Goal: Information Seeking & Learning: Learn about a topic

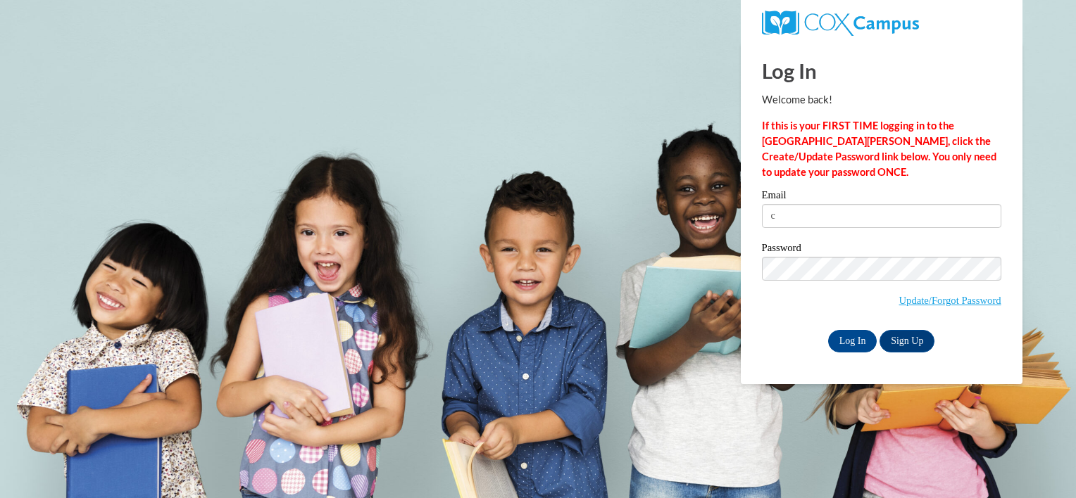
type input "cmillard6@yahoo.com"
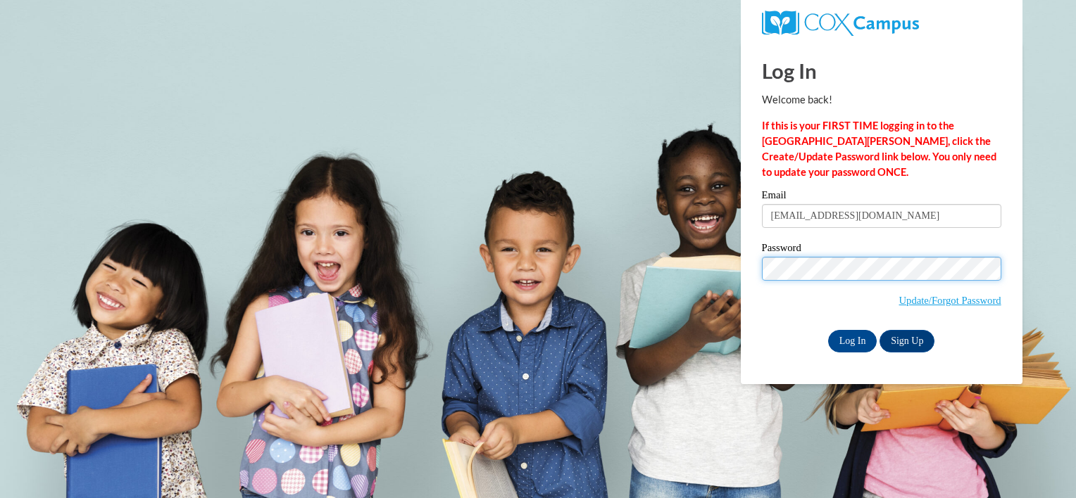
click at [828, 330] on input "Log In" at bounding box center [852, 341] width 49 height 23
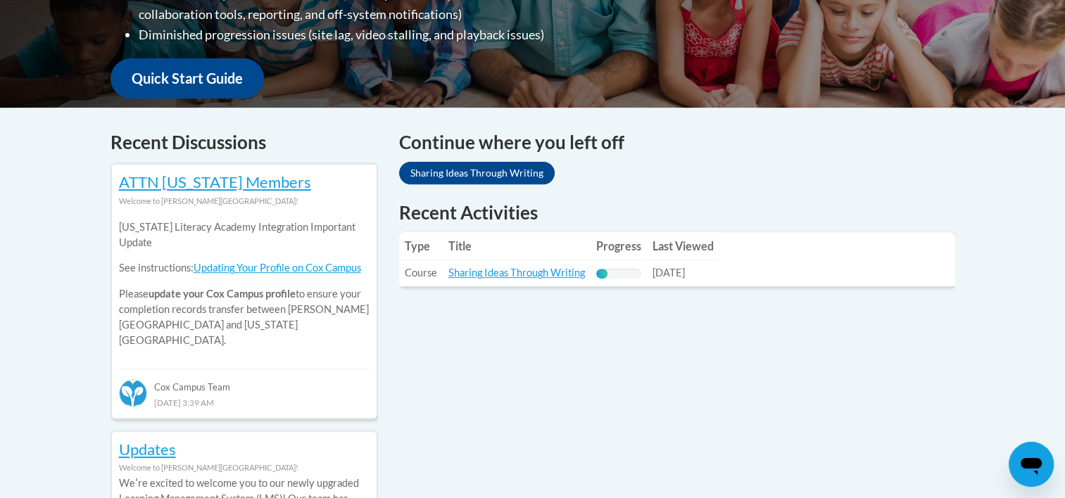
scroll to position [493, 0]
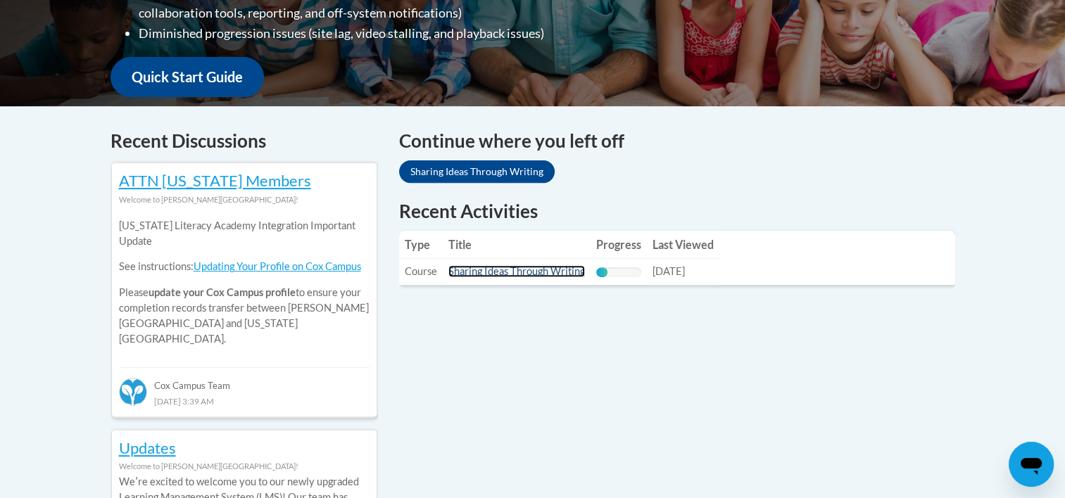
click at [504, 273] on link "Sharing Ideas Through Writing" at bounding box center [516, 271] width 137 height 12
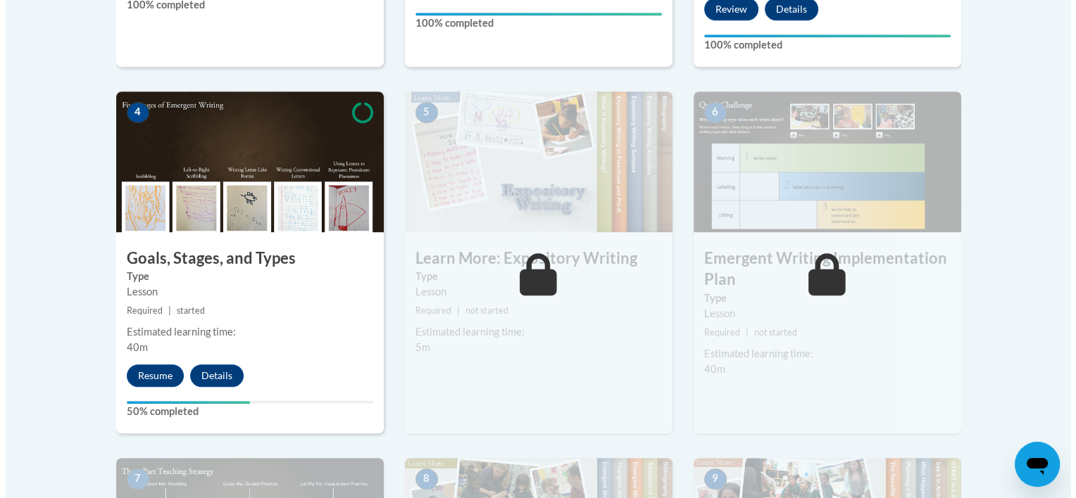
scroll to position [774, 0]
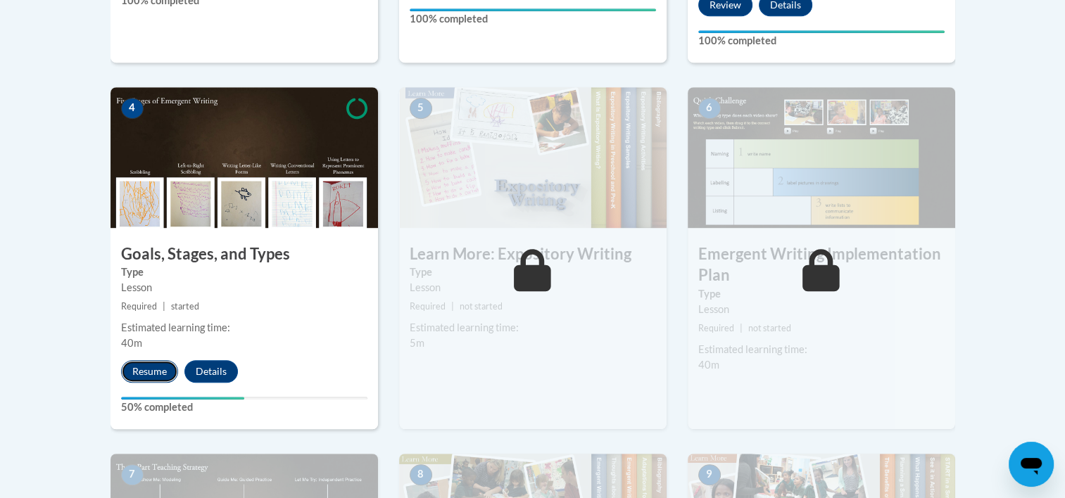
click at [149, 360] on button "Resume" at bounding box center [149, 371] width 57 height 23
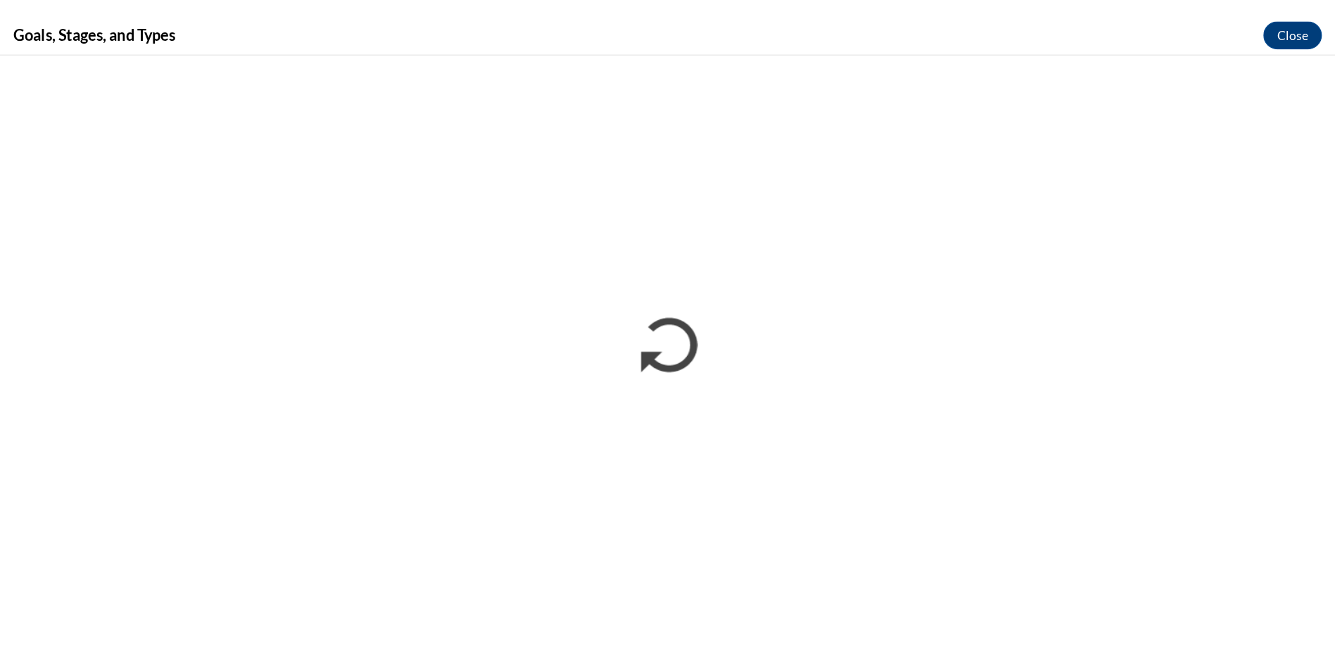
scroll to position [0, 0]
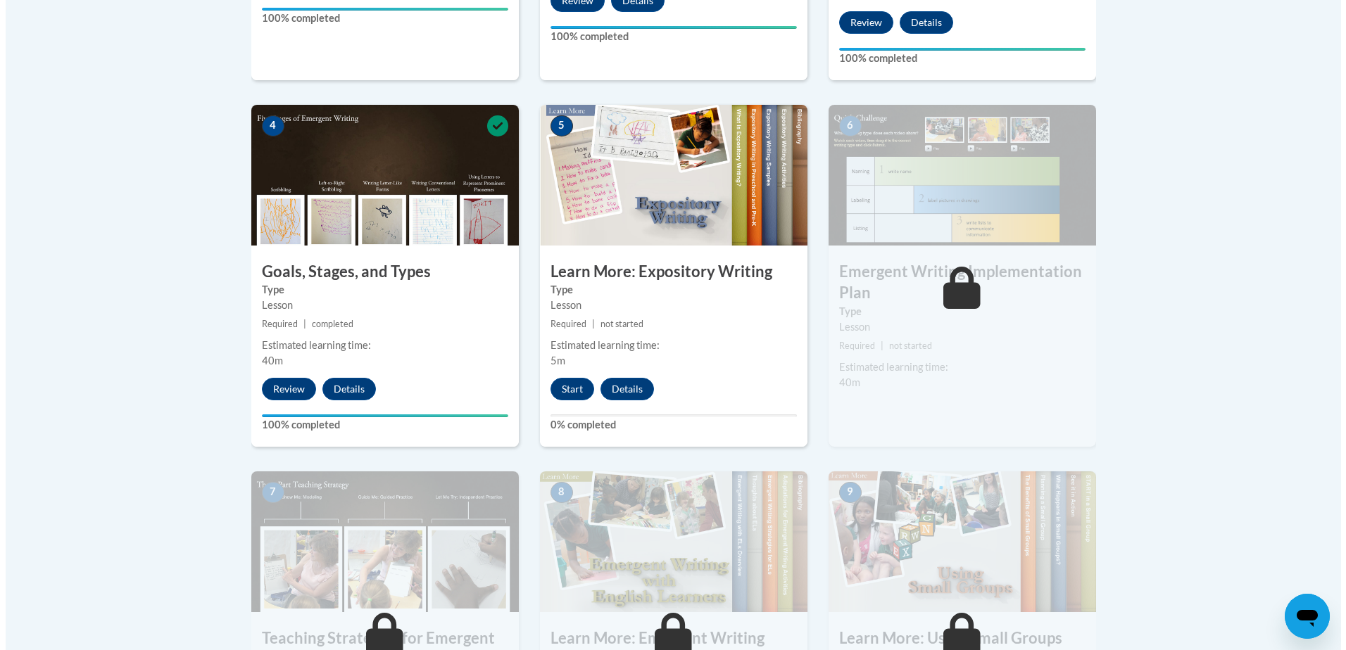
scroll to position [915, 0]
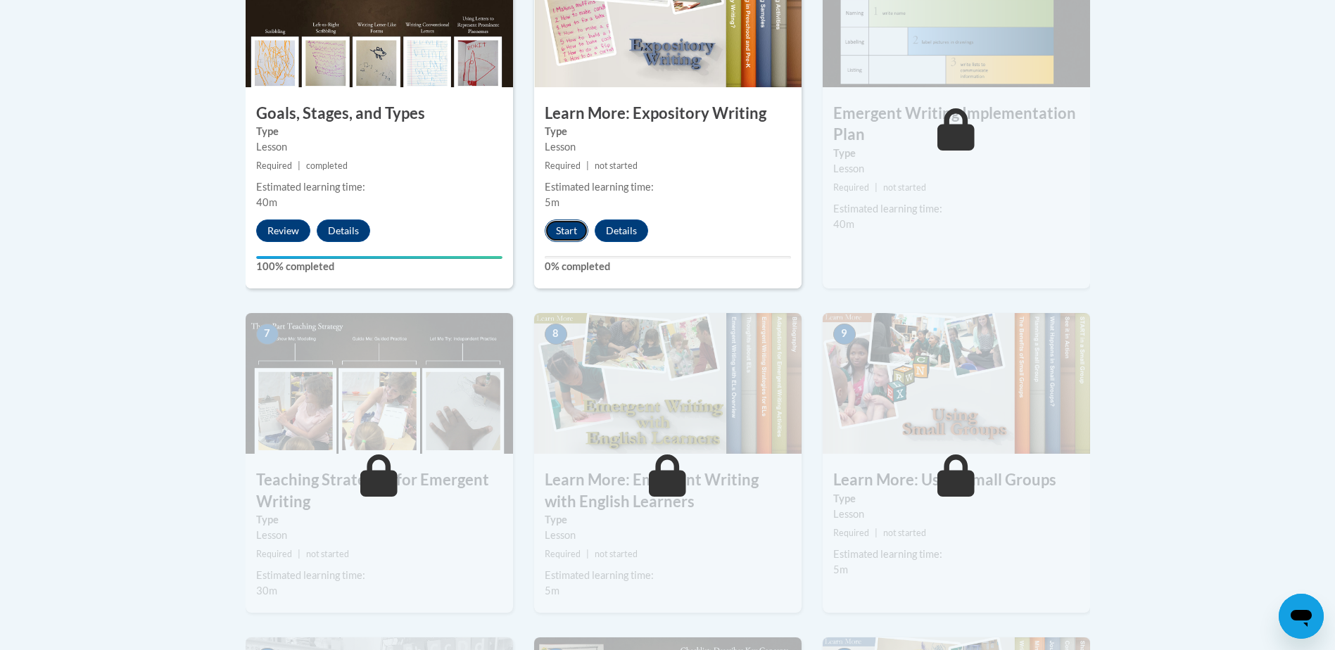
click at [572, 220] on button "Start" at bounding box center [567, 231] width 44 height 23
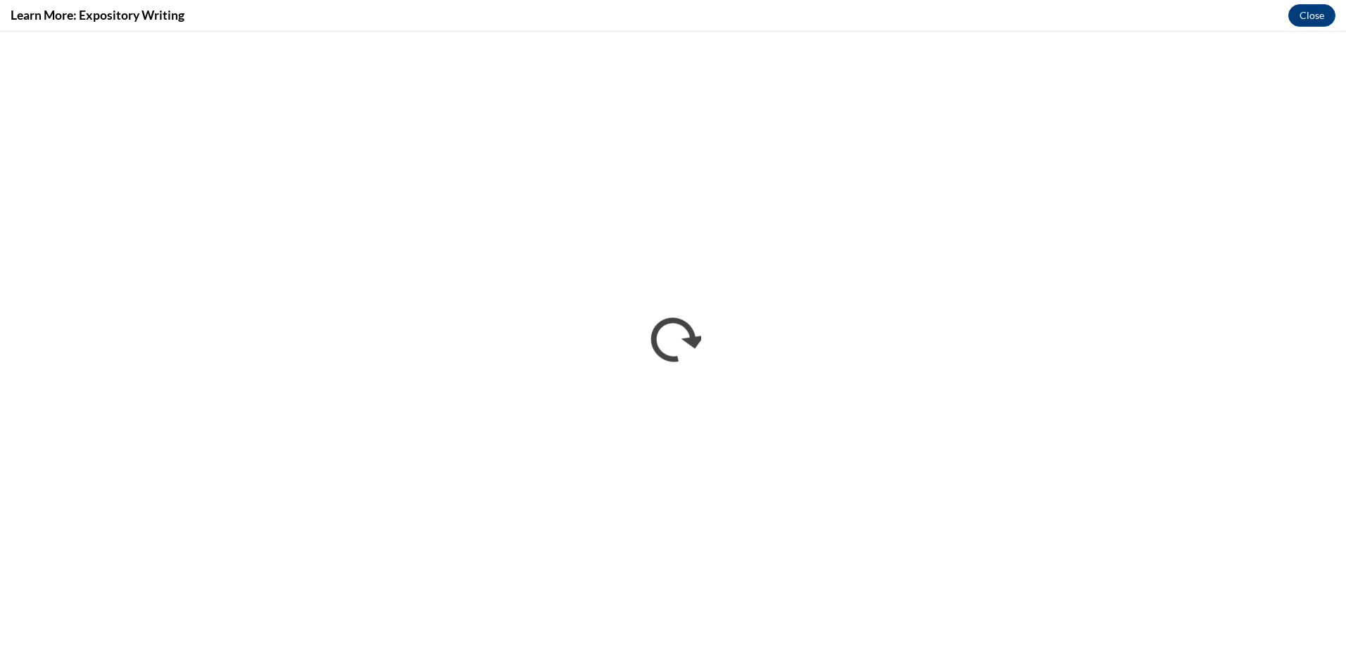
scroll to position [0, 0]
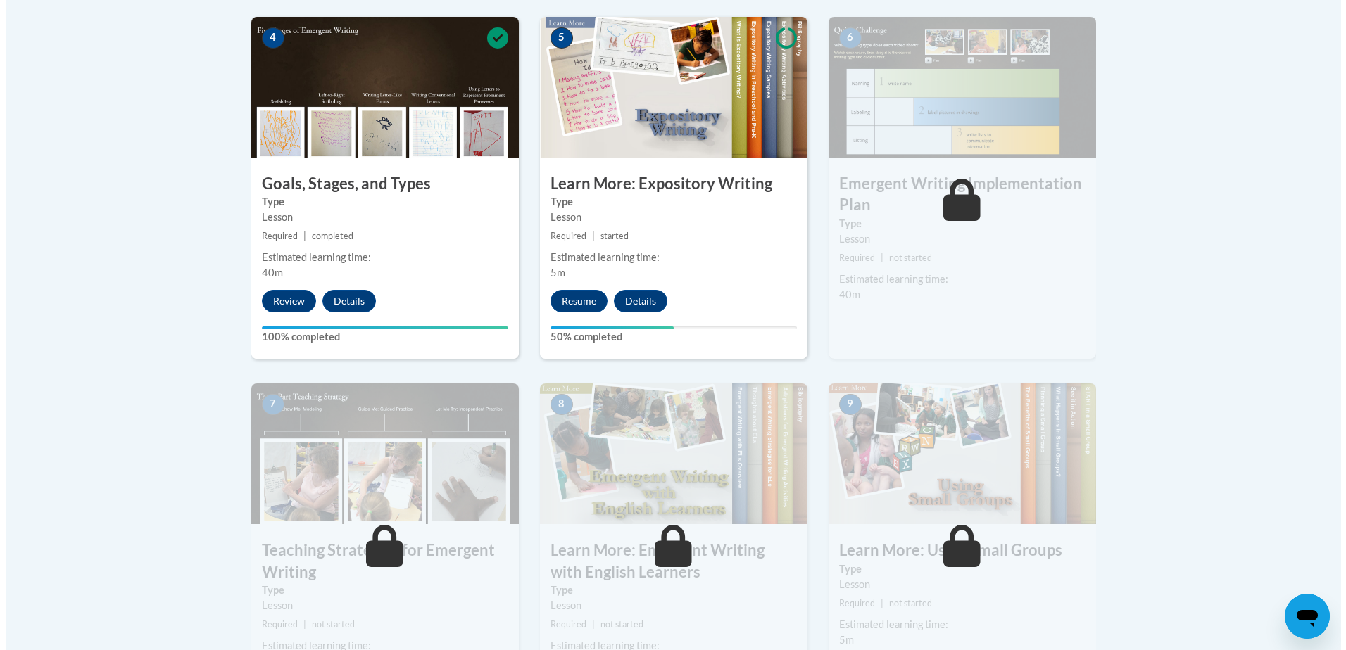
scroll to position [1056, 0]
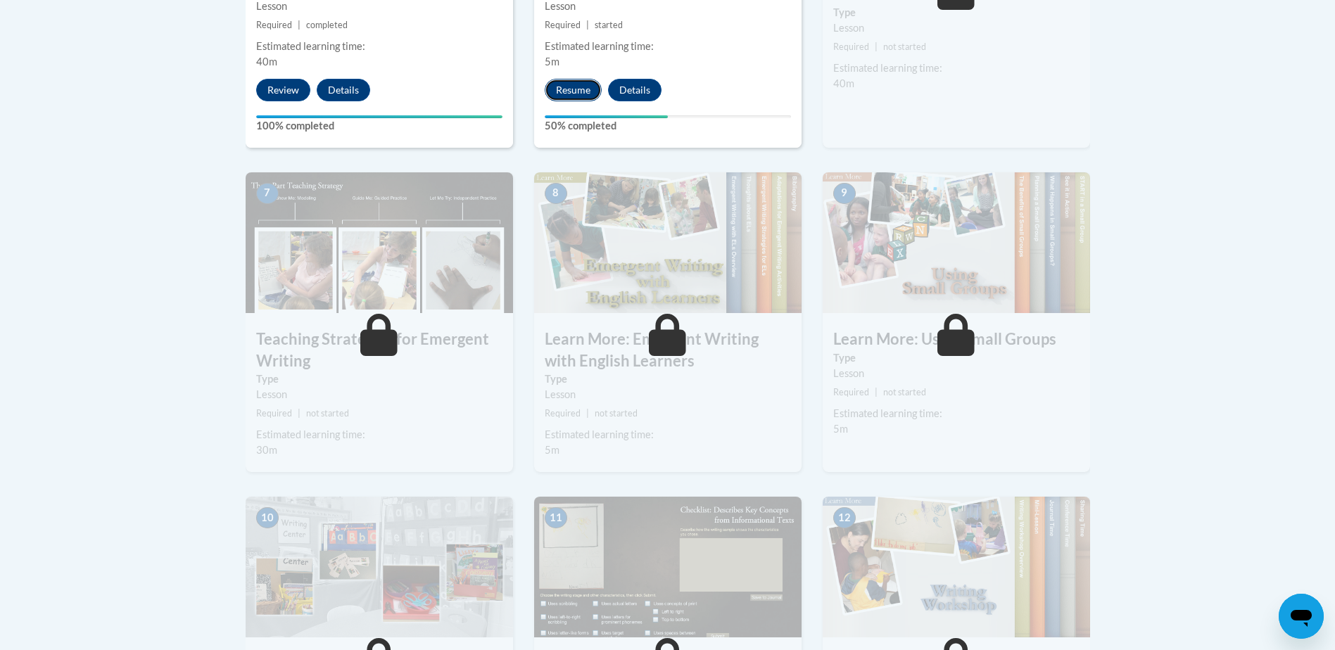
click at [572, 79] on button "Resume" at bounding box center [573, 90] width 57 height 23
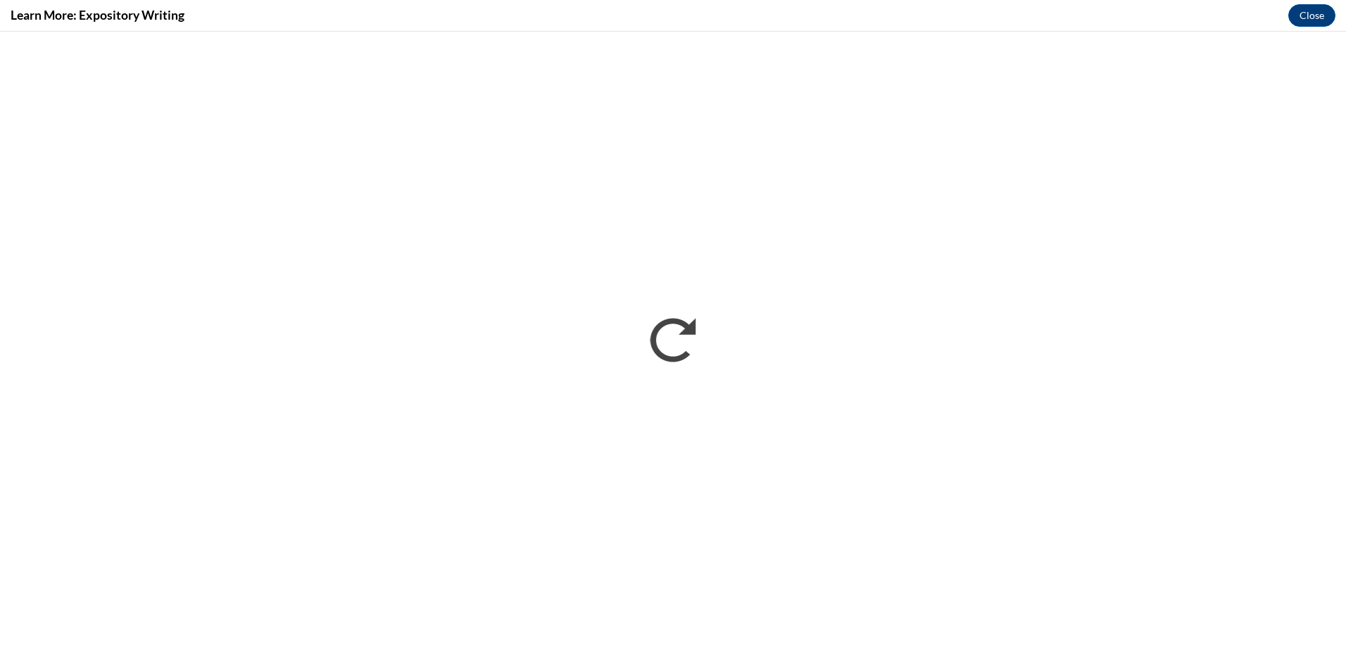
scroll to position [0, 0]
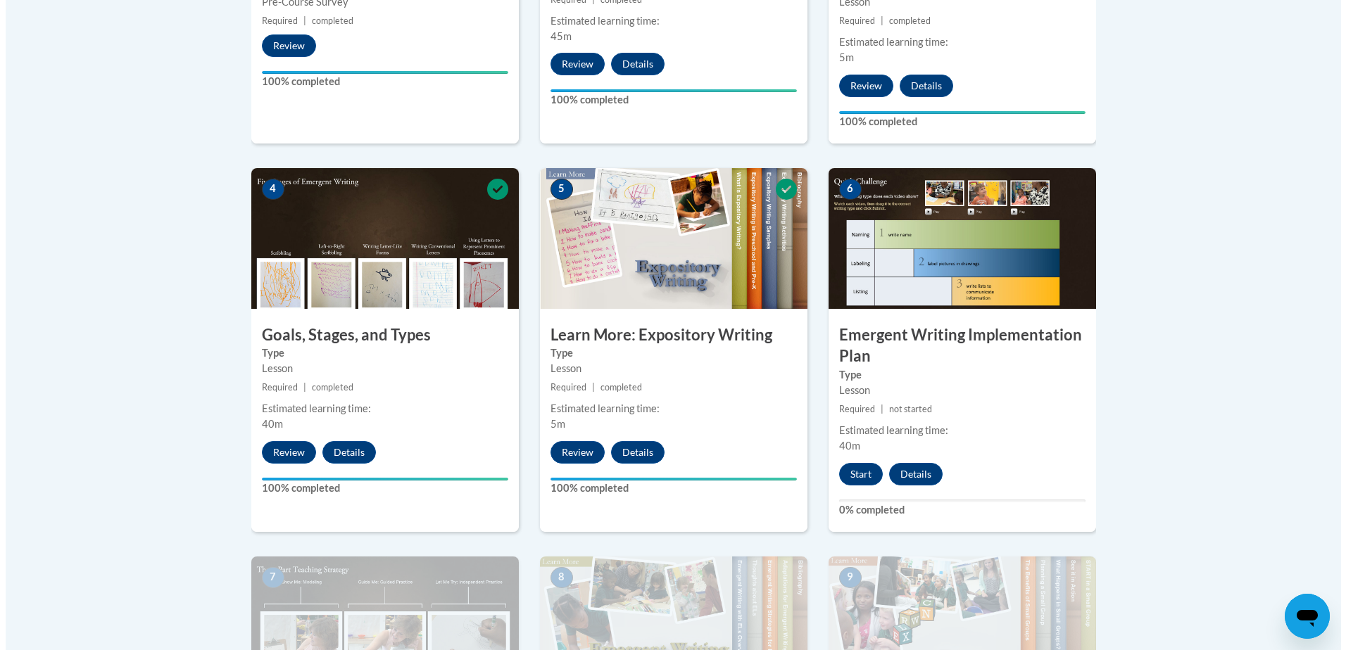
scroll to position [753, 0]
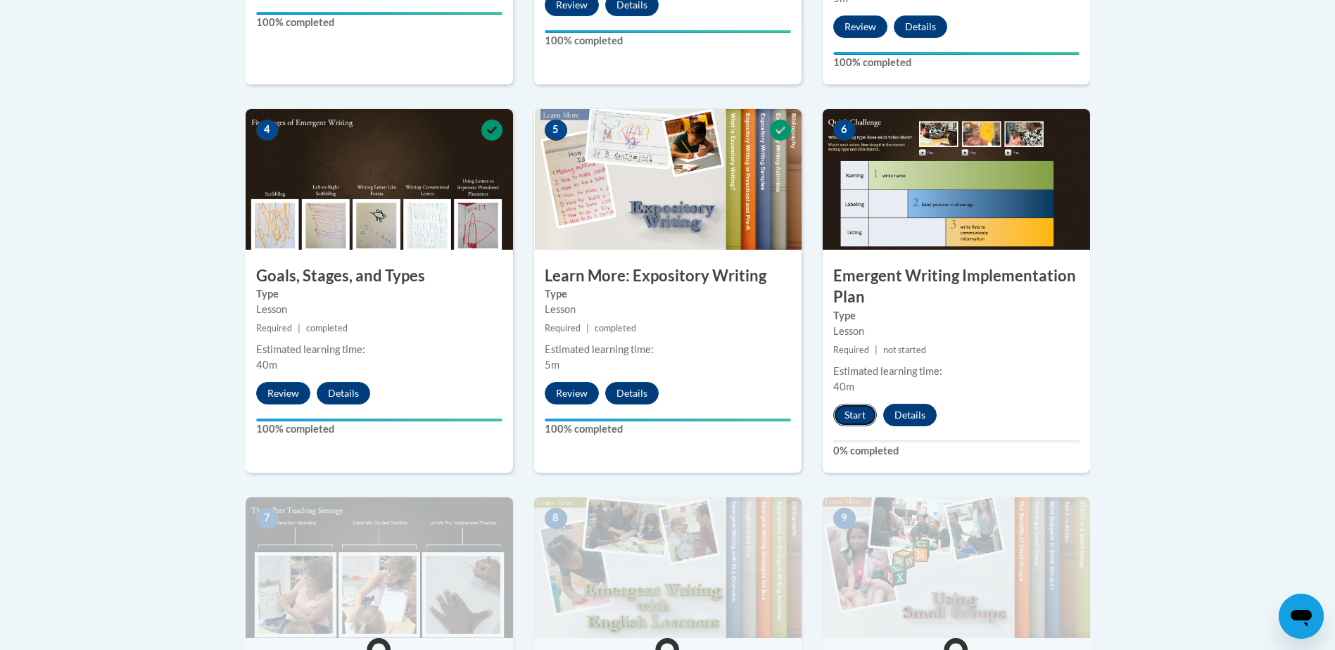
click at [867, 404] on button "Start" at bounding box center [856, 415] width 44 height 23
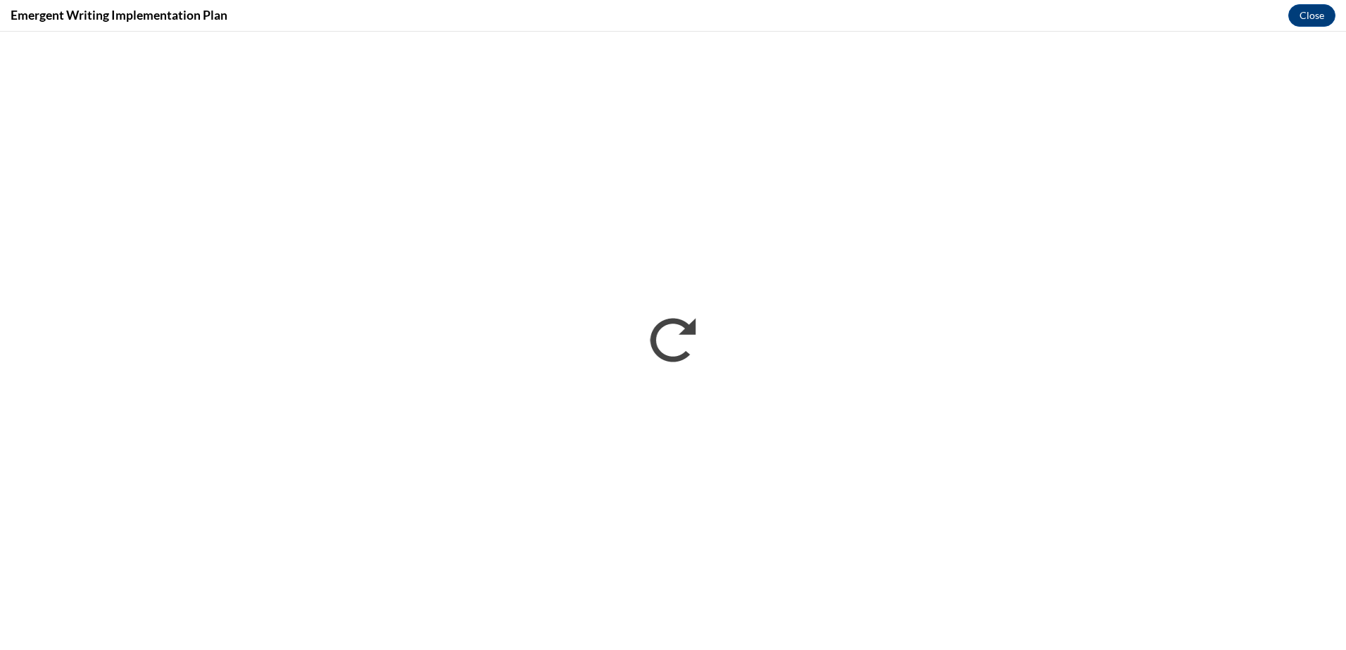
scroll to position [0, 0]
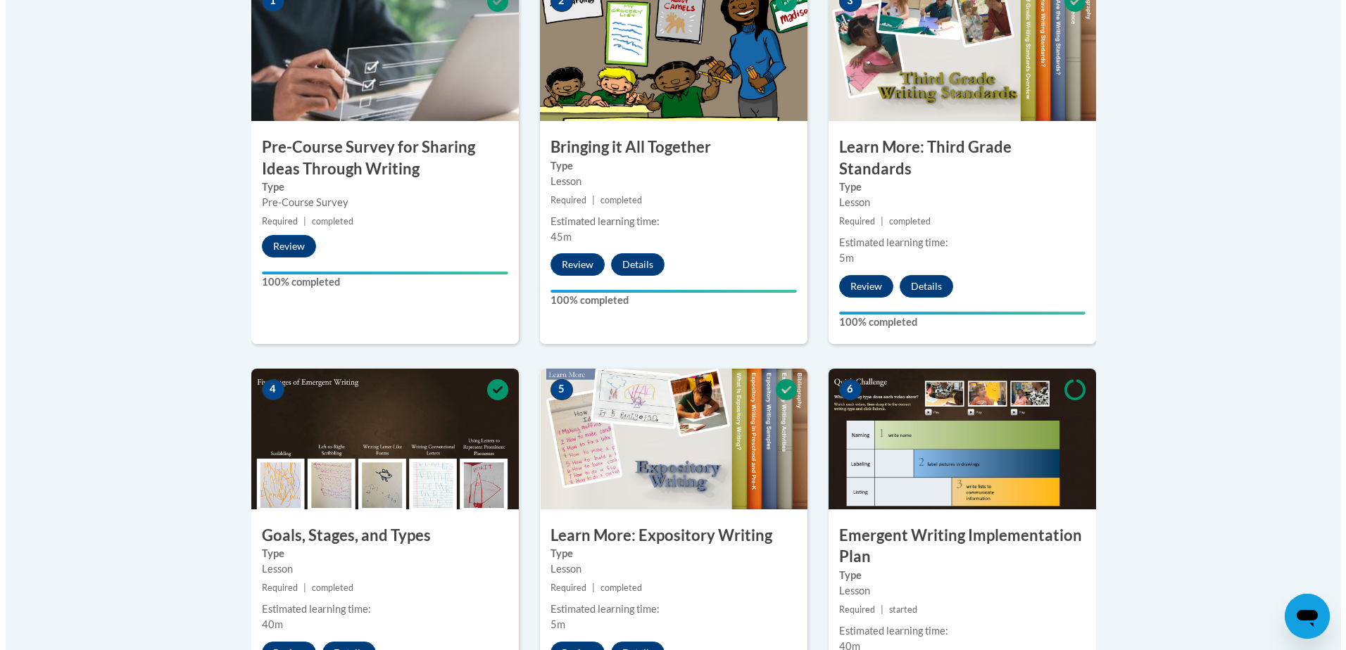
scroll to position [774, 0]
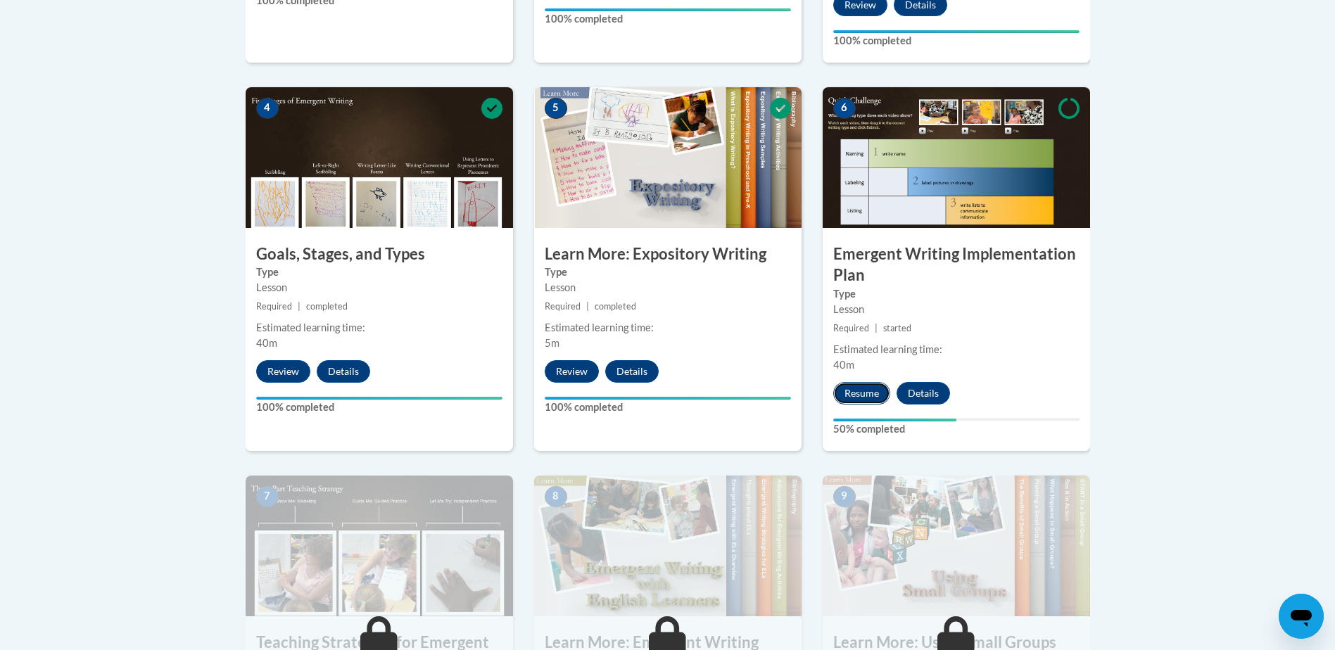
click at [857, 382] on button "Resume" at bounding box center [862, 393] width 57 height 23
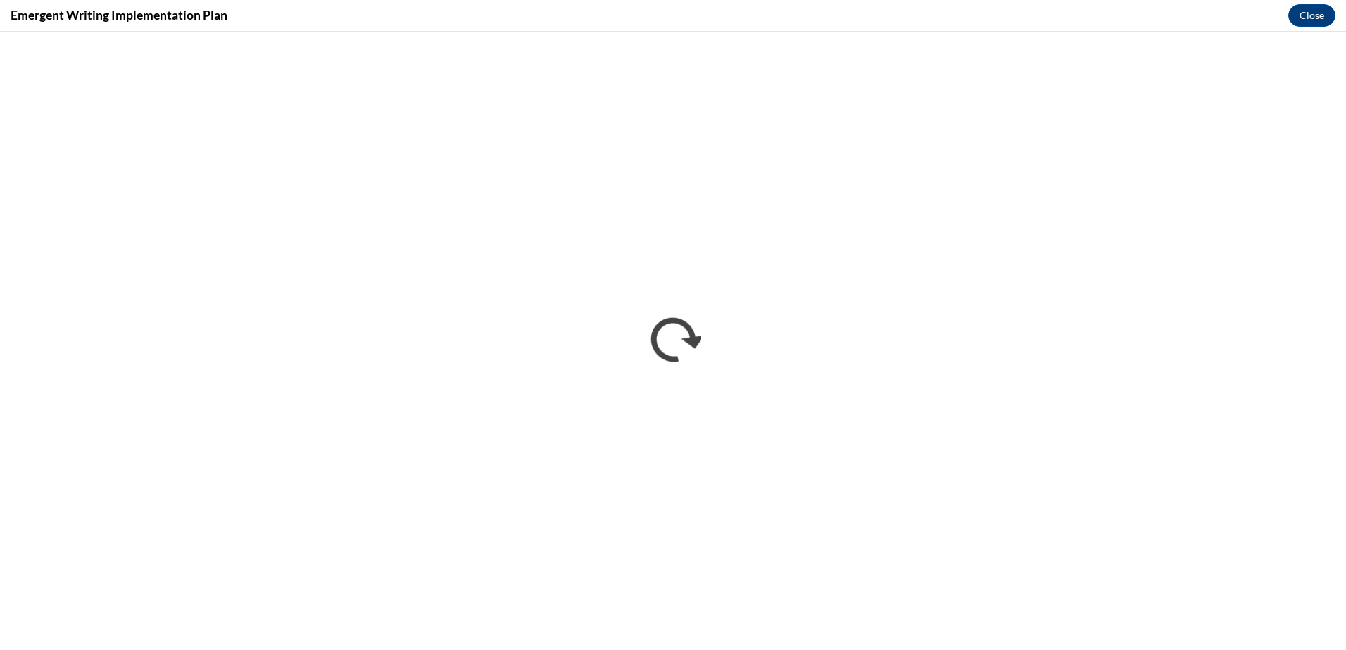
scroll to position [0, 0]
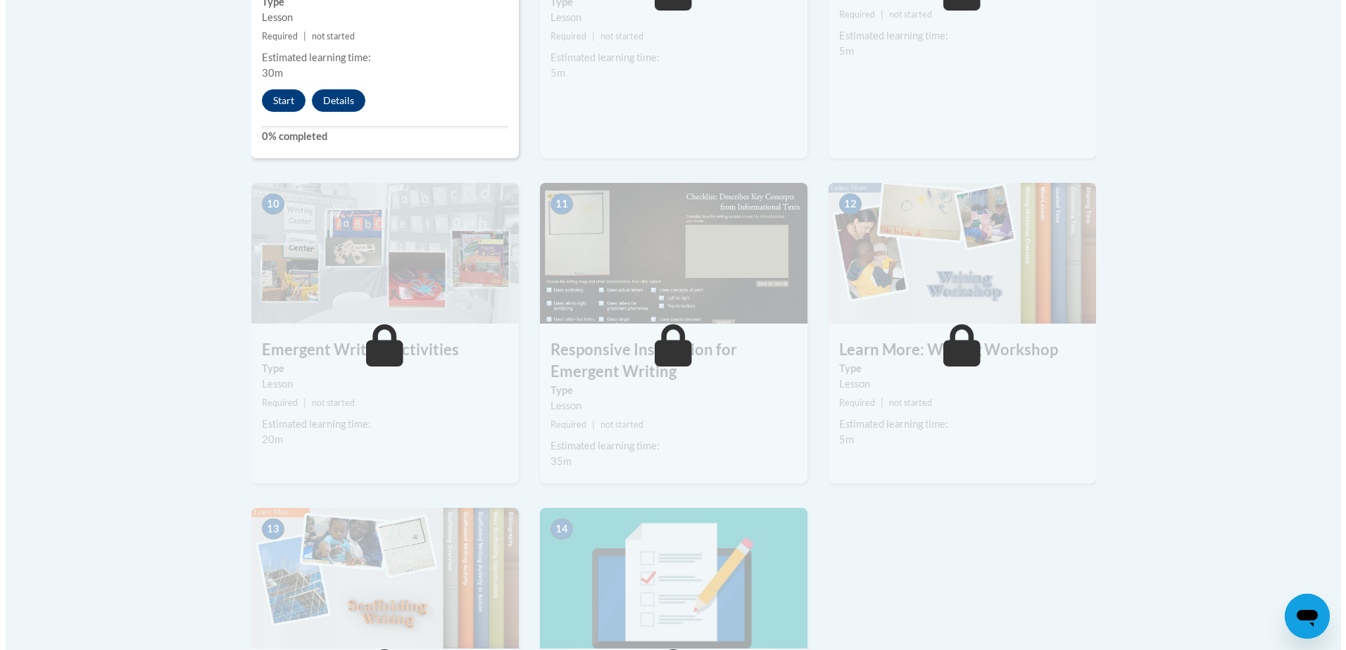
scroll to position [1197, 0]
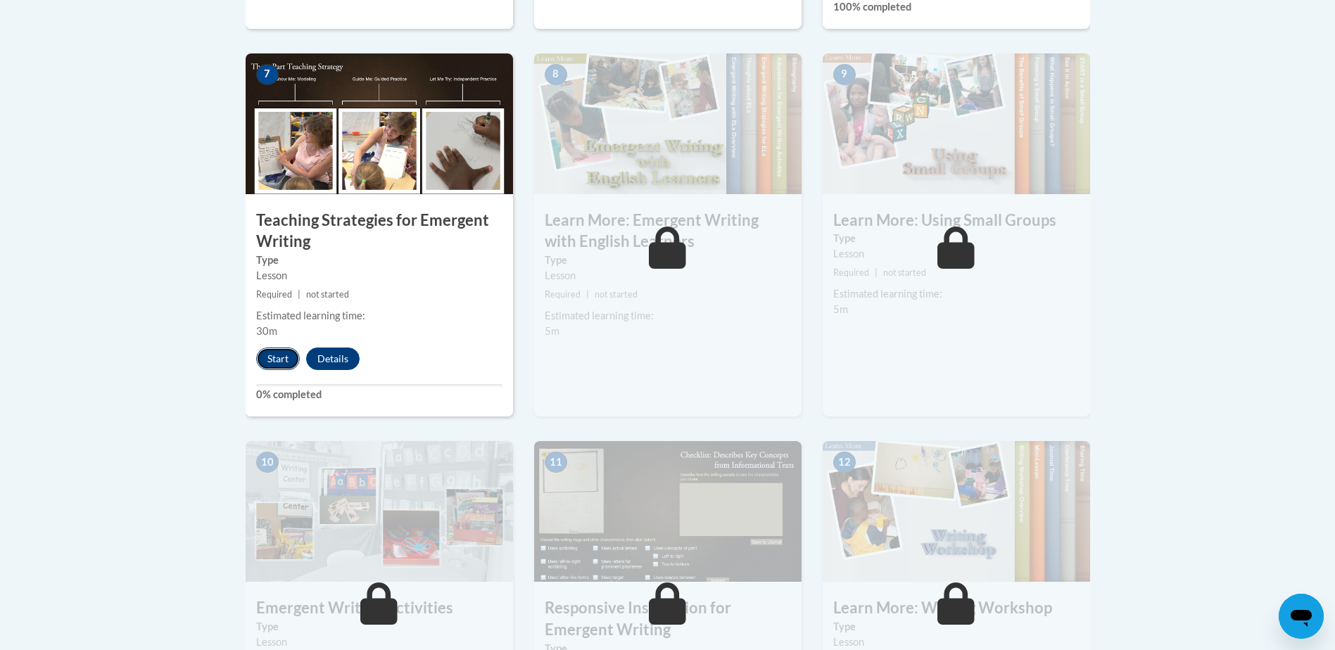
click at [286, 348] on button "Start" at bounding box center [278, 359] width 44 height 23
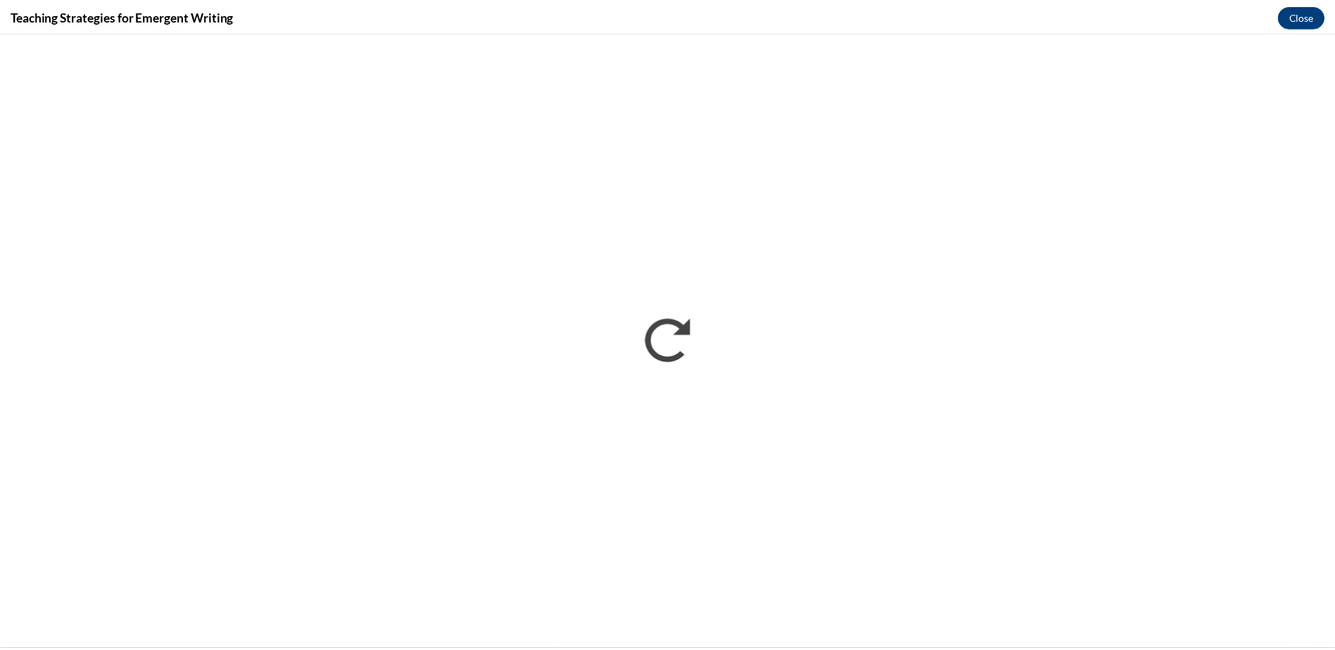
scroll to position [0, 0]
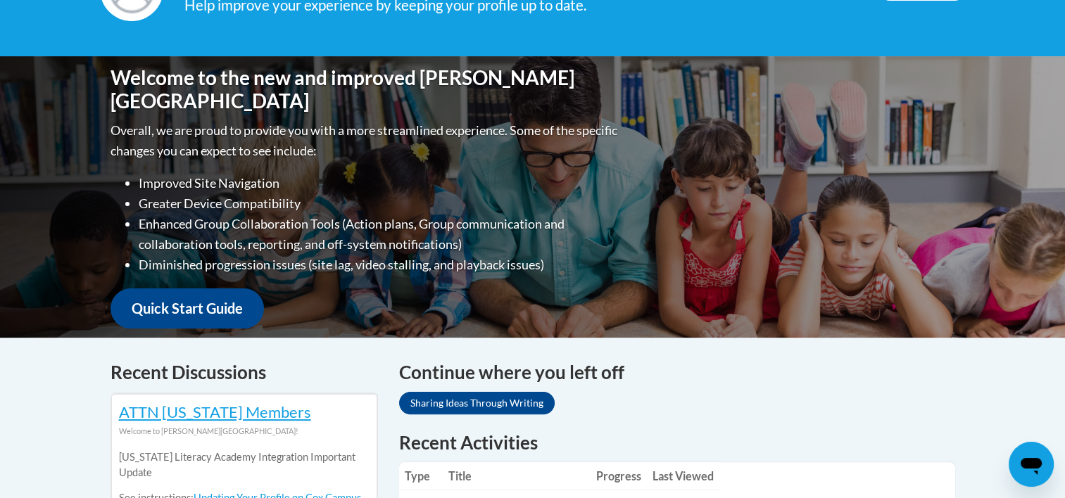
scroll to position [141, 0]
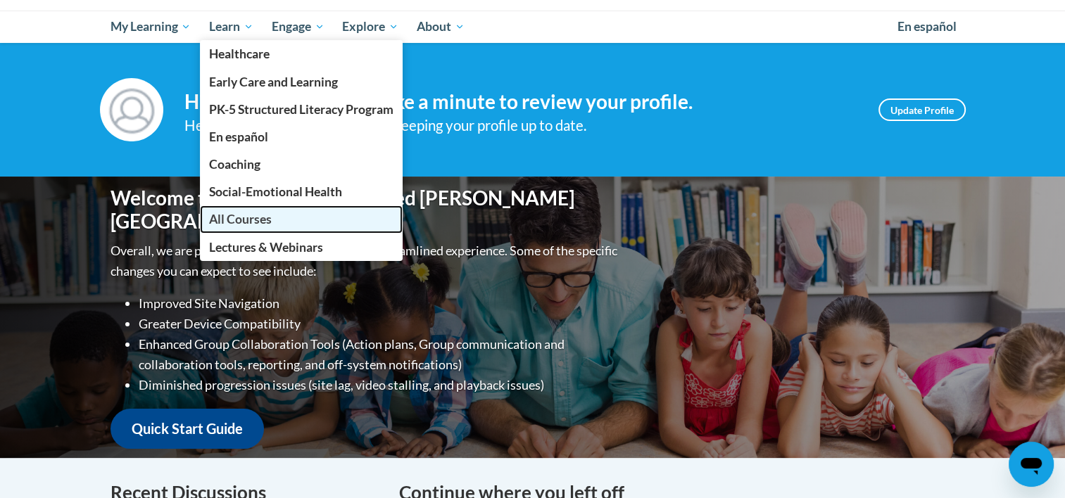
click at [257, 226] on span "All Courses" at bounding box center [240, 219] width 63 height 15
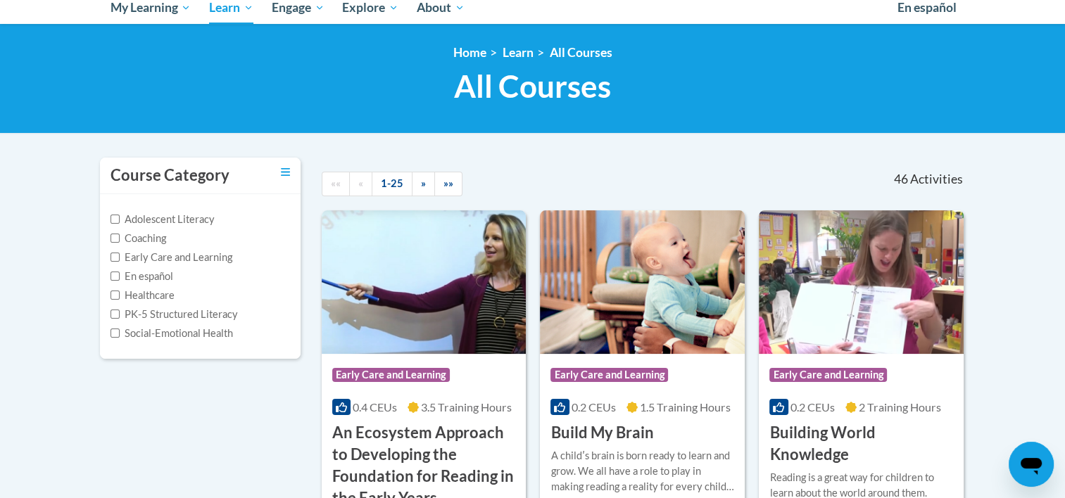
scroll to position [211, 0]
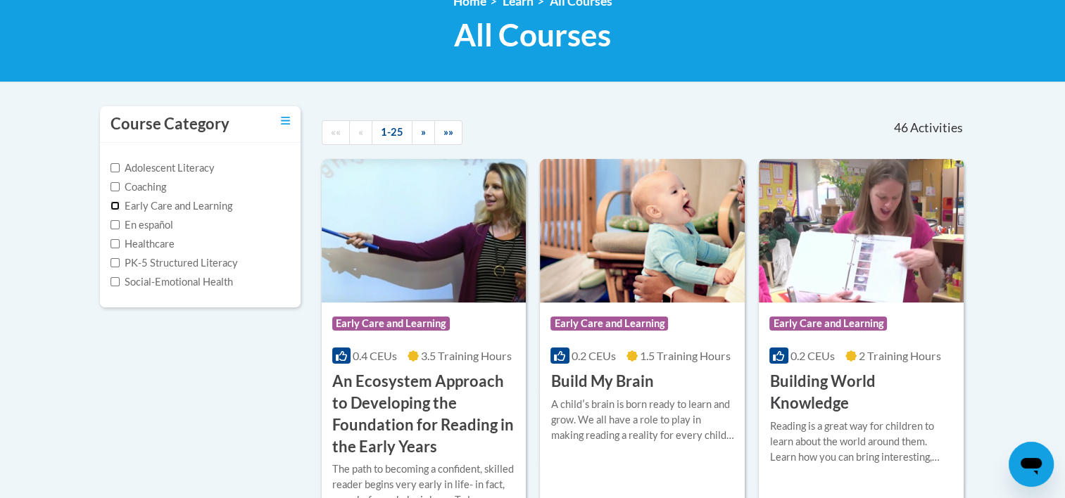
click at [115, 206] on input "Early Care and Learning" at bounding box center [115, 205] width 9 height 9
checkbox input "true"
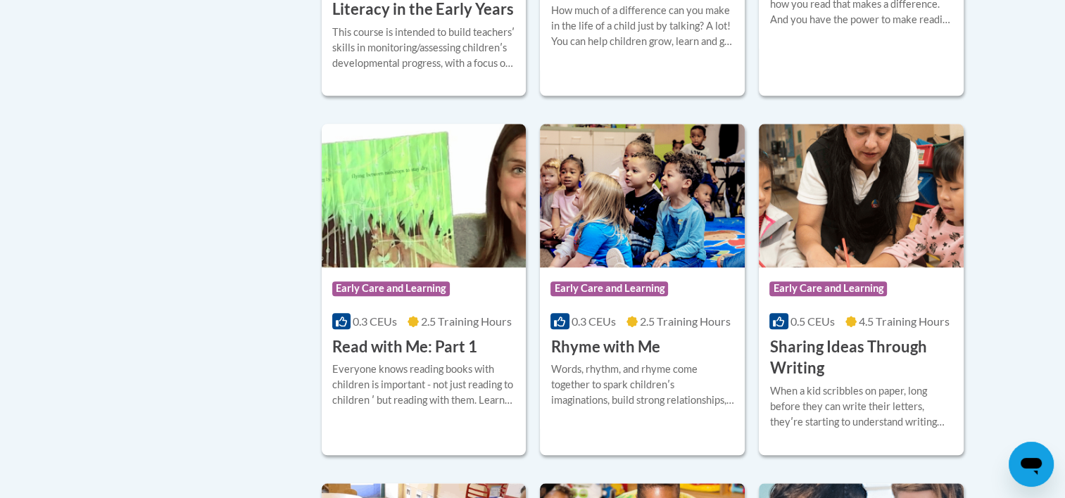
scroll to position [1478, 0]
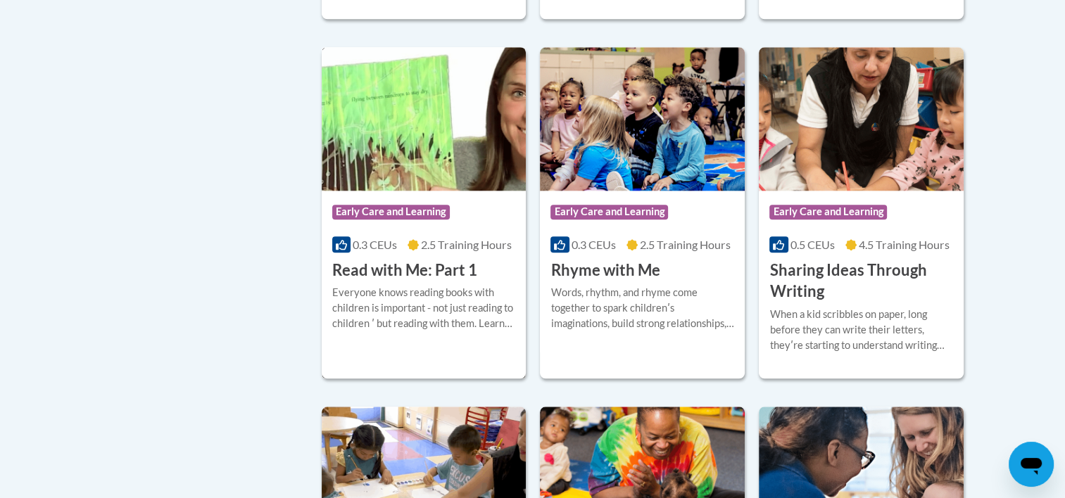
drag, startPoint x: 380, startPoint y: 184, endPoint x: 379, endPoint y: 161, distance: 24.0
click at [380, 184] on img at bounding box center [424, 119] width 205 height 144
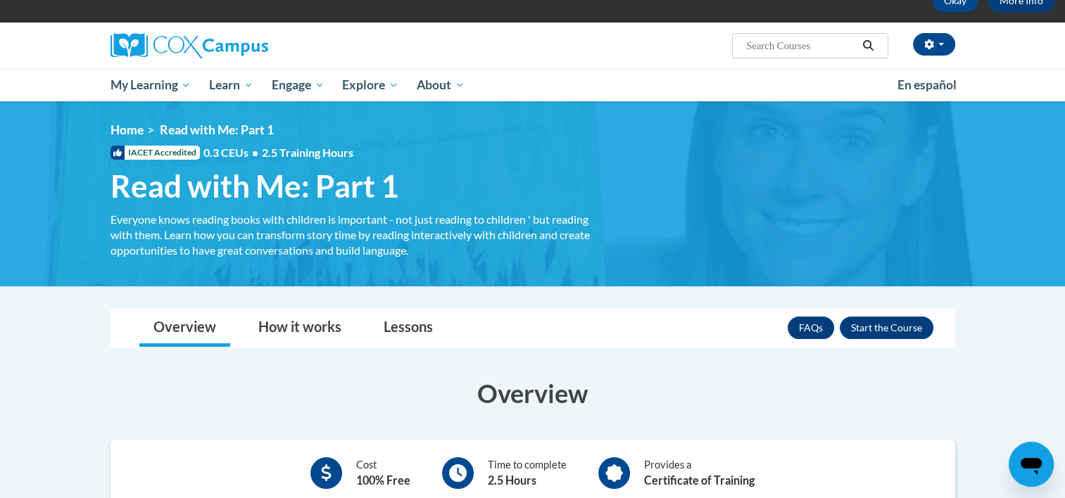
scroll to position [70, 0]
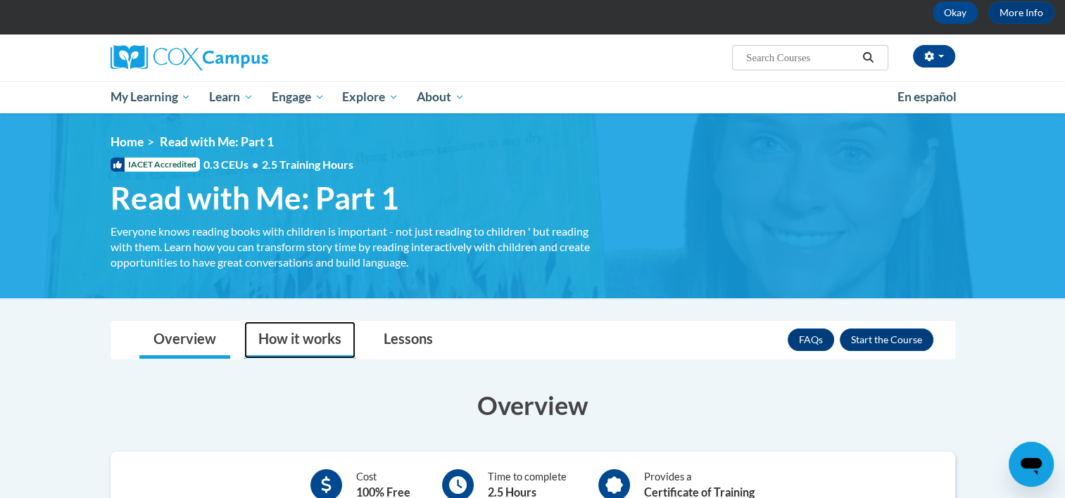
click at [316, 344] on link "How it works" at bounding box center [299, 340] width 111 height 37
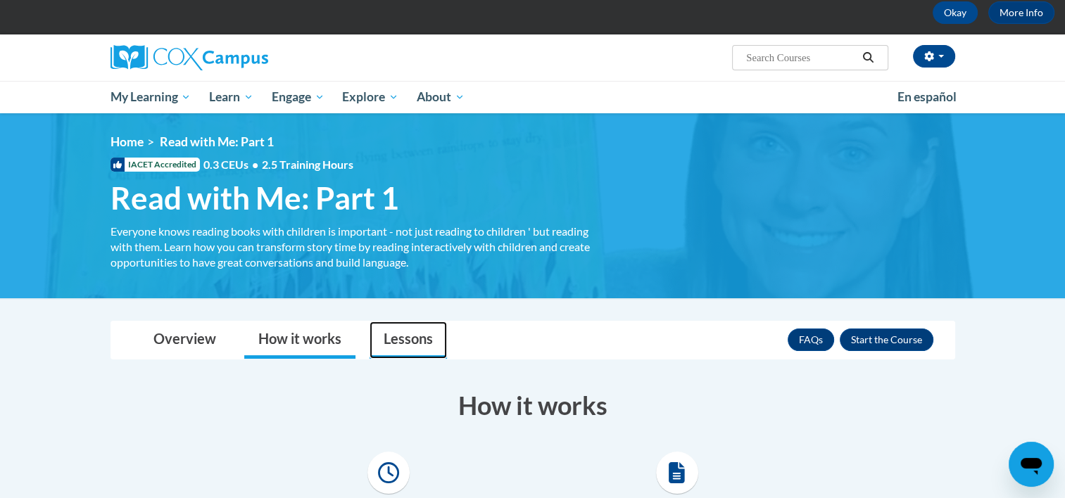
click at [391, 343] on link "Lessons" at bounding box center [408, 340] width 77 height 37
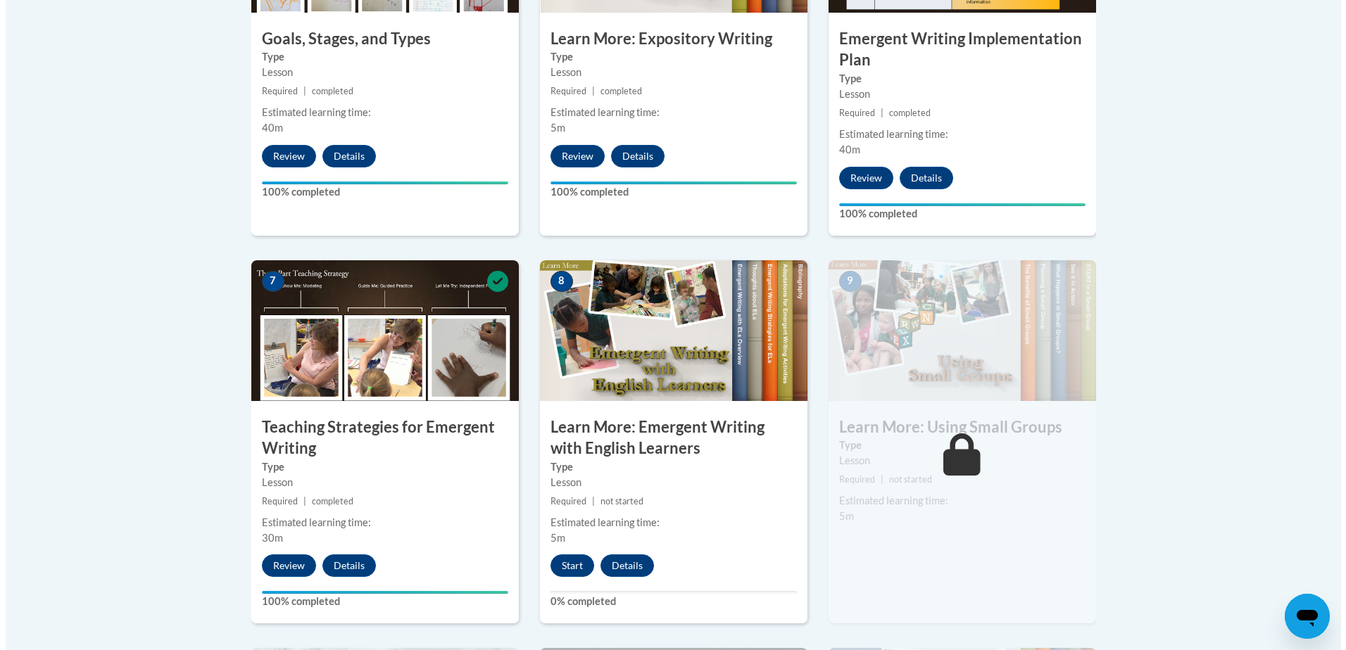
scroll to position [1197, 0]
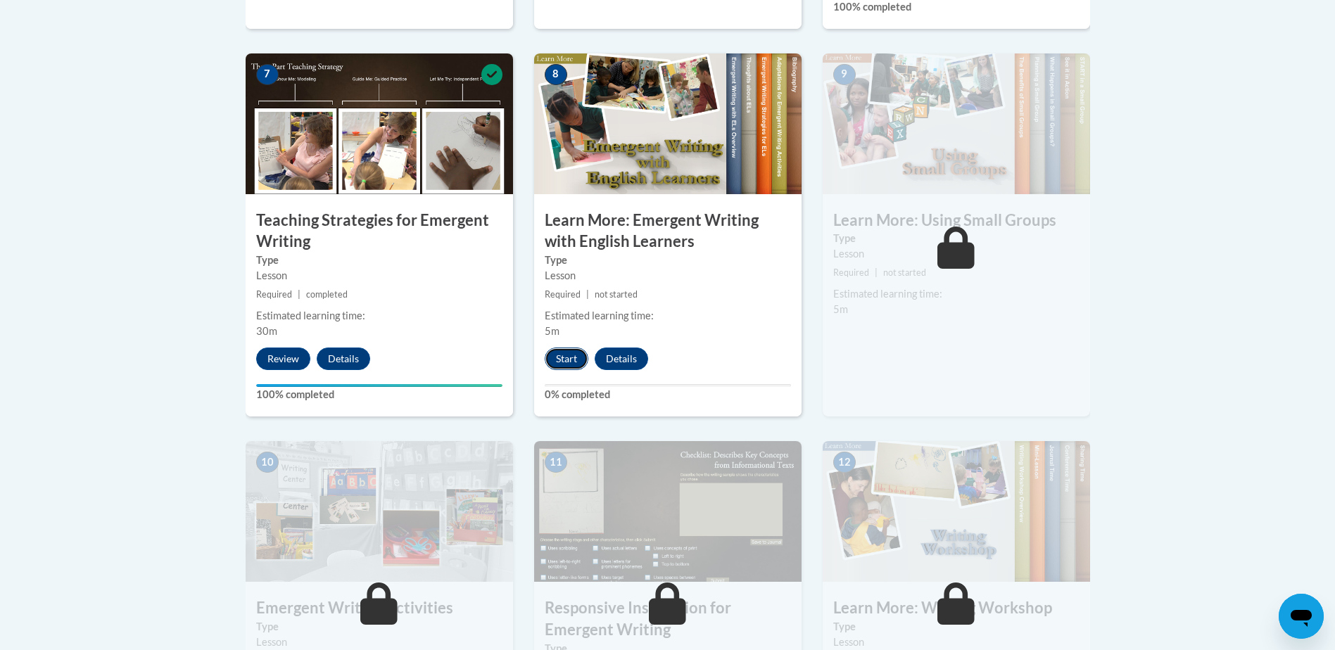
click at [574, 348] on button "Start" at bounding box center [567, 359] width 44 height 23
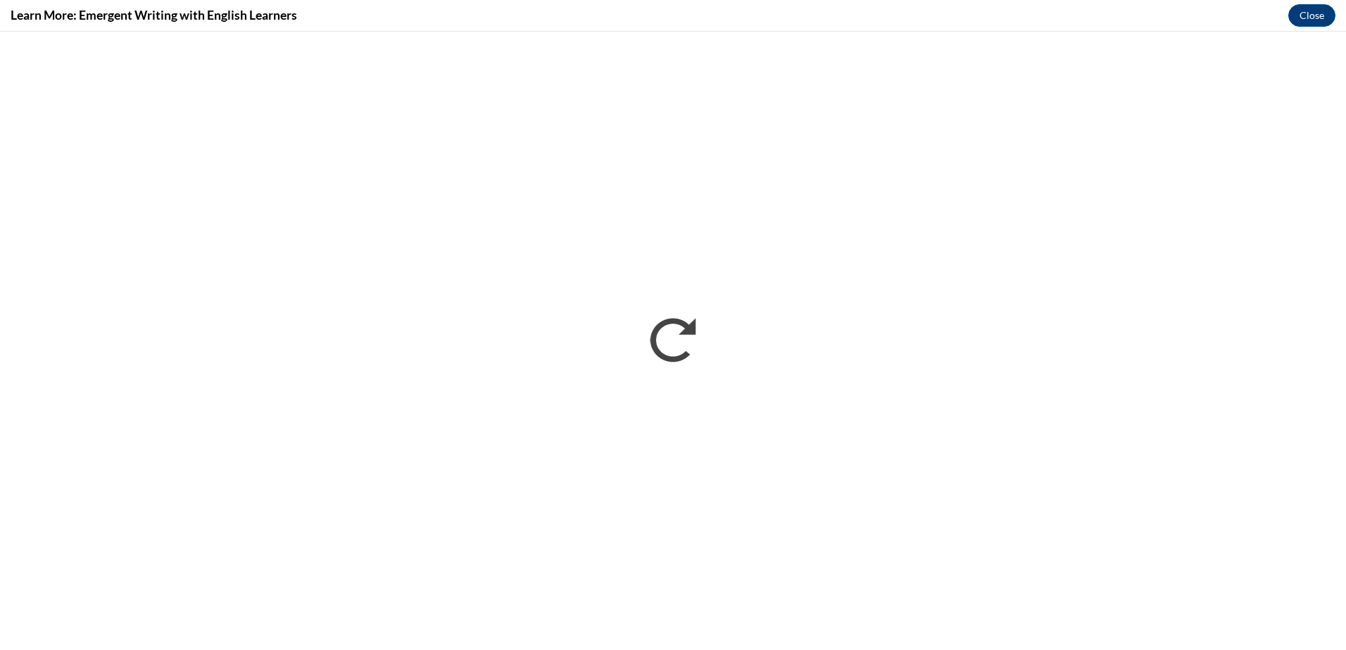
scroll to position [0, 0]
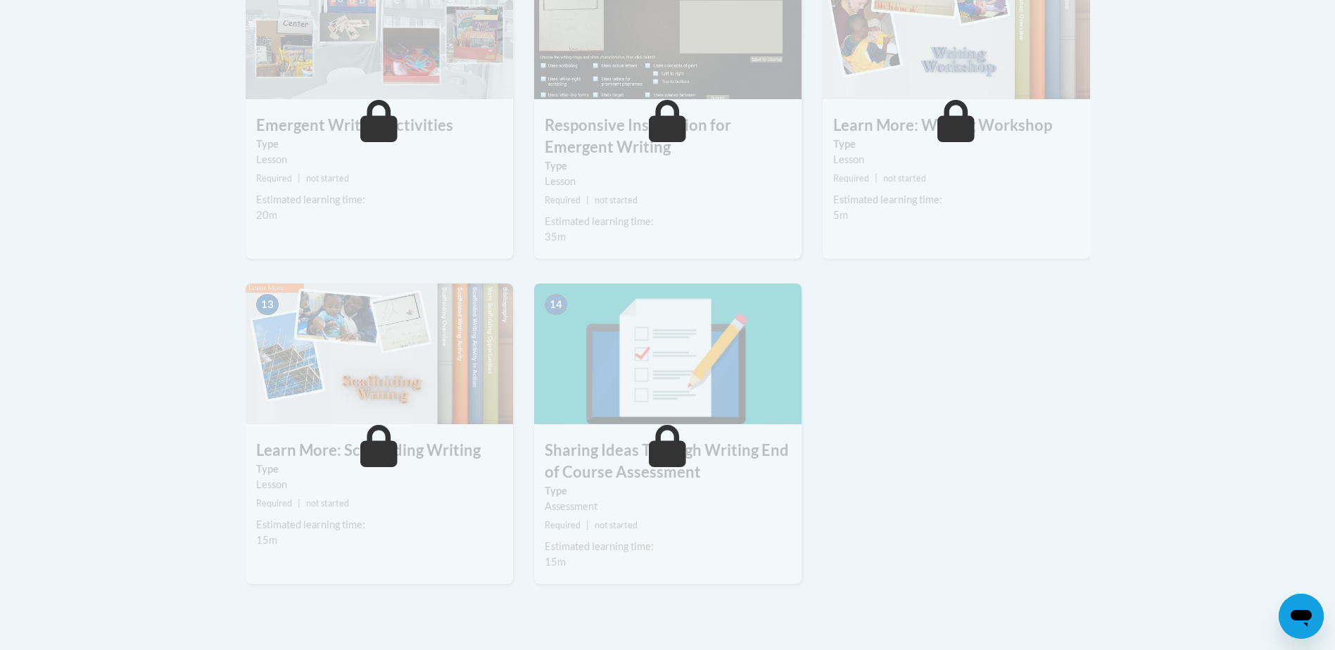
scroll to position [1600, 0]
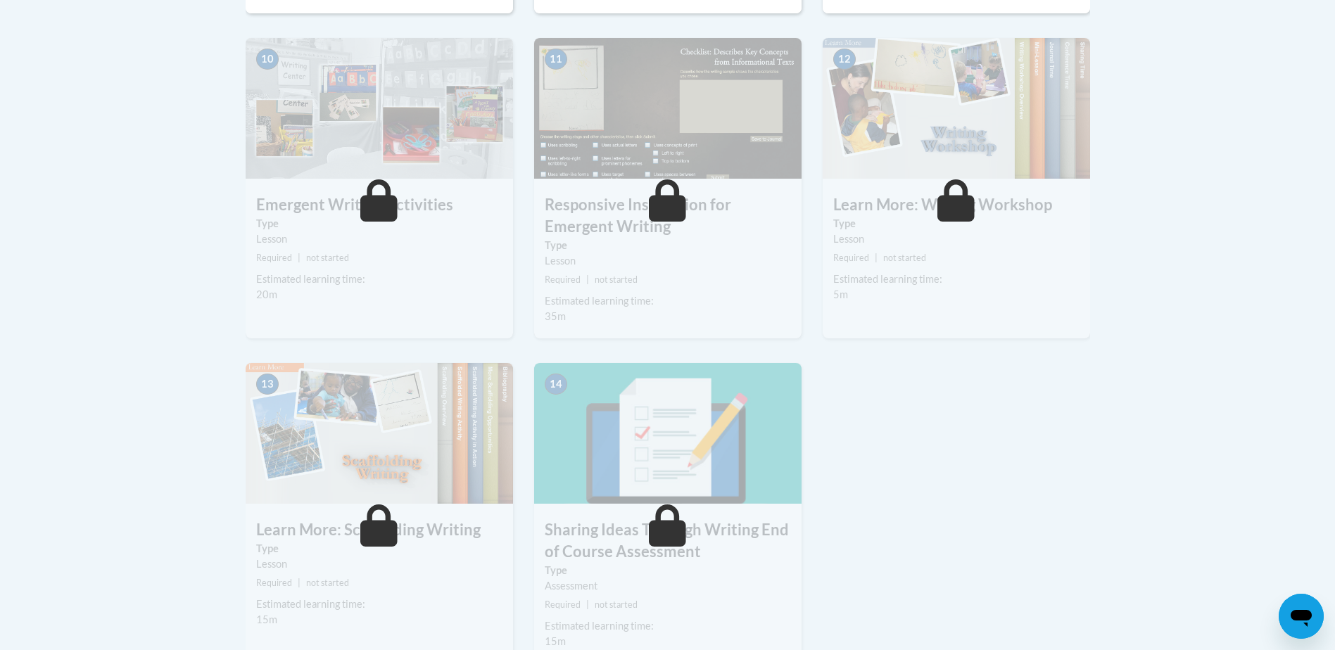
click at [315, 253] on span "not started" at bounding box center [327, 258] width 43 height 11
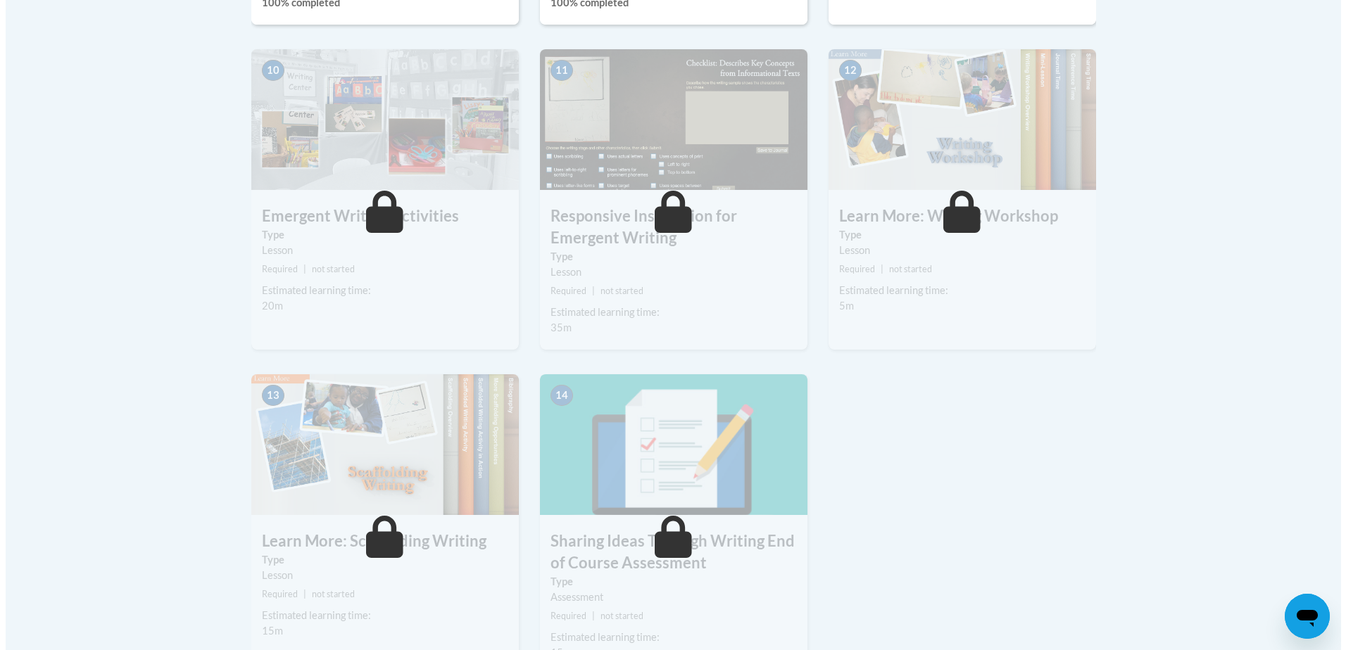
scroll to position [1248, 0]
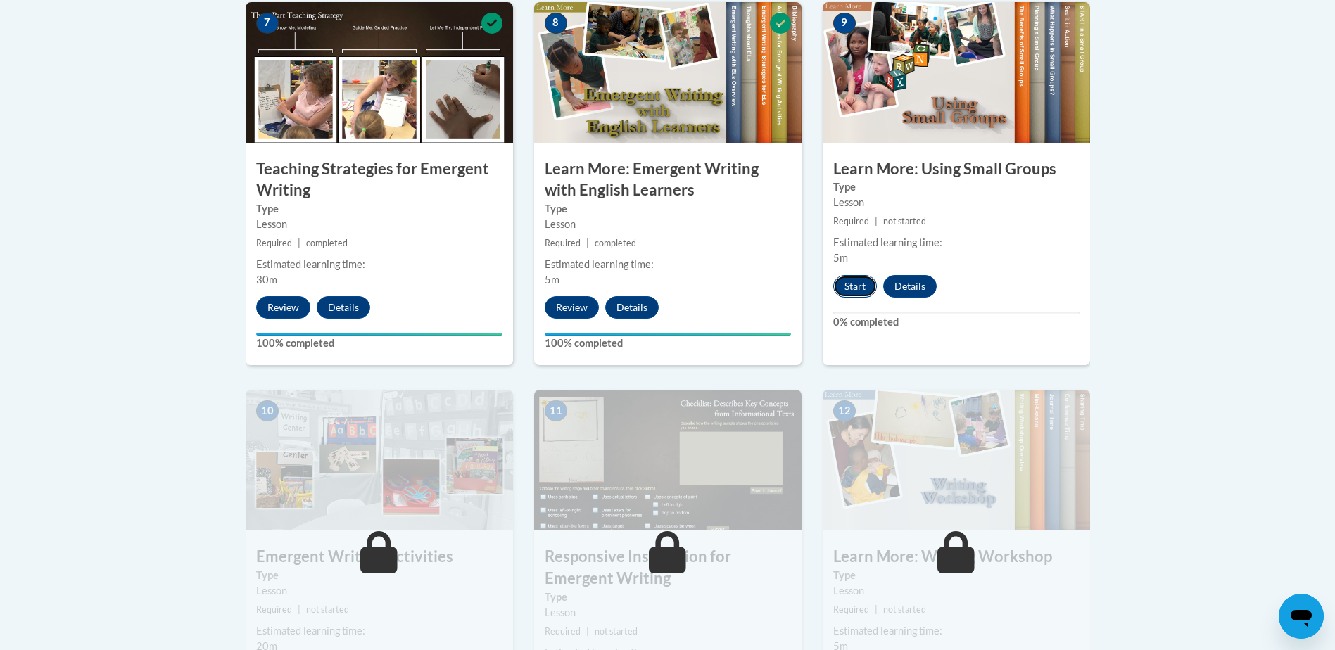
click at [855, 275] on button "Start" at bounding box center [856, 286] width 44 height 23
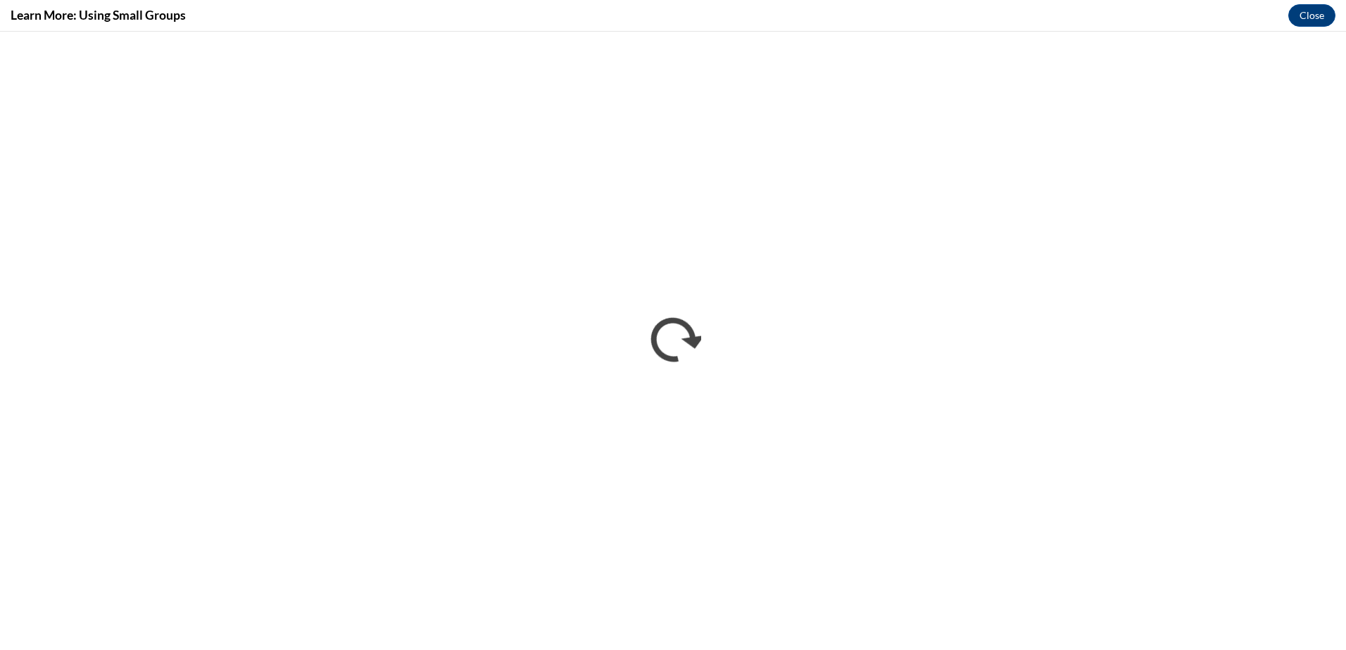
scroll to position [0, 0]
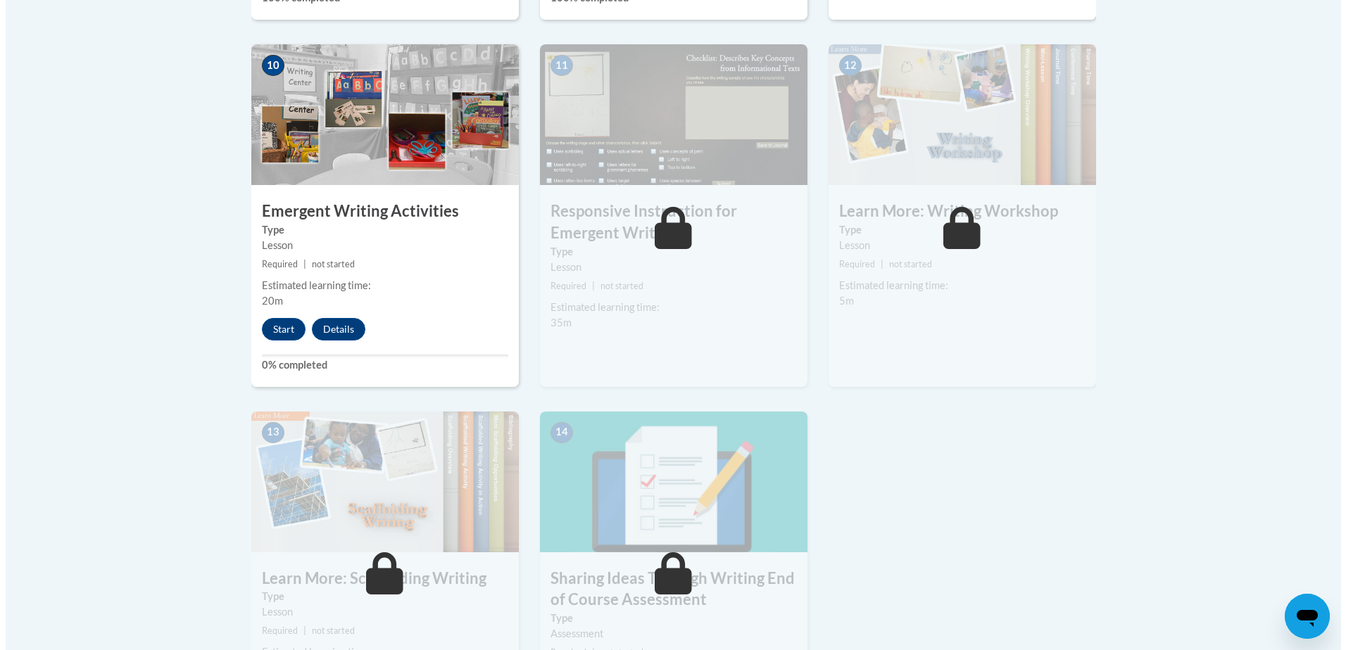
scroll to position [1549, 0]
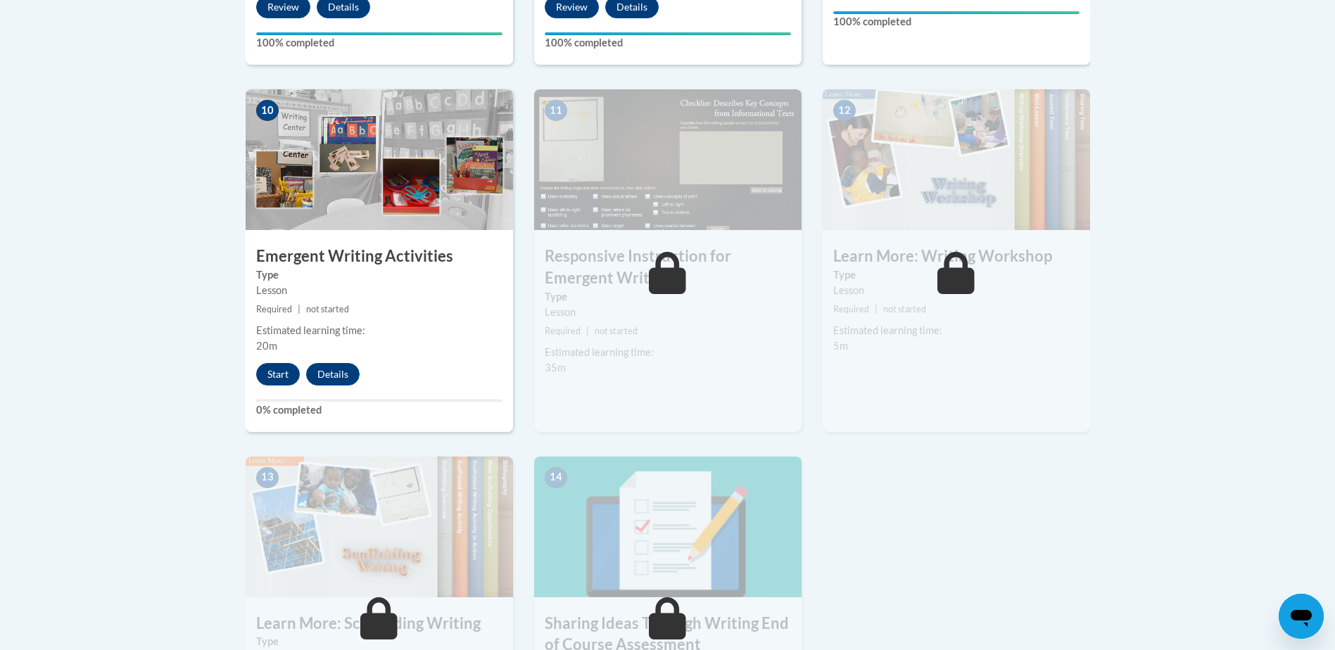
click at [622, 345] on div "Estimated learning time:" at bounding box center [668, 352] width 246 height 15
click at [278, 363] on button "Start" at bounding box center [278, 374] width 44 height 23
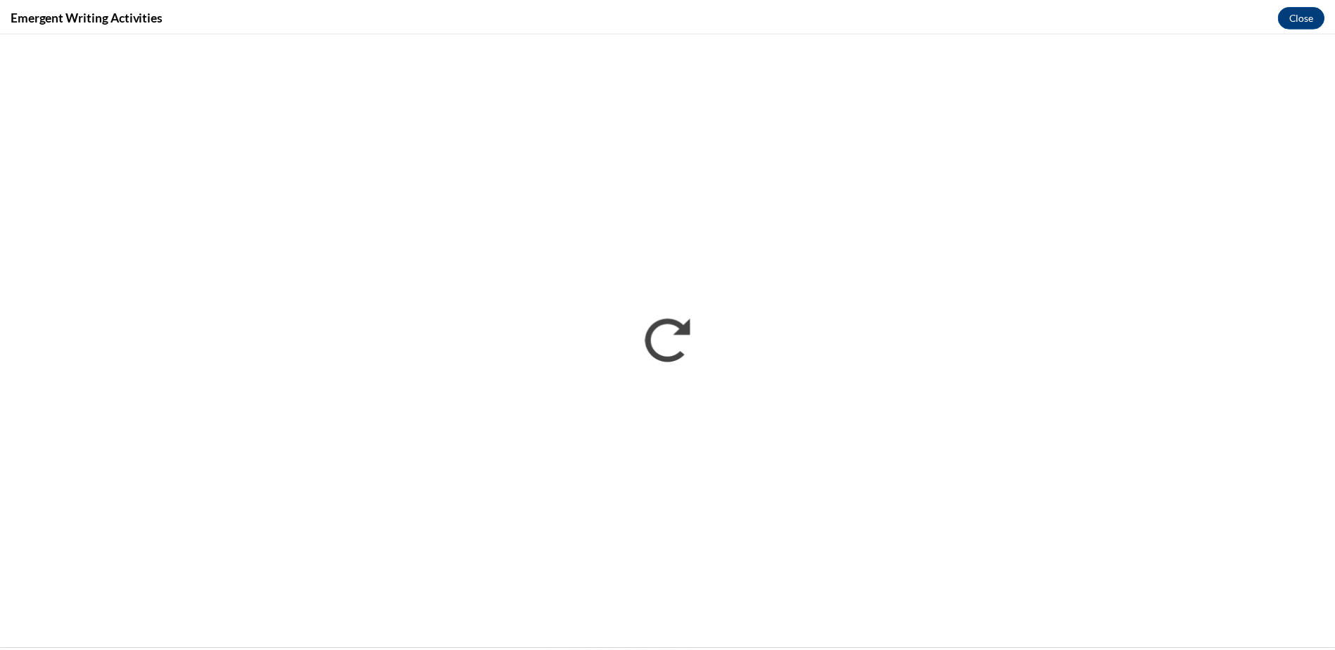
scroll to position [0, 0]
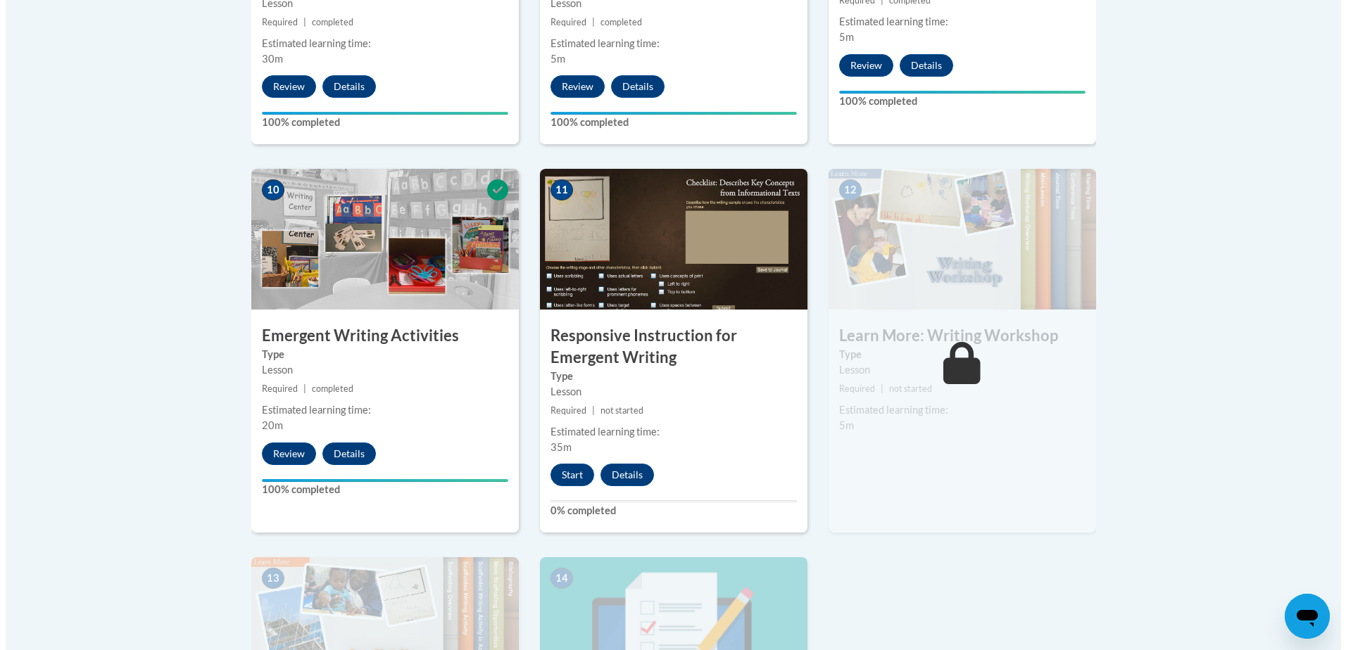
scroll to position [1459, 0]
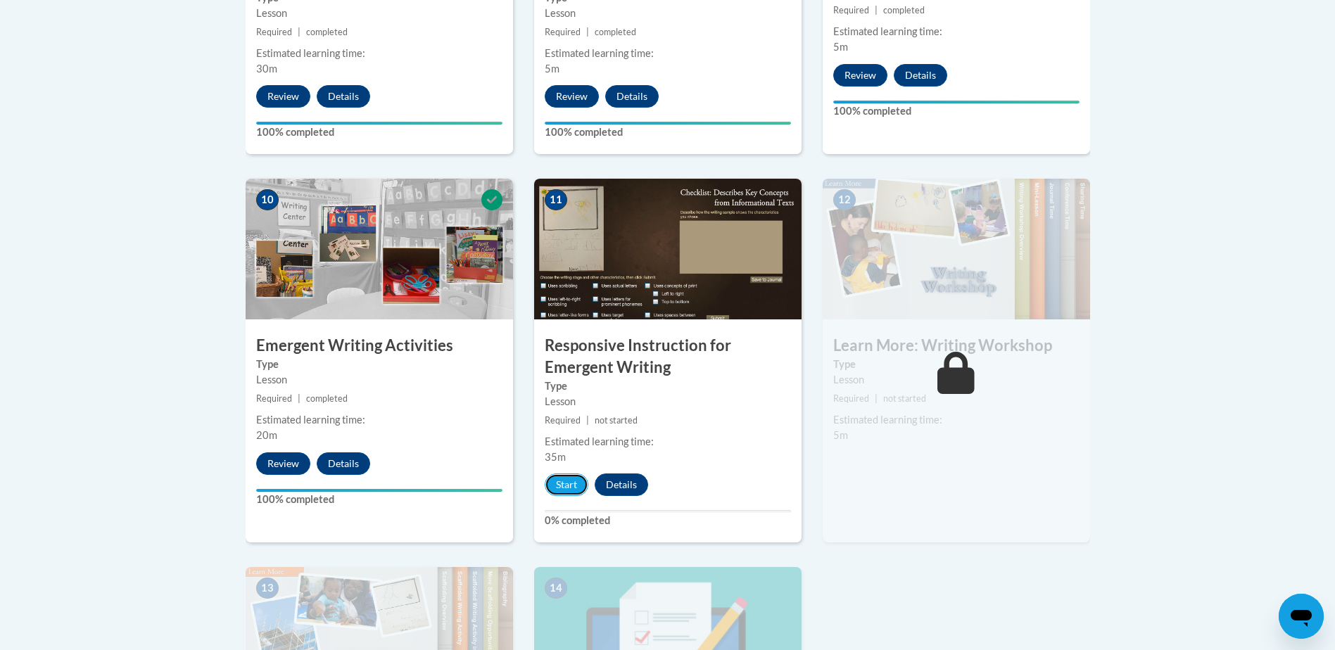
click at [570, 474] on button "Start" at bounding box center [567, 485] width 44 height 23
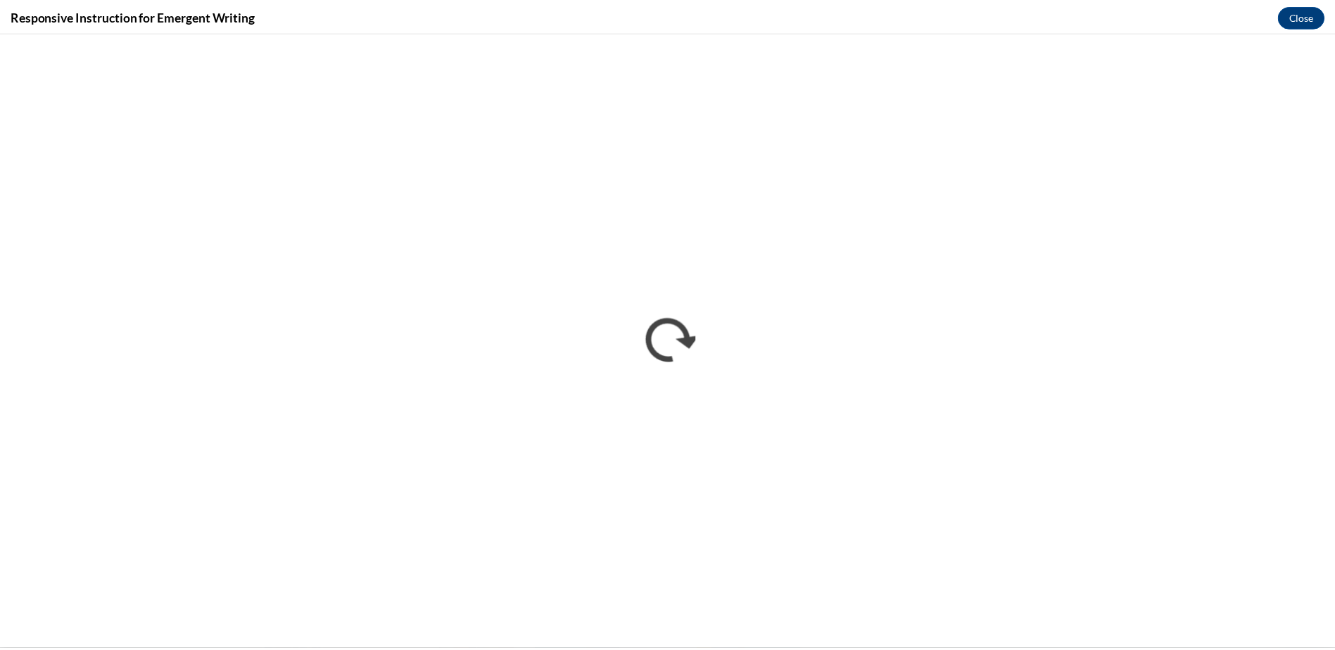
scroll to position [0, 0]
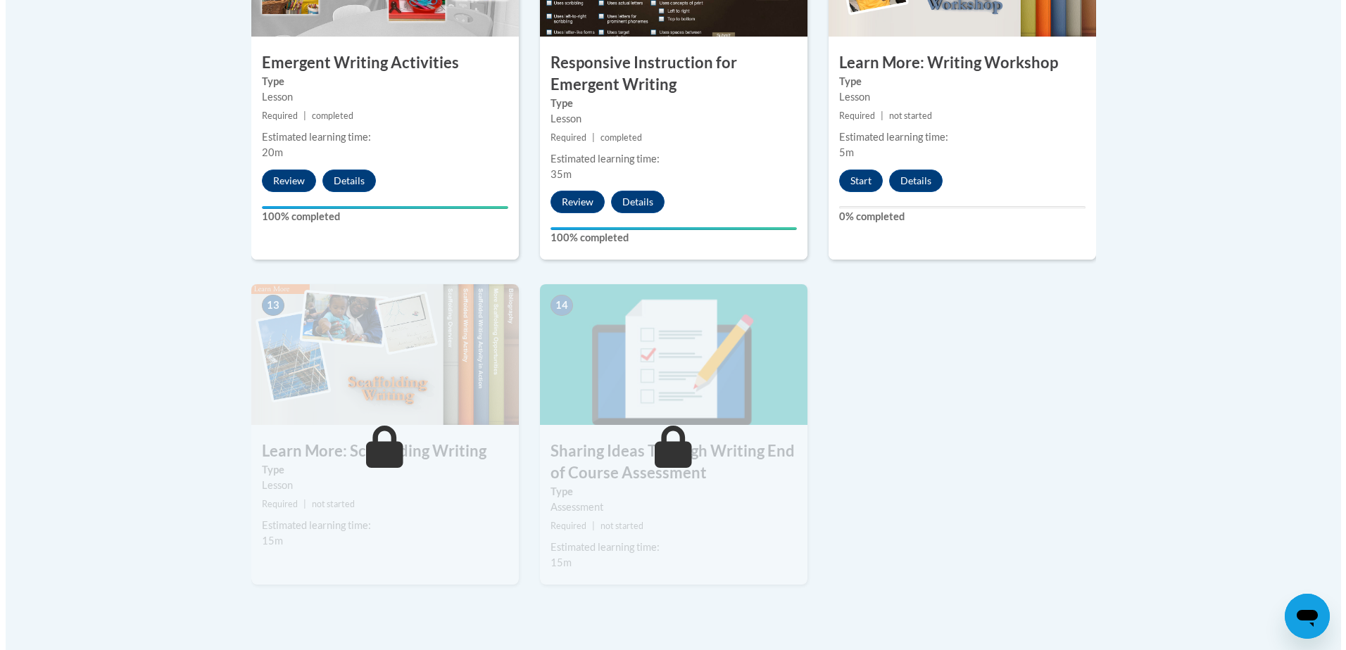
scroll to position [1763, 0]
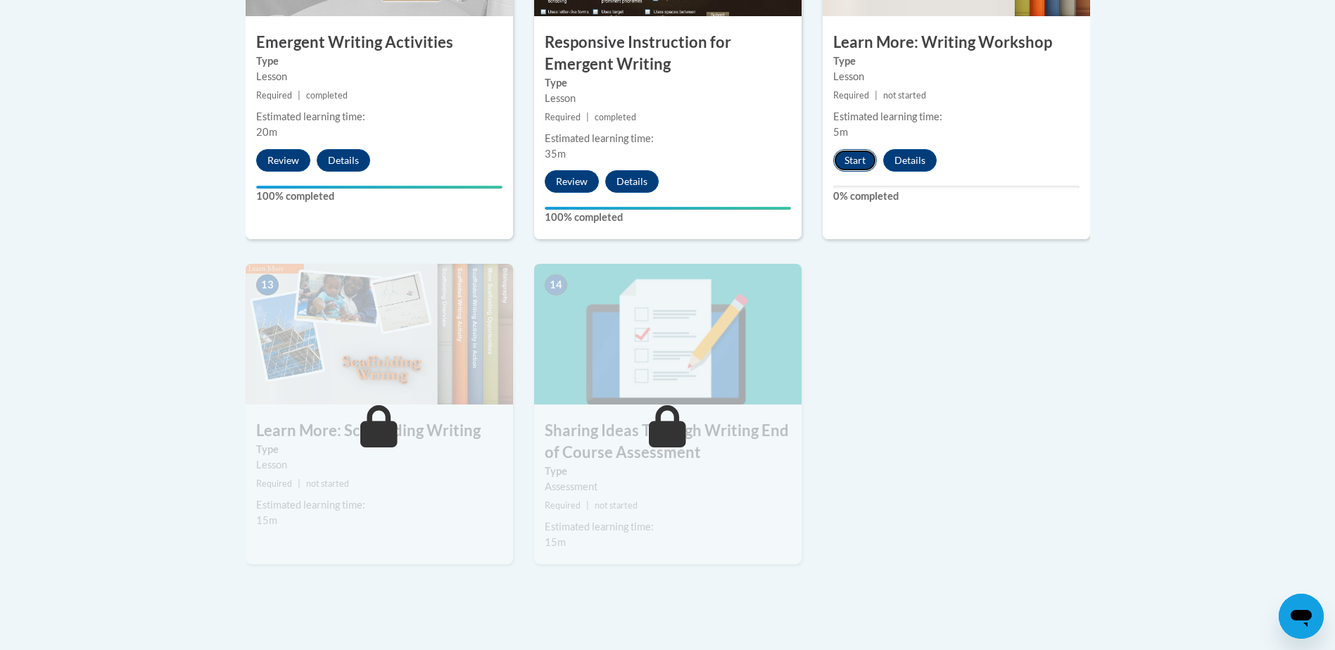
click at [853, 149] on button "Start" at bounding box center [856, 160] width 44 height 23
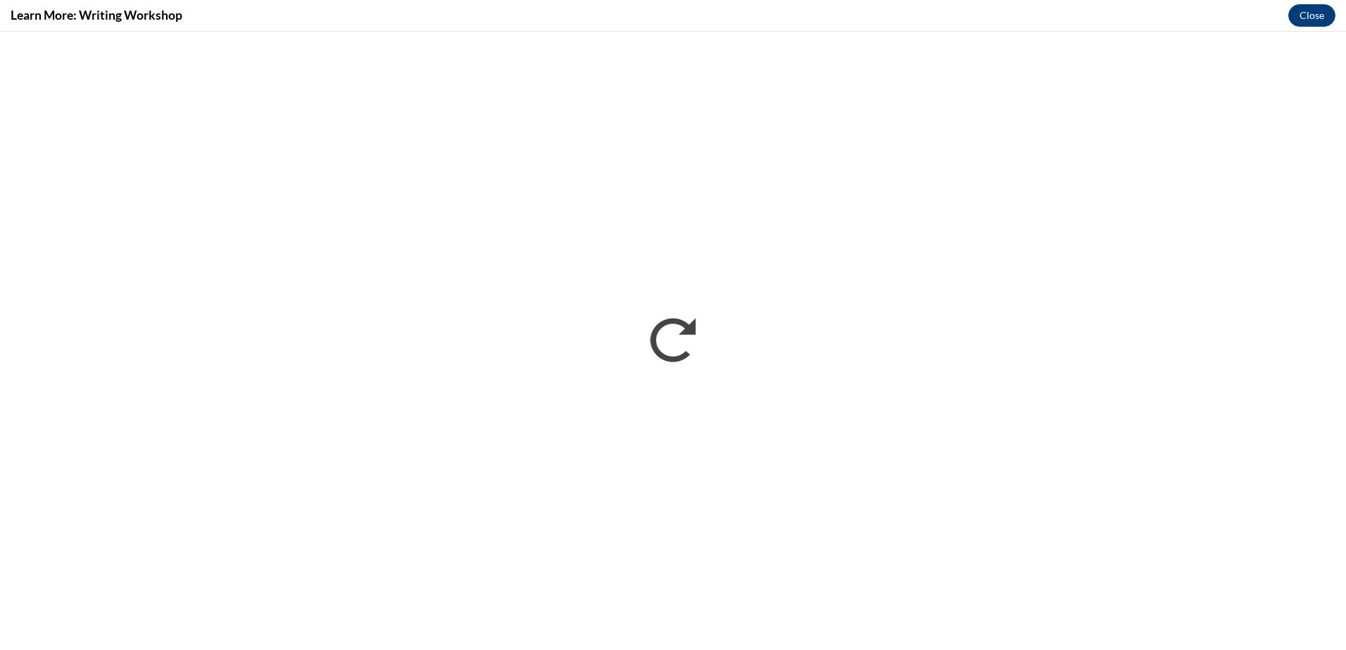
scroll to position [0, 0]
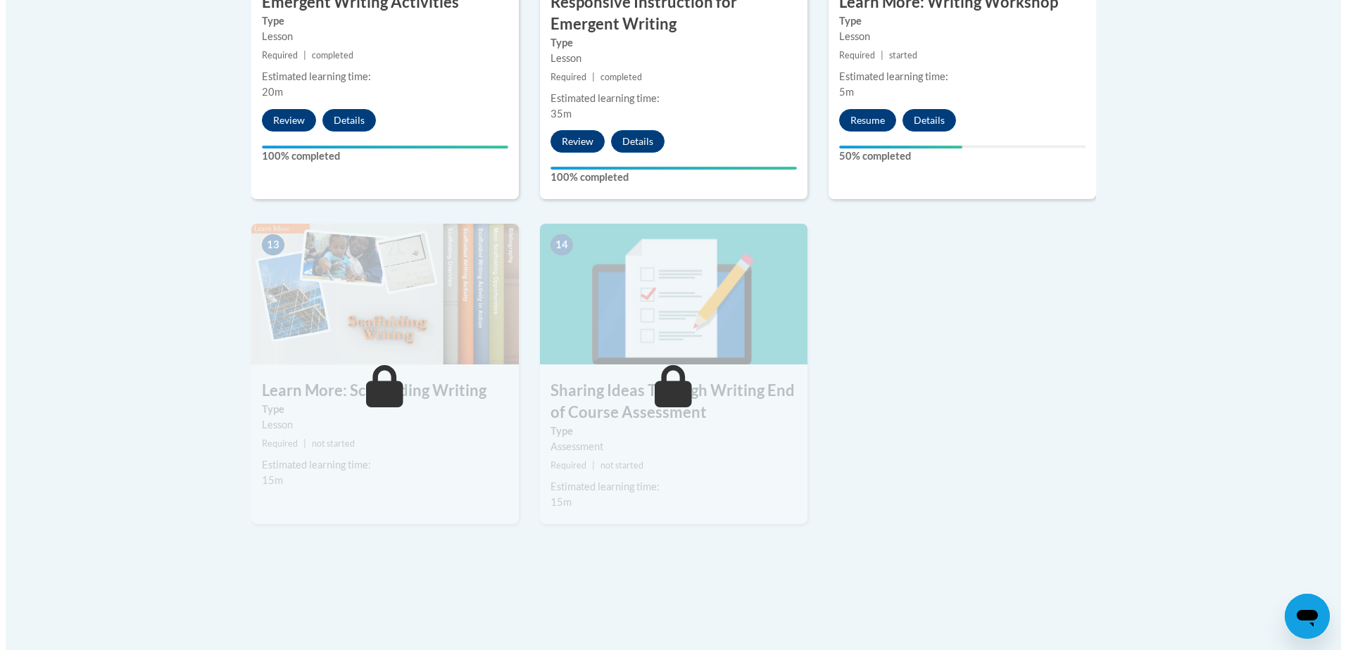
scroll to position [1664, 0]
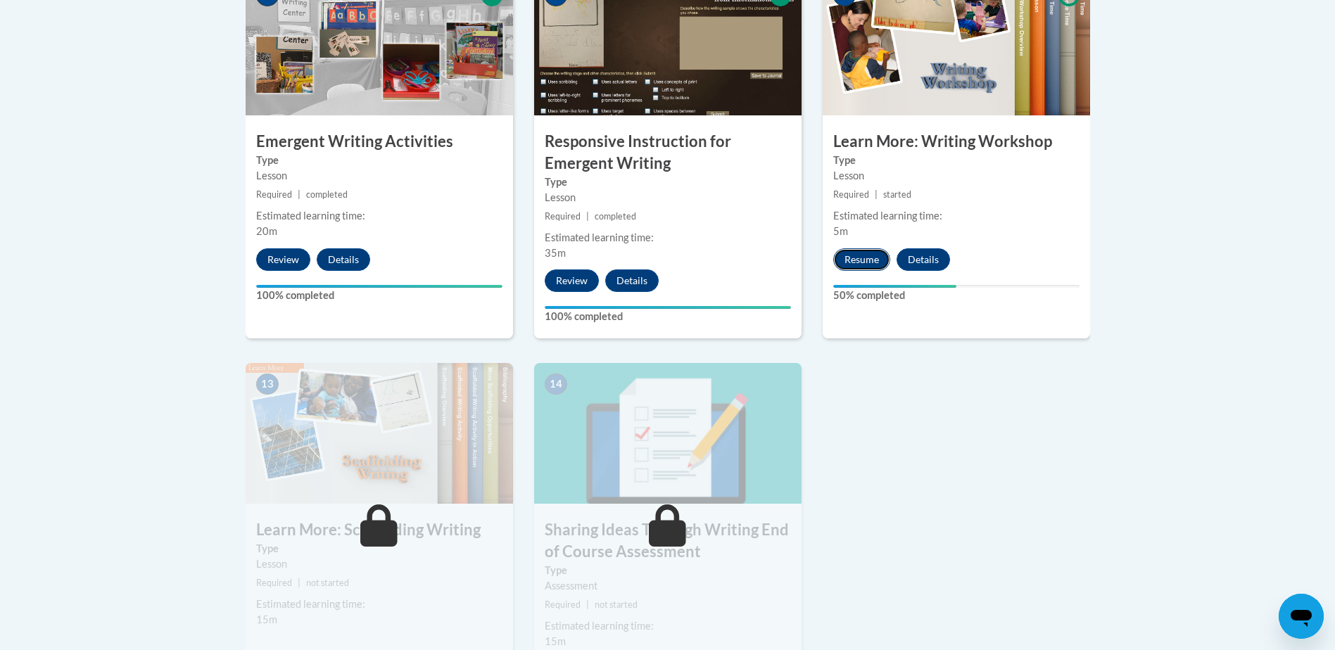
click at [859, 249] on button "Resume" at bounding box center [862, 260] width 57 height 23
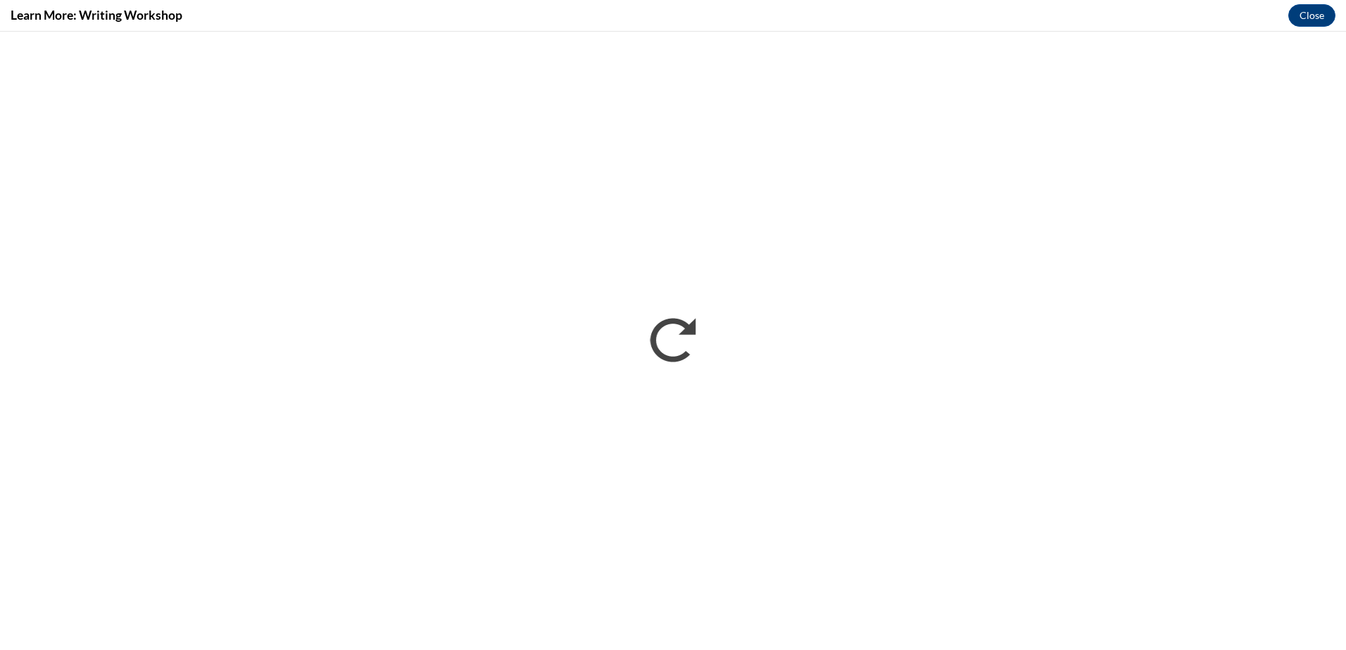
scroll to position [0, 0]
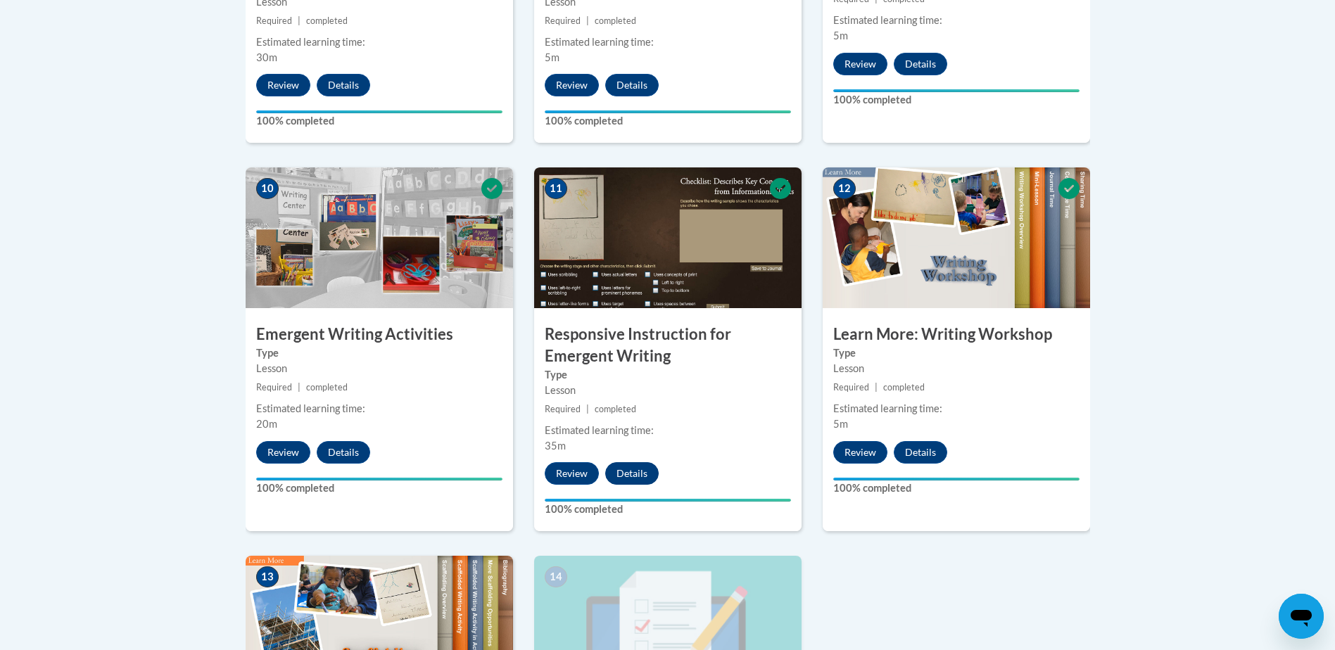
scroll to position [1549, 0]
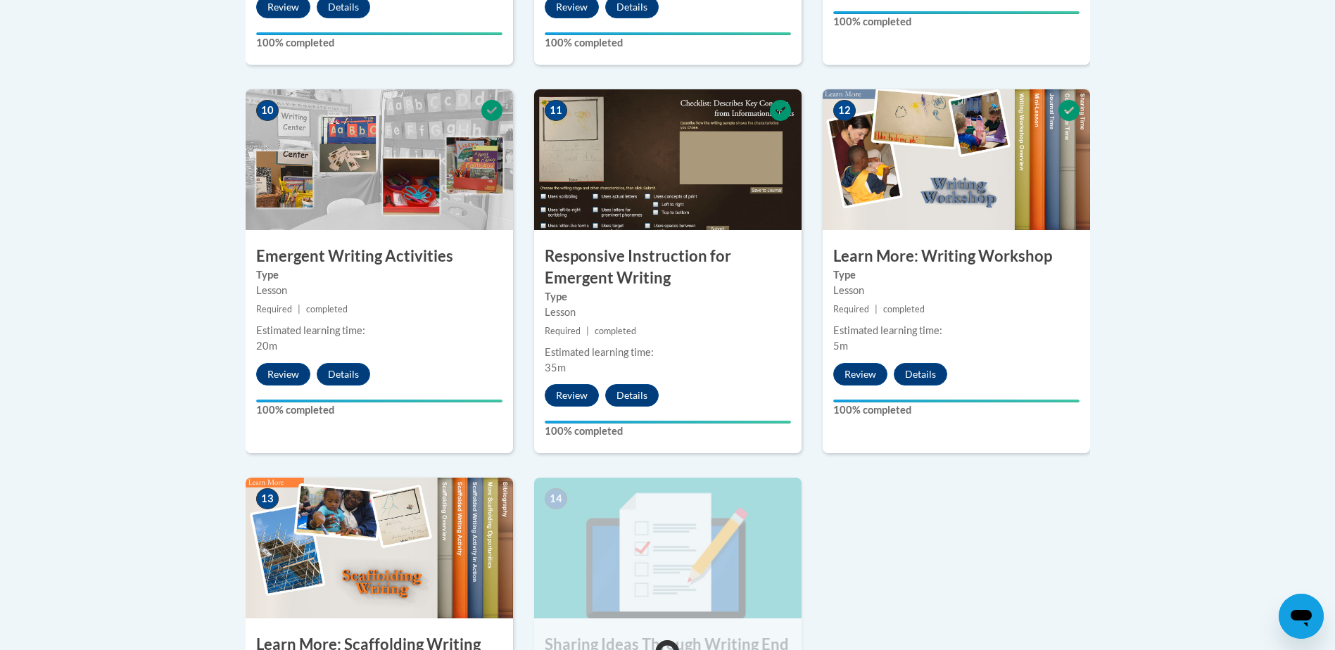
click at [319, 559] on img at bounding box center [380, 548] width 268 height 141
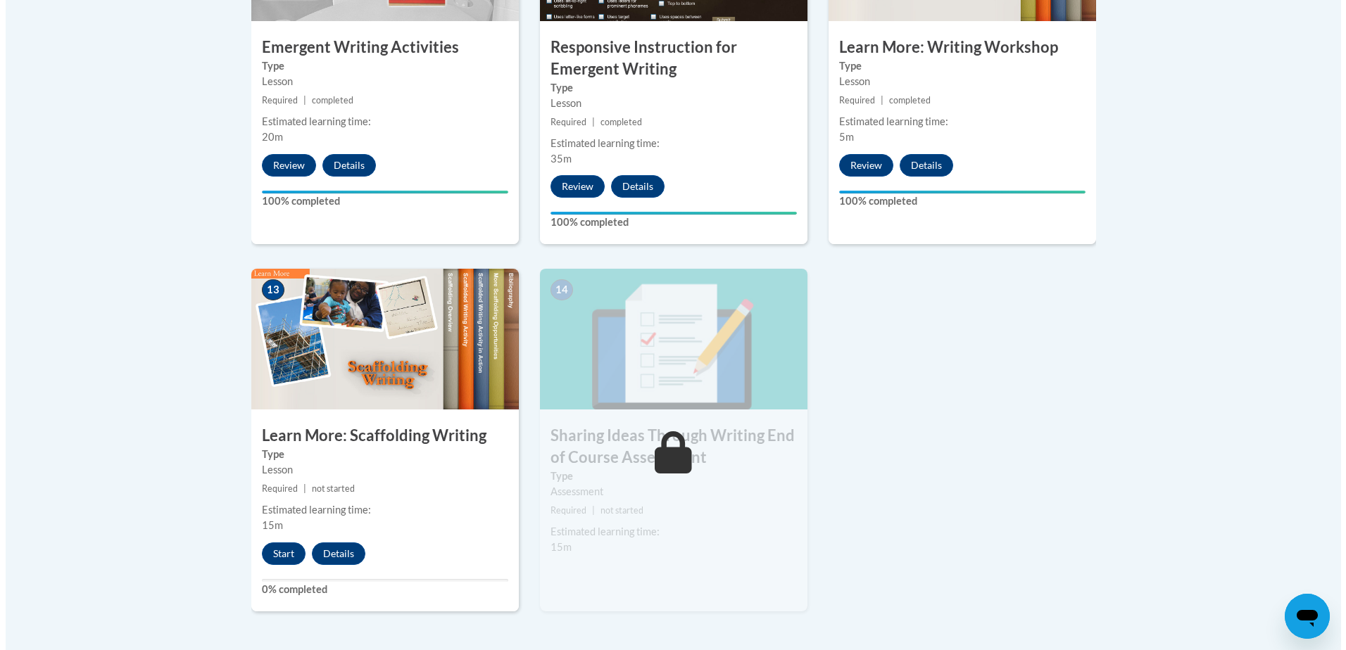
scroll to position [1760, 0]
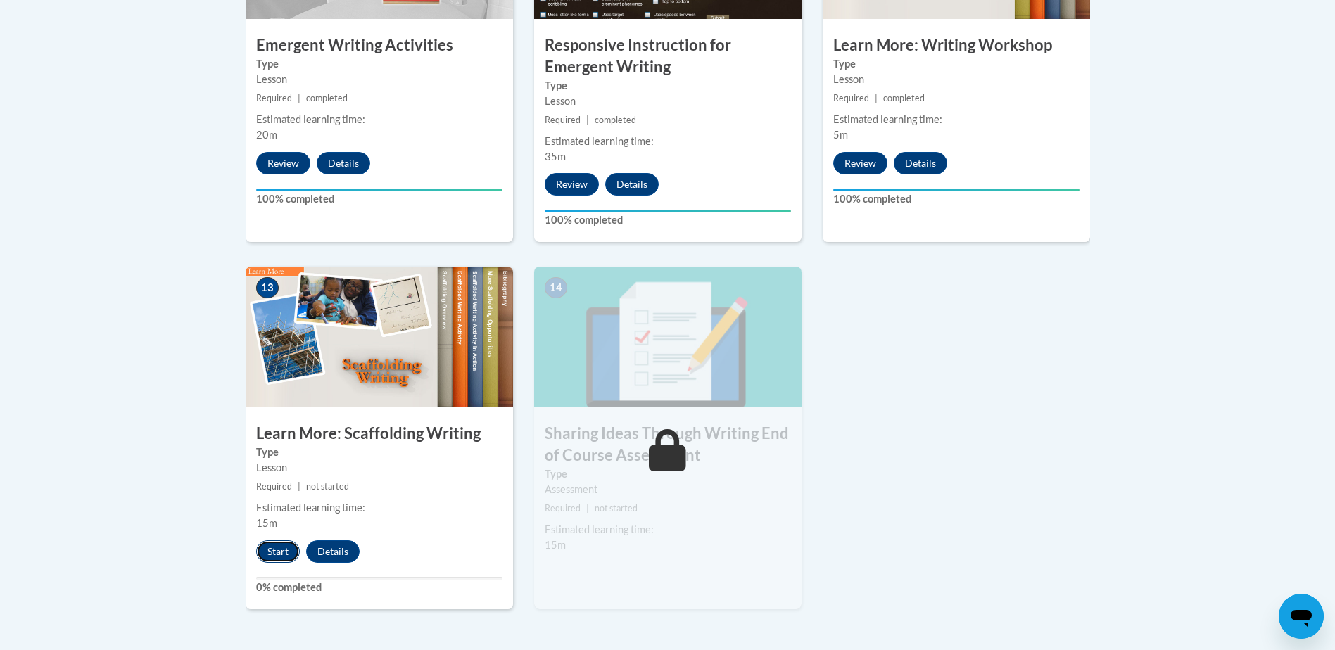
click at [278, 541] on button "Start" at bounding box center [278, 552] width 44 height 23
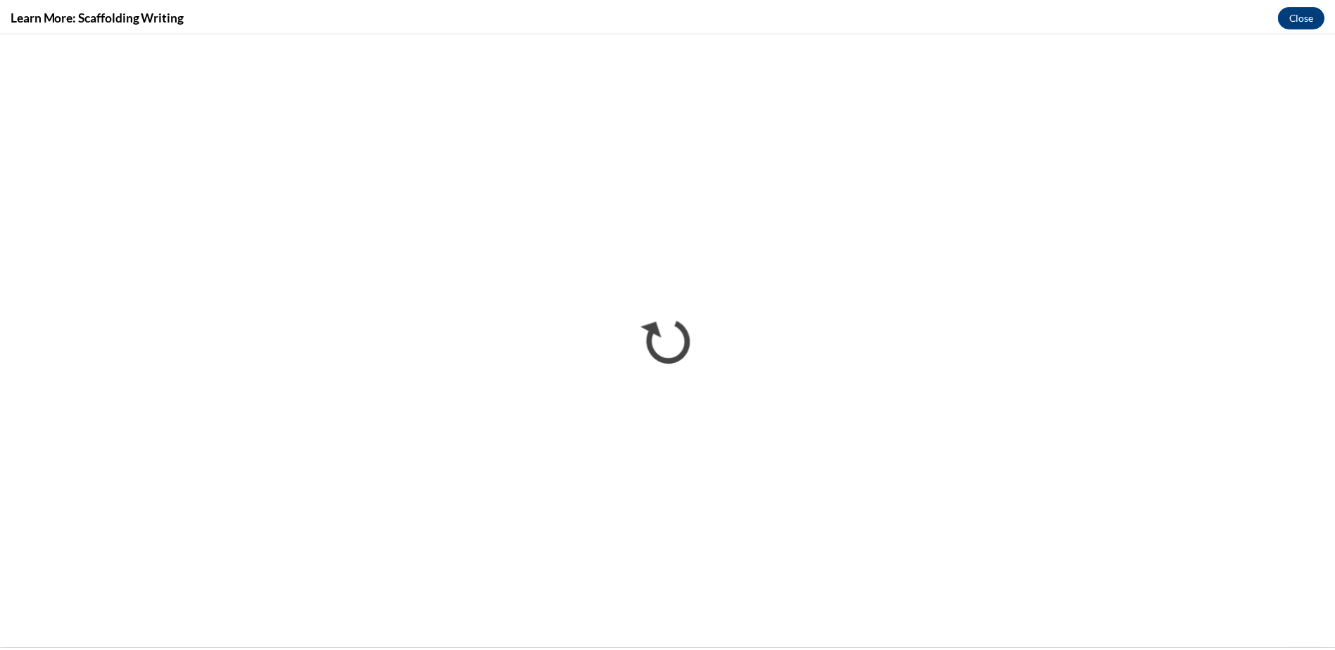
scroll to position [0, 0]
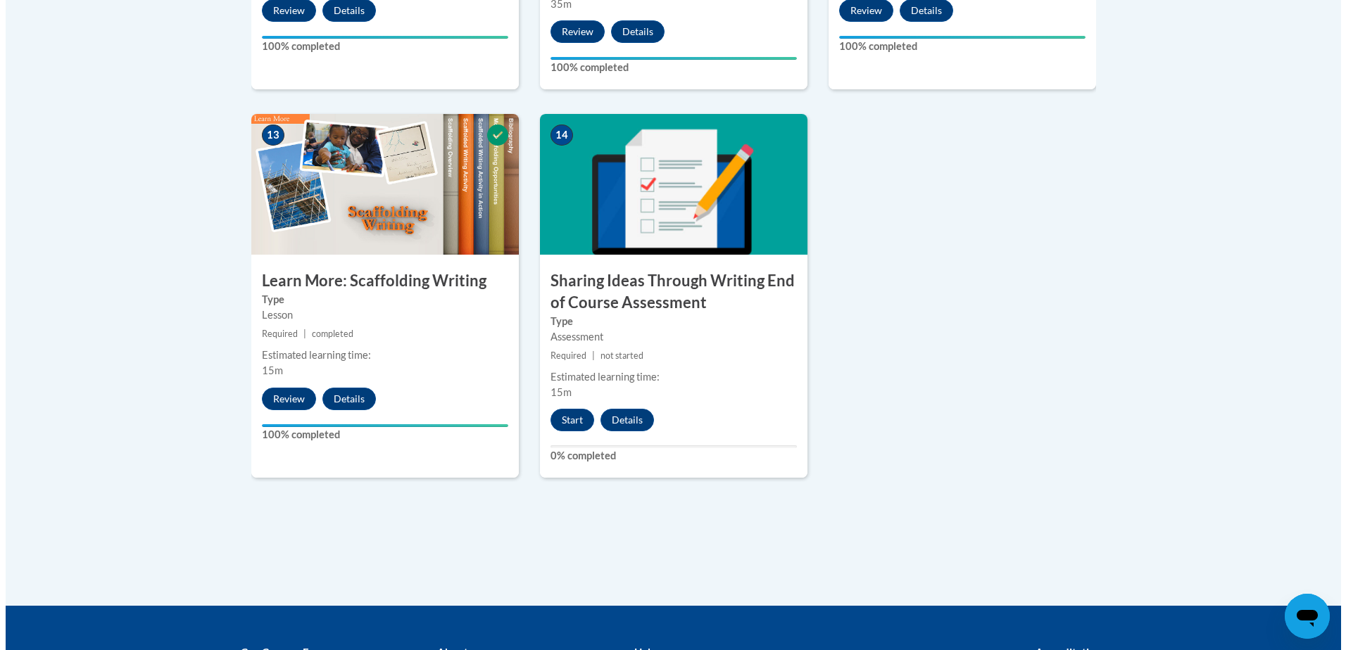
scroll to position [2079, 0]
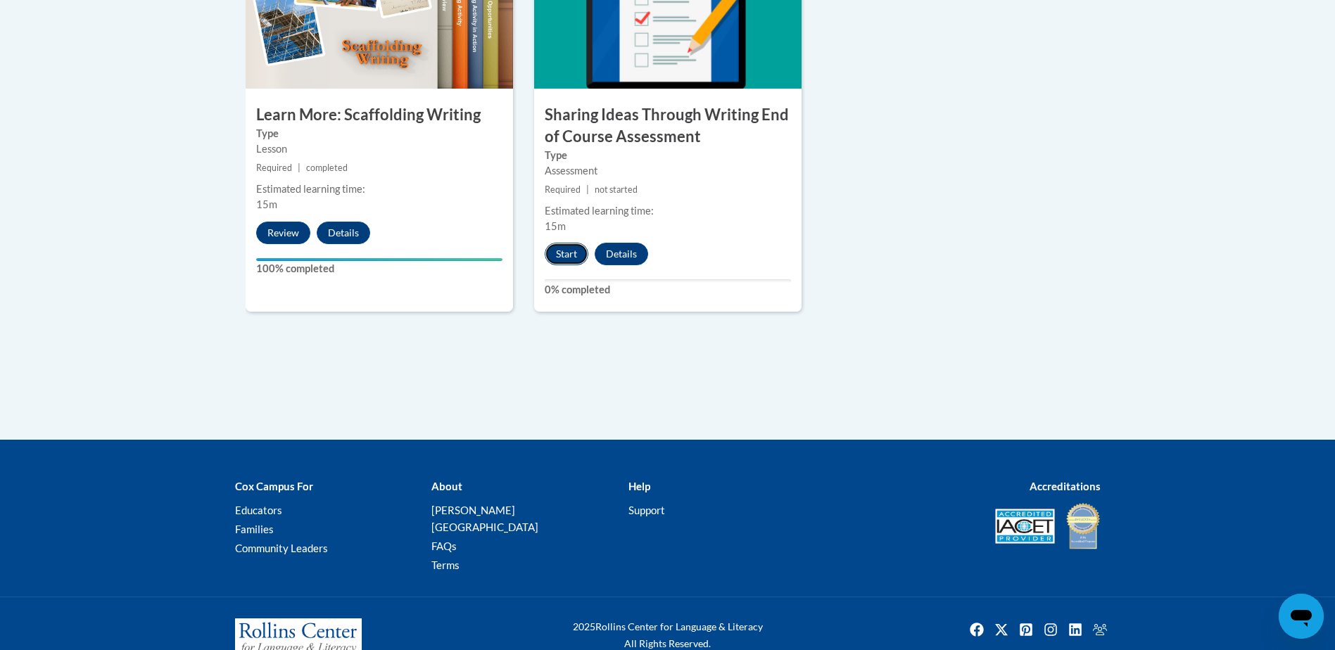
click at [562, 243] on button "Start" at bounding box center [567, 254] width 44 height 23
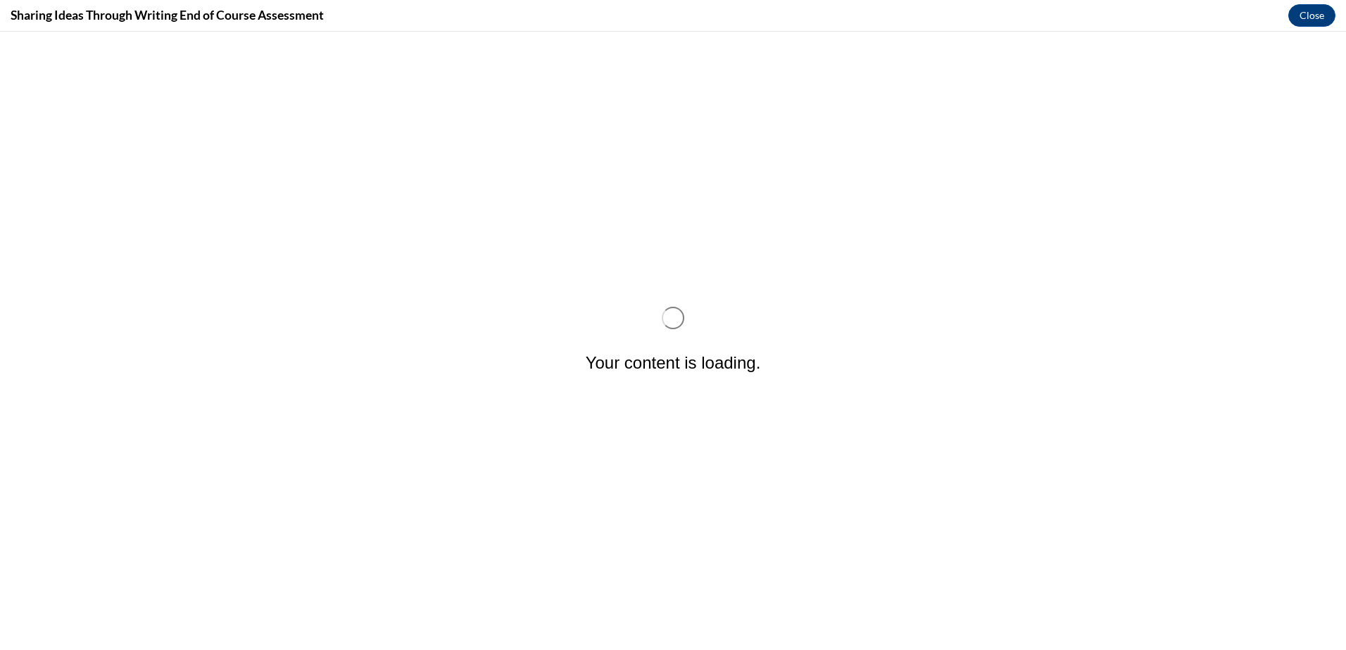
scroll to position [0, 0]
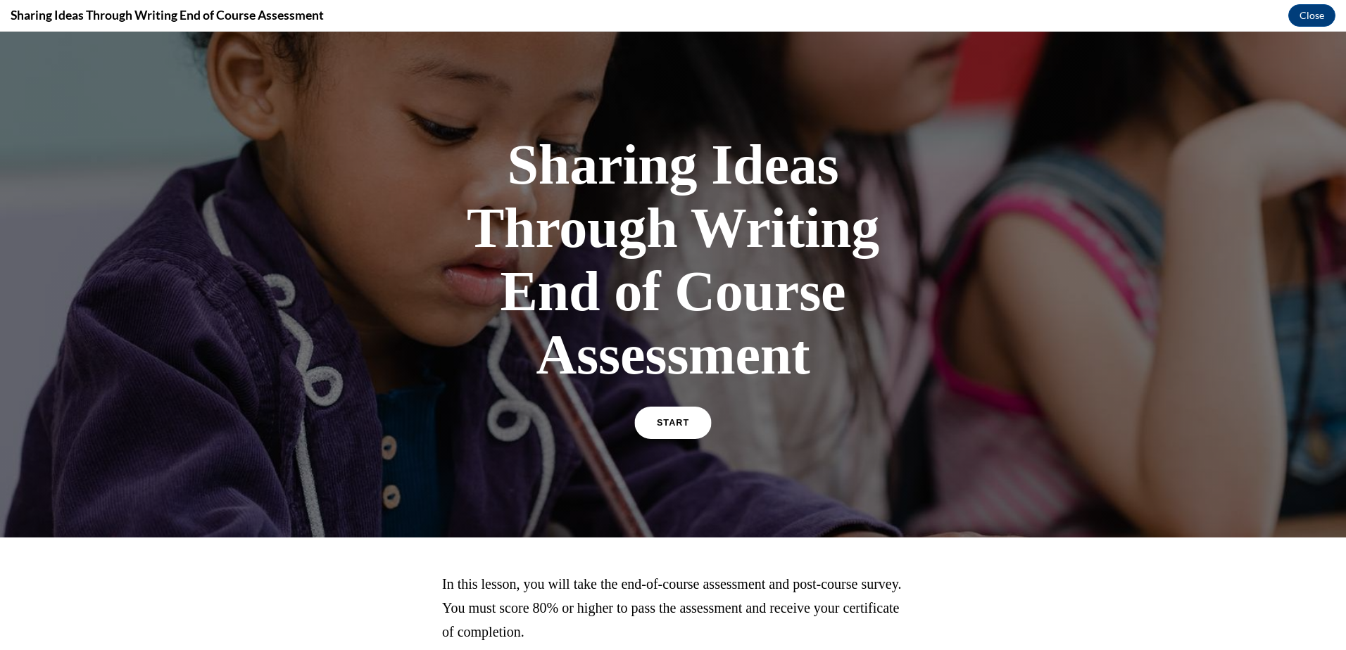
click at [648, 429] on link "START" at bounding box center [672, 423] width 77 height 32
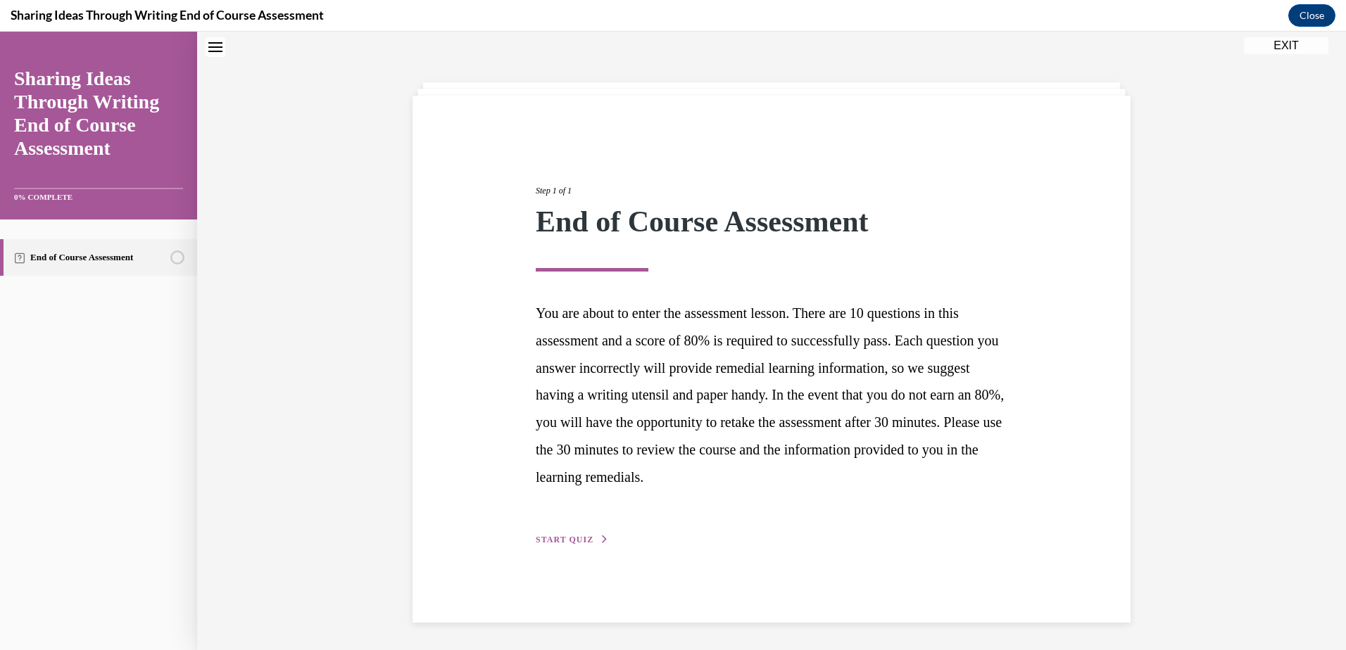
scroll to position [44, 0]
click at [570, 543] on span "START QUIZ" at bounding box center [565, 539] width 58 height 10
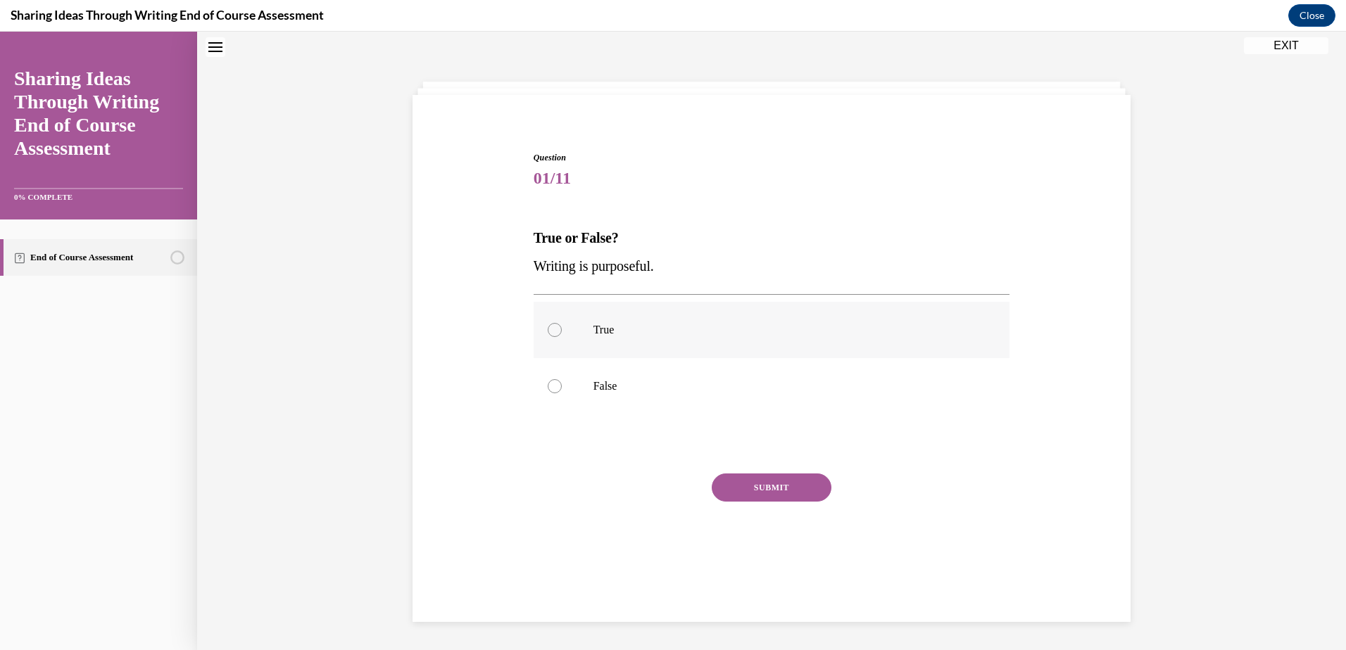
click at [551, 327] on div at bounding box center [555, 330] width 14 height 14
click at [551, 327] on input "True" at bounding box center [555, 330] width 14 height 14
radio input "true"
click at [734, 486] on button "SUBMIT" at bounding box center [772, 488] width 120 height 28
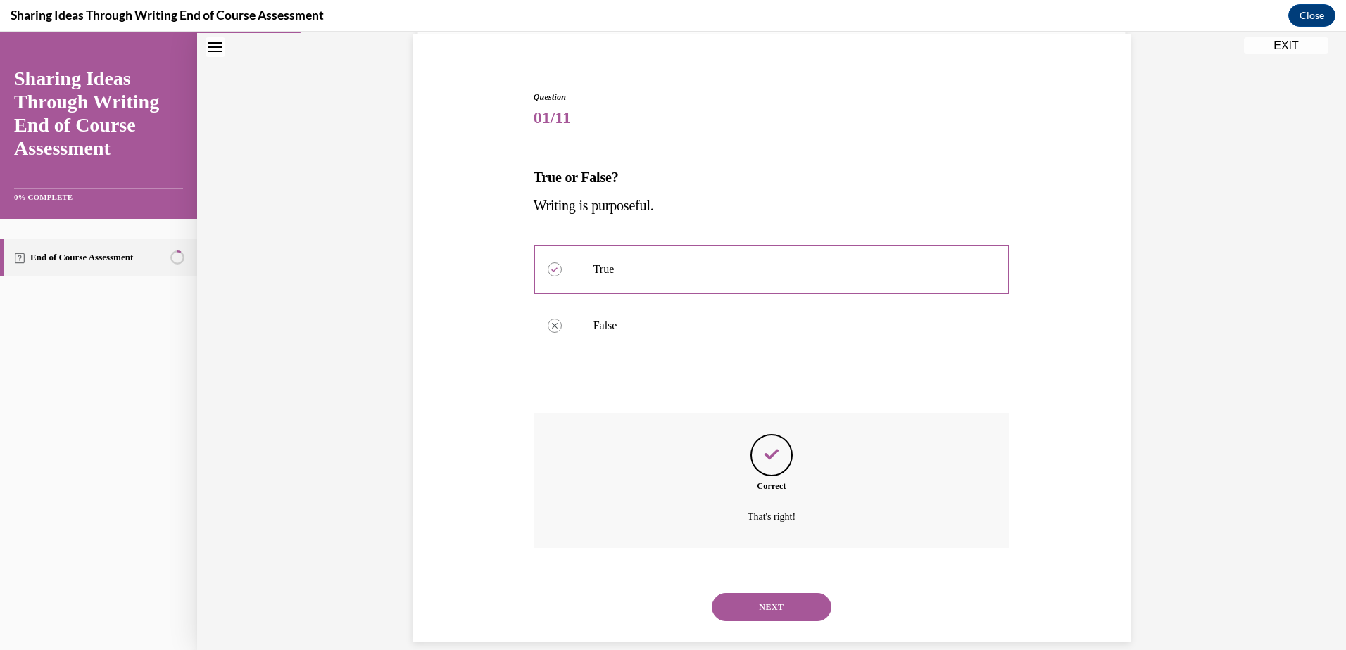
scroll to position [125, 0]
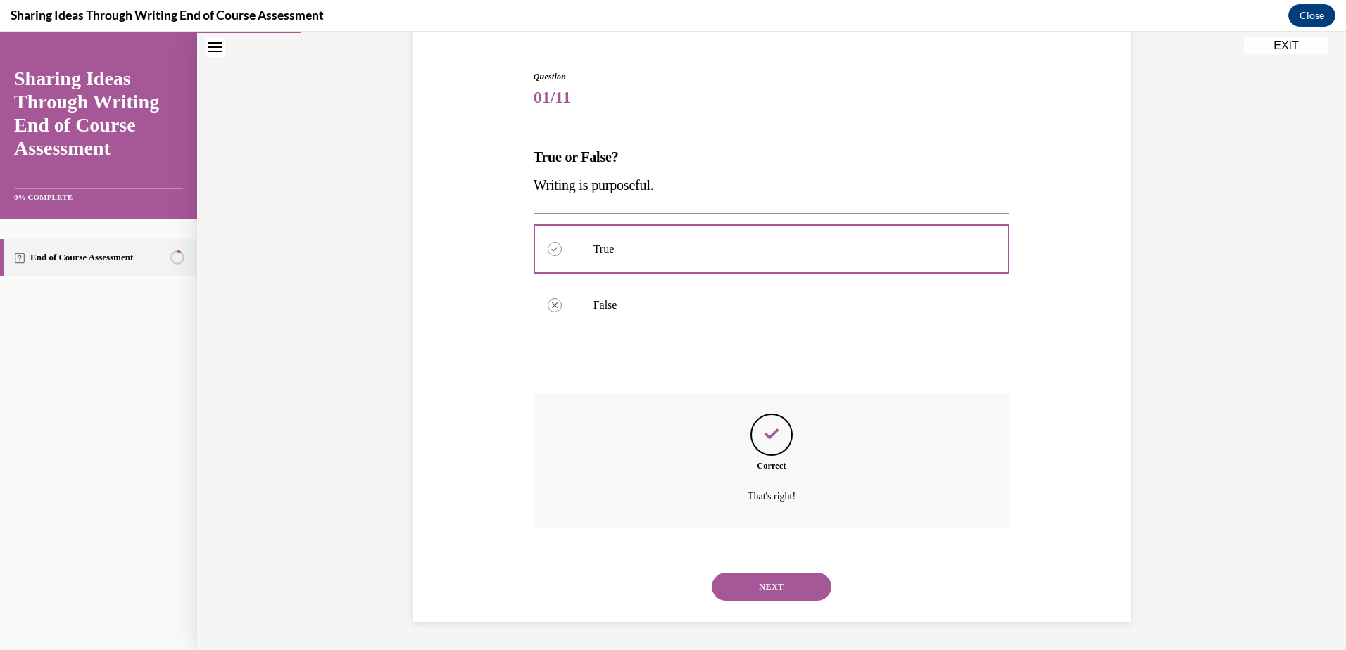
click at [759, 583] on button "NEXT" at bounding box center [772, 587] width 120 height 28
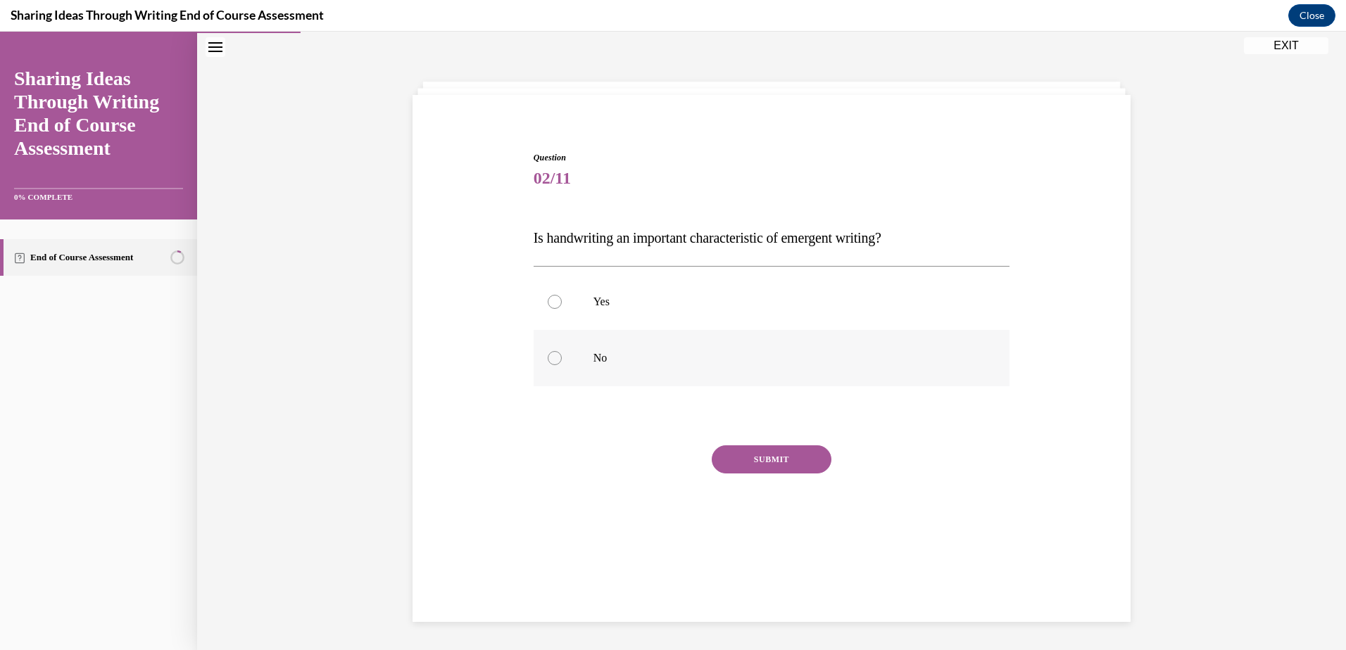
click at [549, 355] on div at bounding box center [555, 358] width 14 height 14
click at [549, 355] on input "No" at bounding box center [555, 358] width 14 height 14
radio input "true"
click at [765, 468] on button "SUBMIT" at bounding box center [772, 460] width 120 height 28
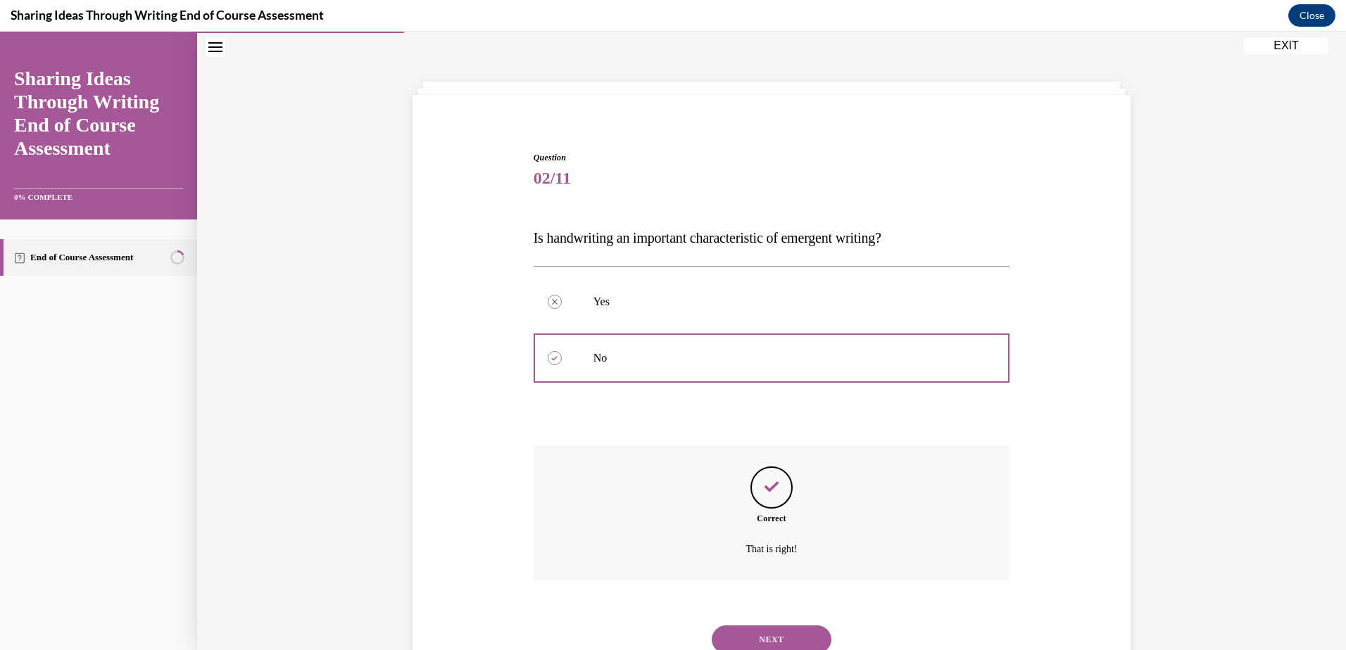
scroll to position [97, 0]
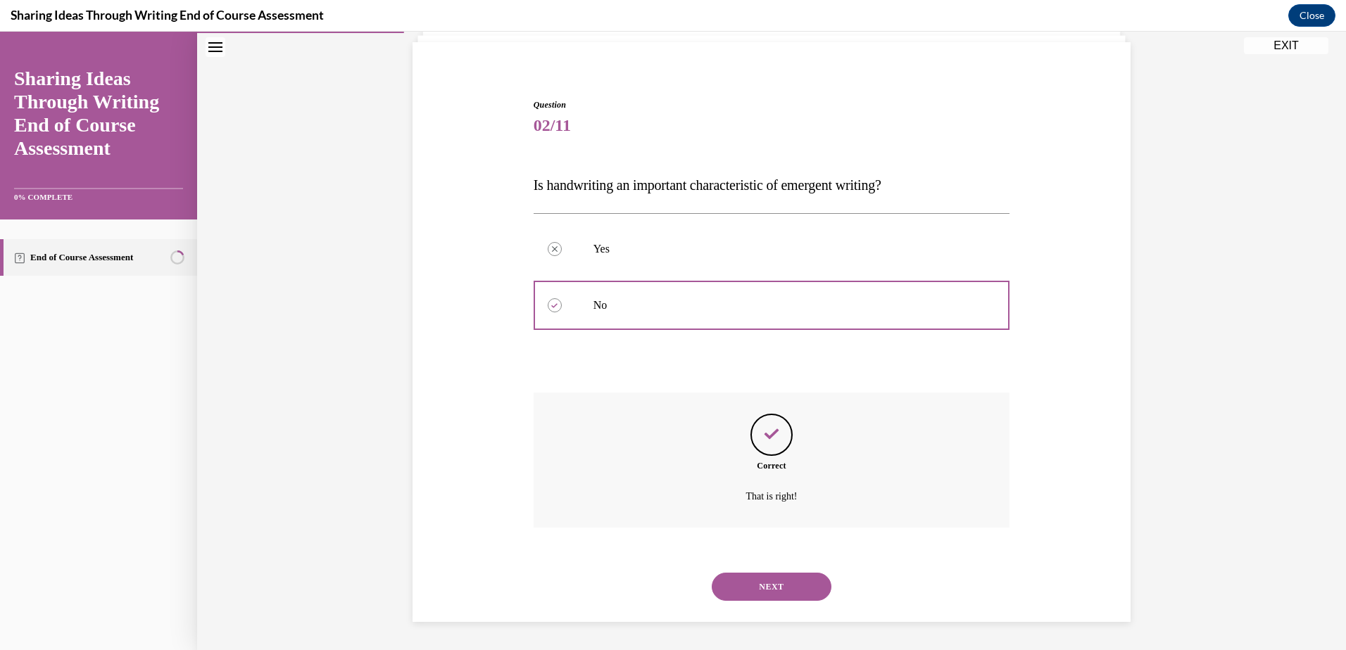
click at [762, 589] on button "NEXT" at bounding box center [772, 587] width 120 height 28
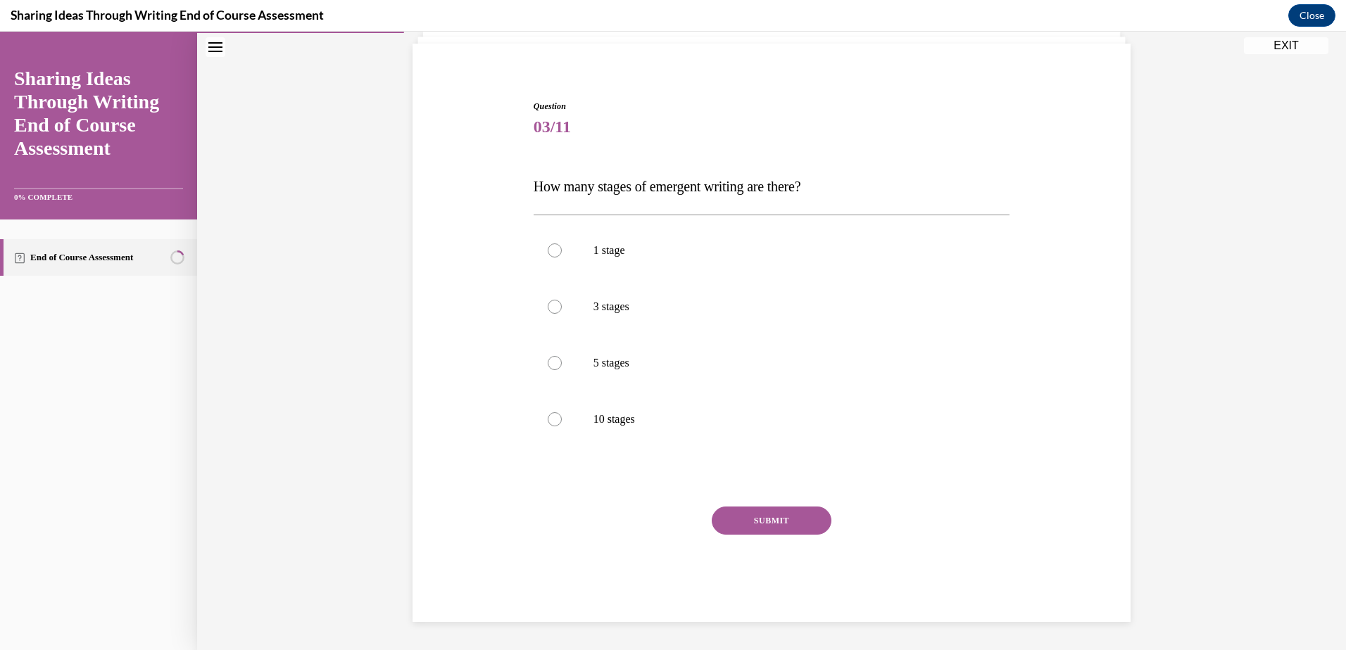
scroll to position [73, 0]
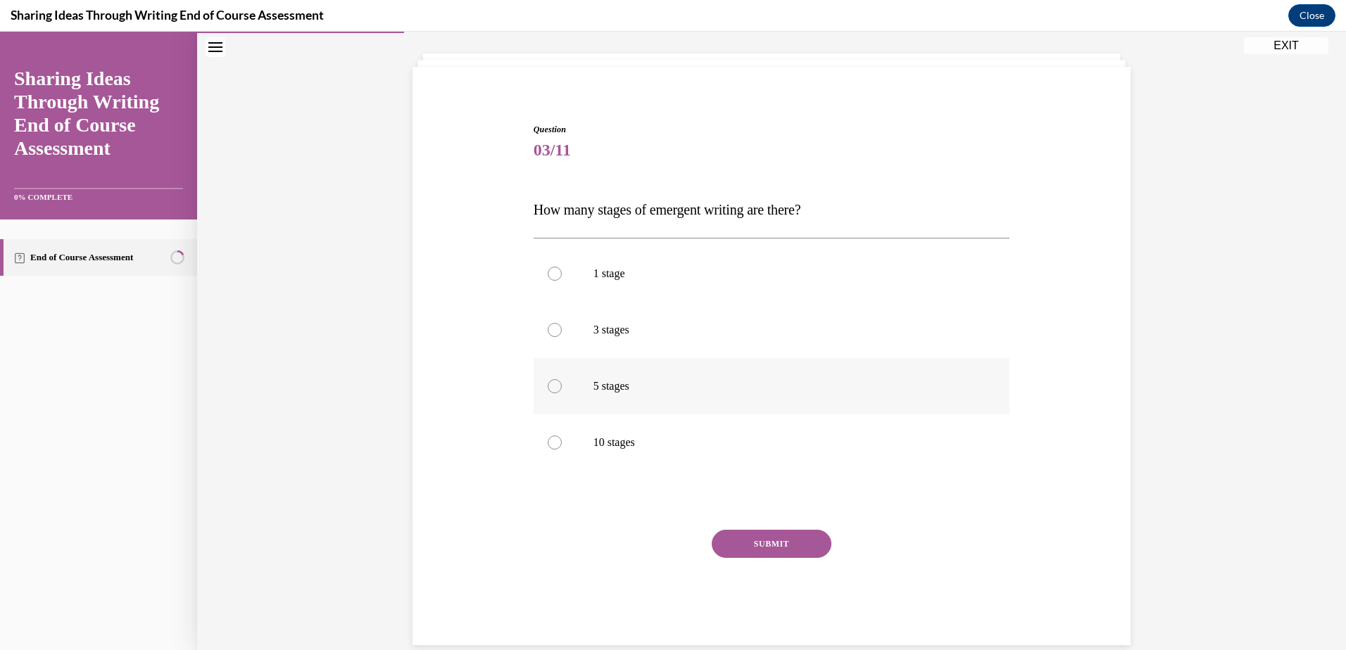
click at [555, 386] on div at bounding box center [555, 386] width 14 height 14
click at [555, 386] on input "5 stages" at bounding box center [555, 386] width 14 height 14
radio input "true"
click at [735, 540] on button "SUBMIT" at bounding box center [772, 544] width 120 height 28
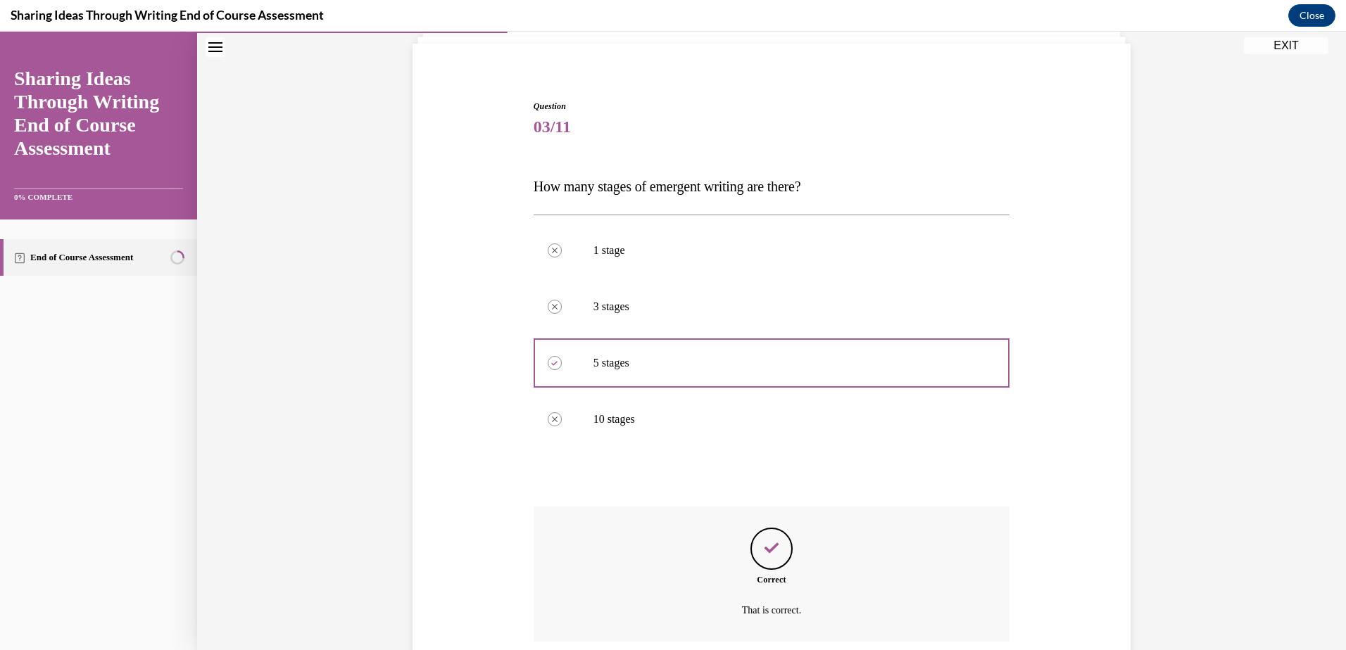
scroll to position [210, 0]
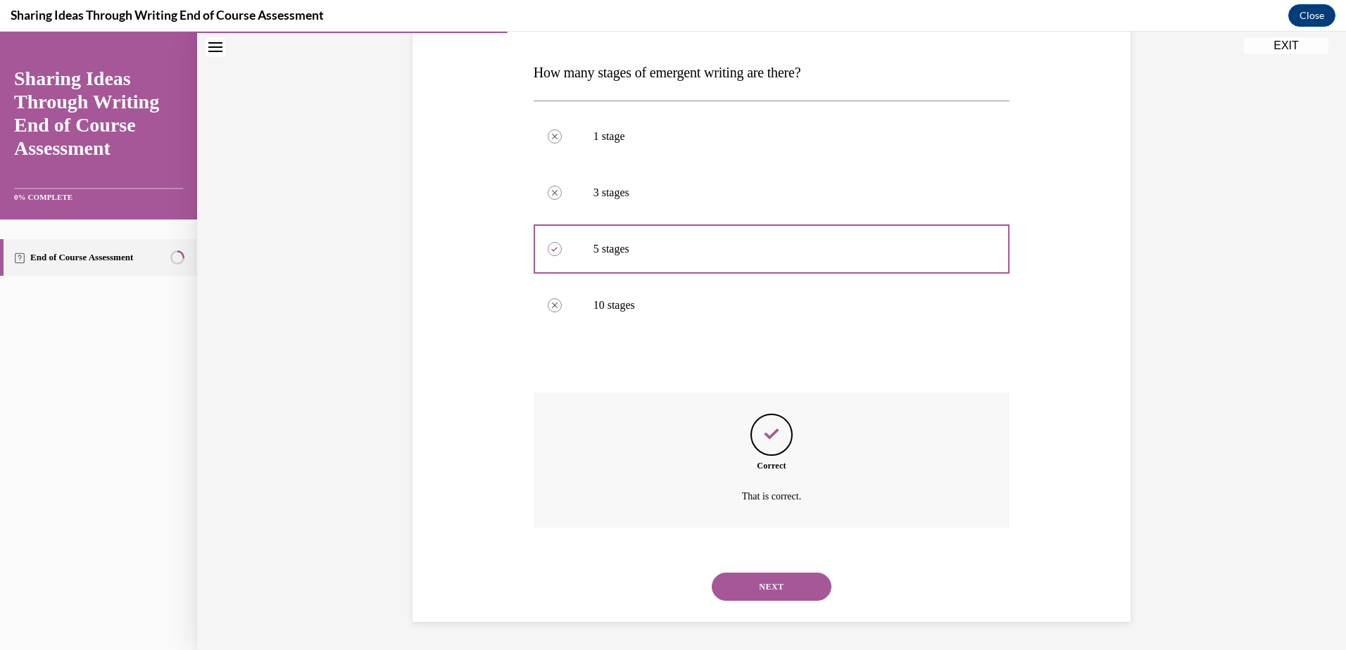
drag, startPoint x: 793, startPoint y: 582, endPoint x: 776, endPoint y: 567, distance: 22.5
click at [793, 582] on button "NEXT" at bounding box center [772, 587] width 120 height 28
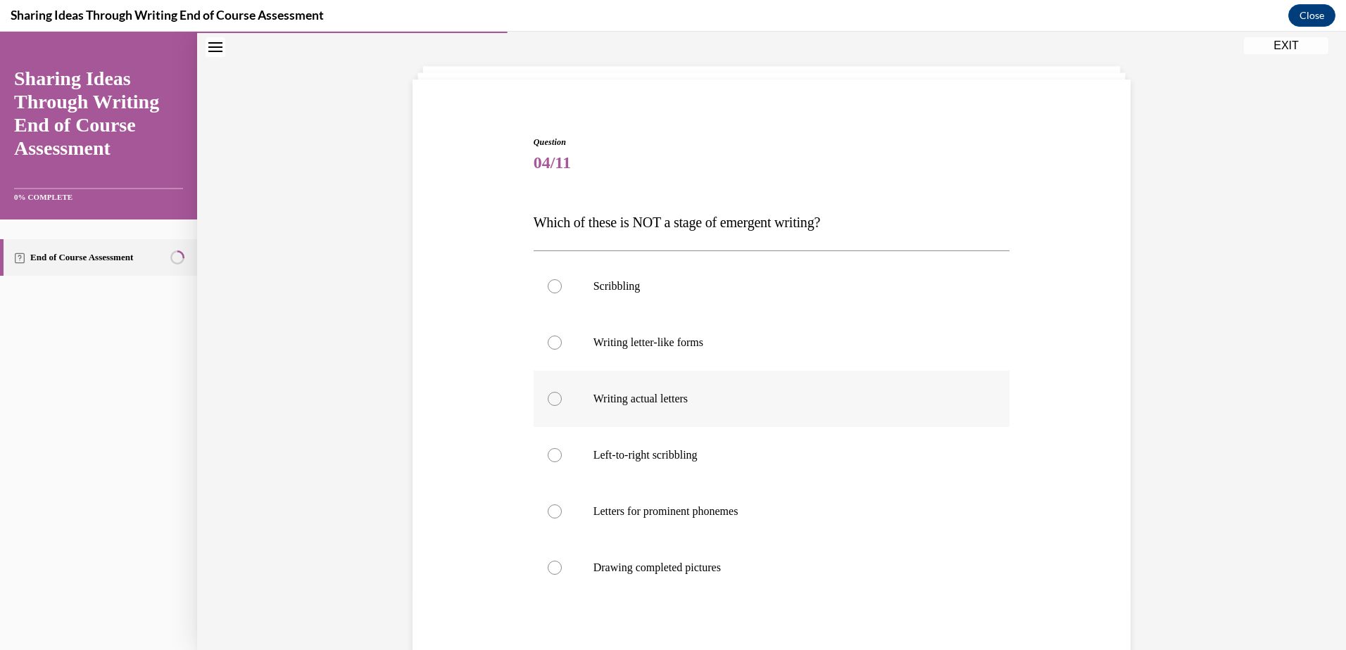
scroll to position [141, 0]
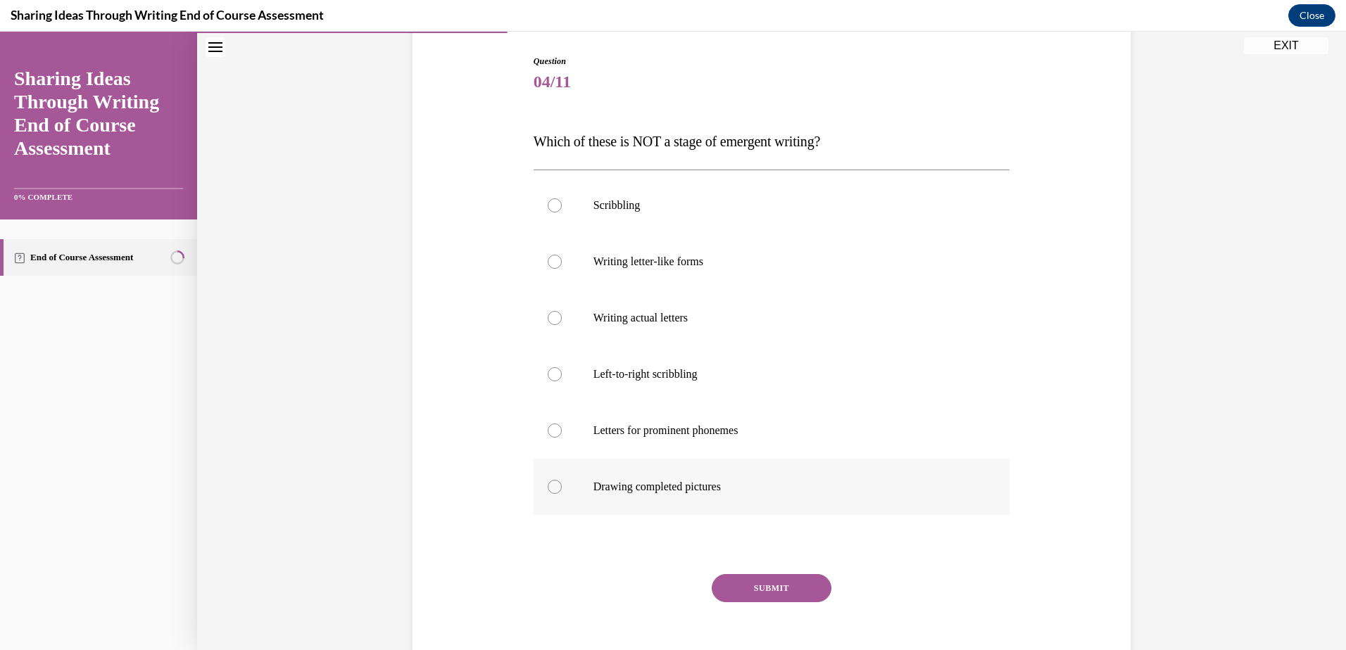
click at [543, 491] on label "Drawing completed pictures" at bounding box center [772, 487] width 477 height 56
click at [548, 491] on input "Drawing completed pictures" at bounding box center [555, 487] width 14 height 14
radio input "true"
click at [740, 586] on button "SUBMIT" at bounding box center [772, 588] width 120 height 28
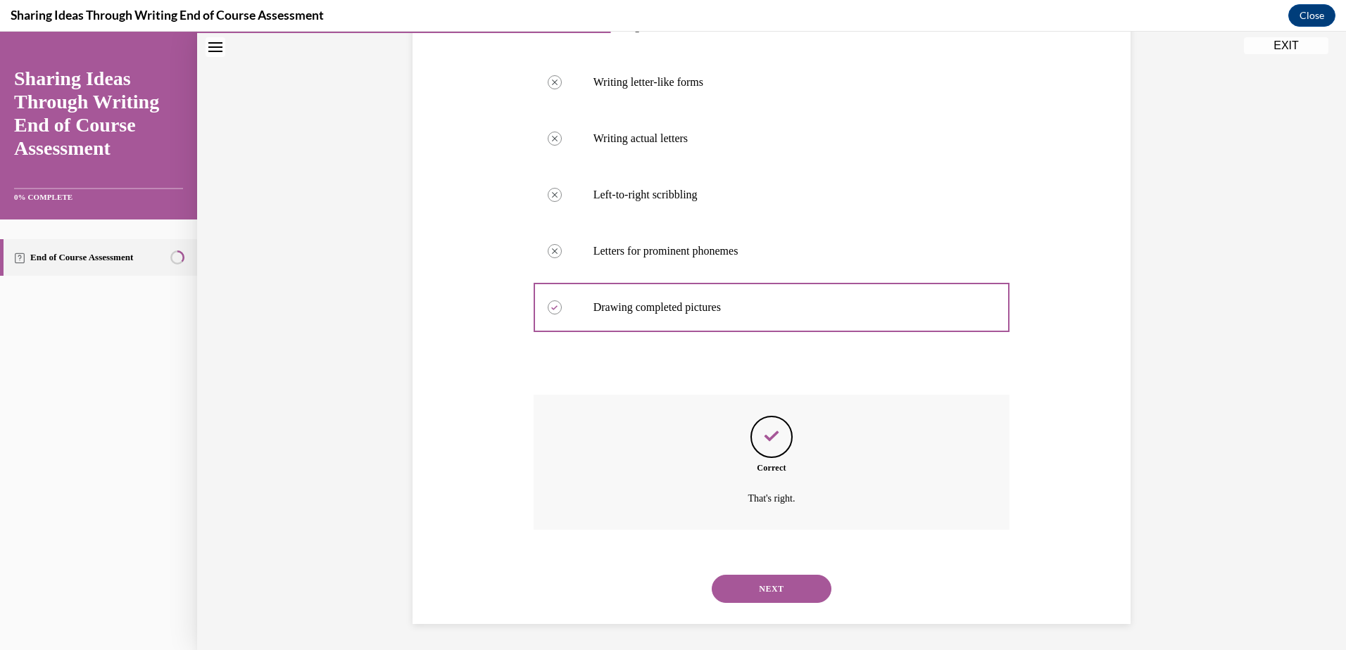
scroll to position [322, 0]
click at [765, 589] on button "NEXT" at bounding box center [772, 587] width 120 height 28
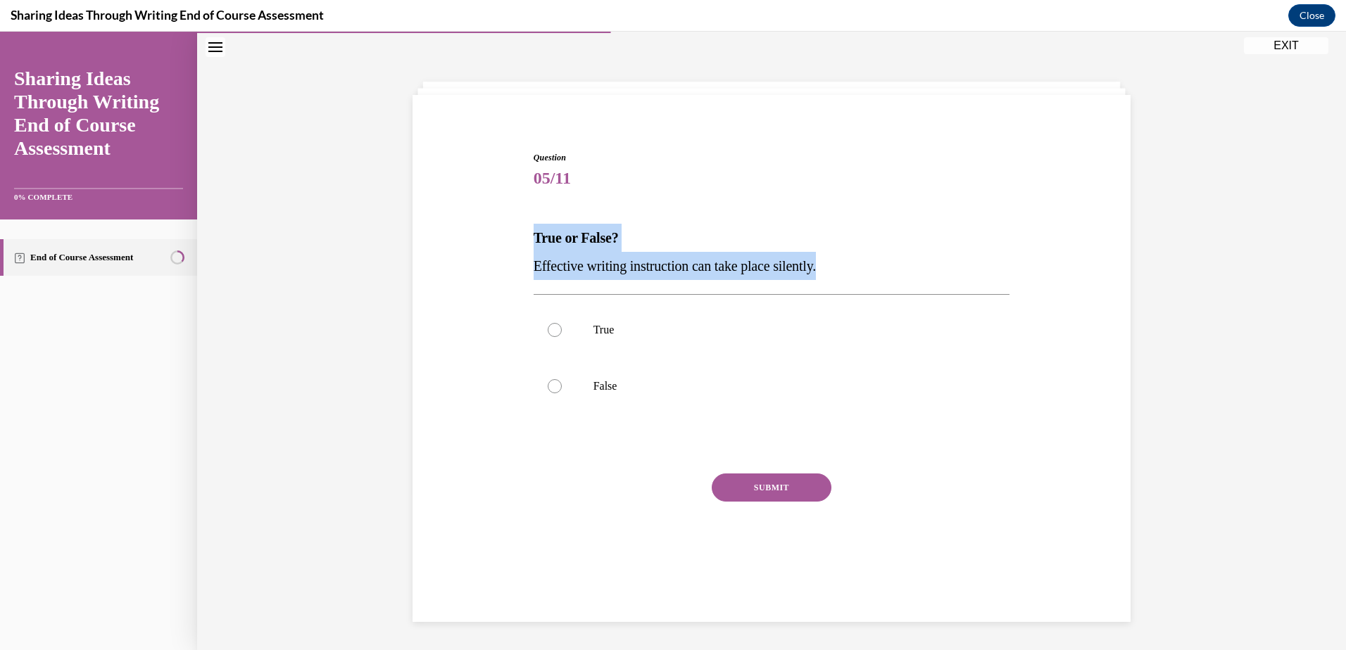
drag, startPoint x: 529, startPoint y: 237, endPoint x: 914, endPoint y: 279, distance: 386.8
click at [914, 279] on div "True or False? Effective writing instruction can take place silently." at bounding box center [772, 252] width 477 height 56
copy div "True or False? Effective writing instruction can take place silently."
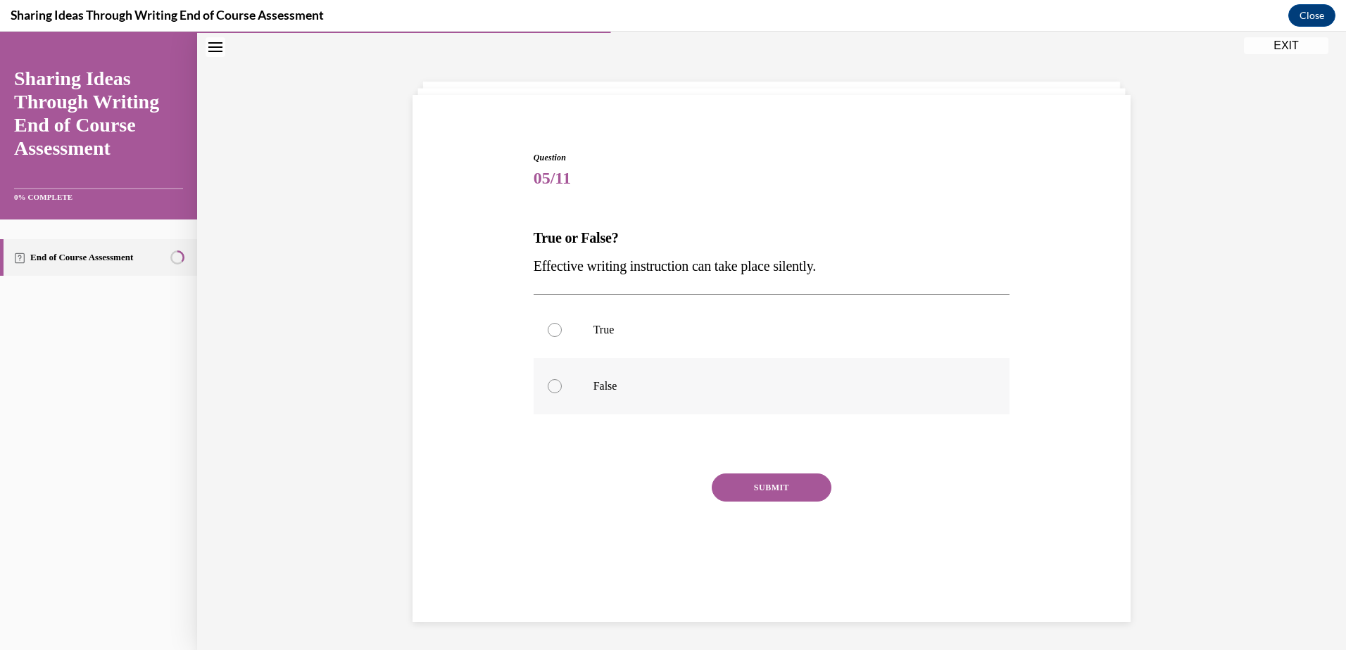
click at [550, 386] on div at bounding box center [555, 386] width 14 height 14
click at [550, 386] on input "False" at bounding box center [555, 386] width 14 height 14
radio input "true"
click at [772, 489] on button "SUBMIT" at bounding box center [772, 488] width 120 height 28
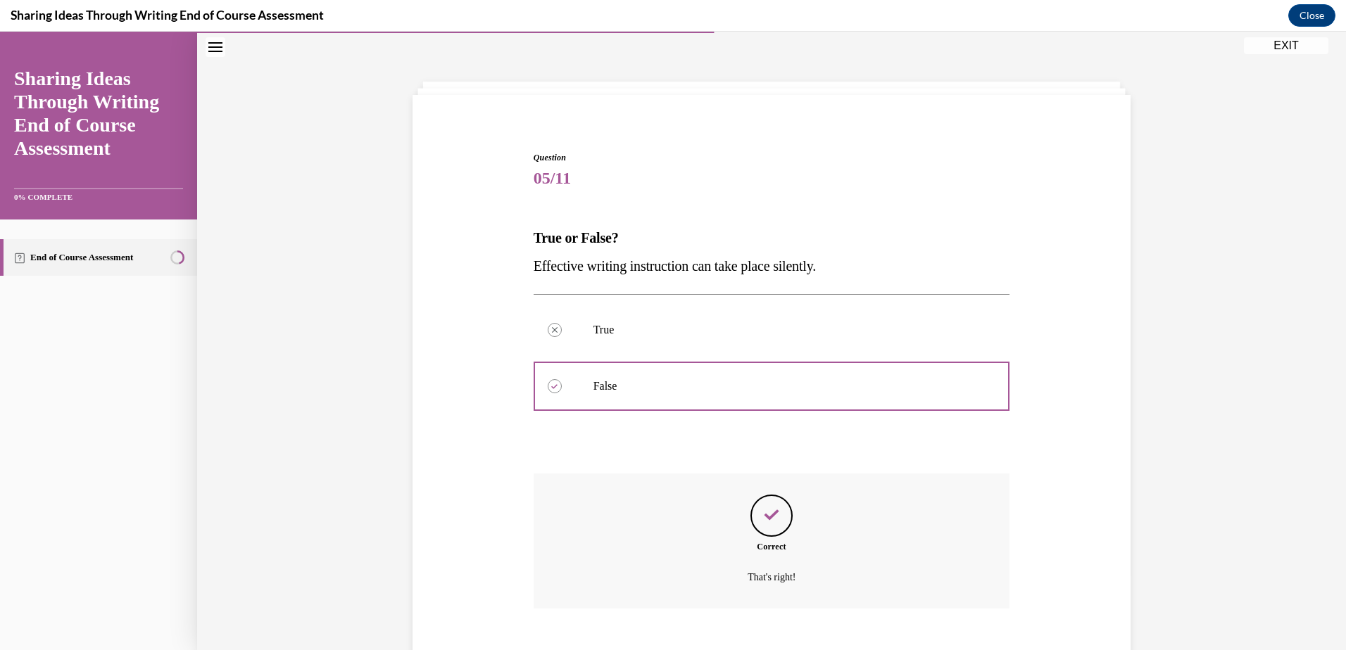
scroll to position [125, 0]
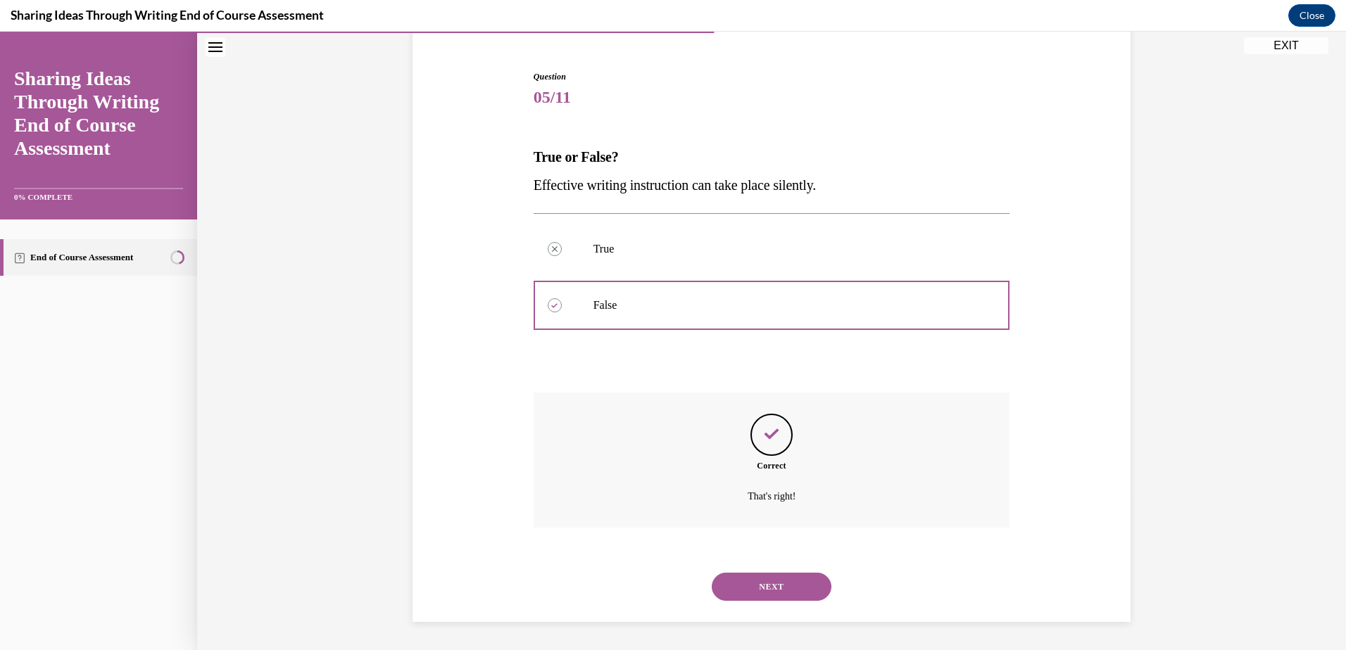
click at [755, 580] on button "NEXT" at bounding box center [772, 587] width 120 height 28
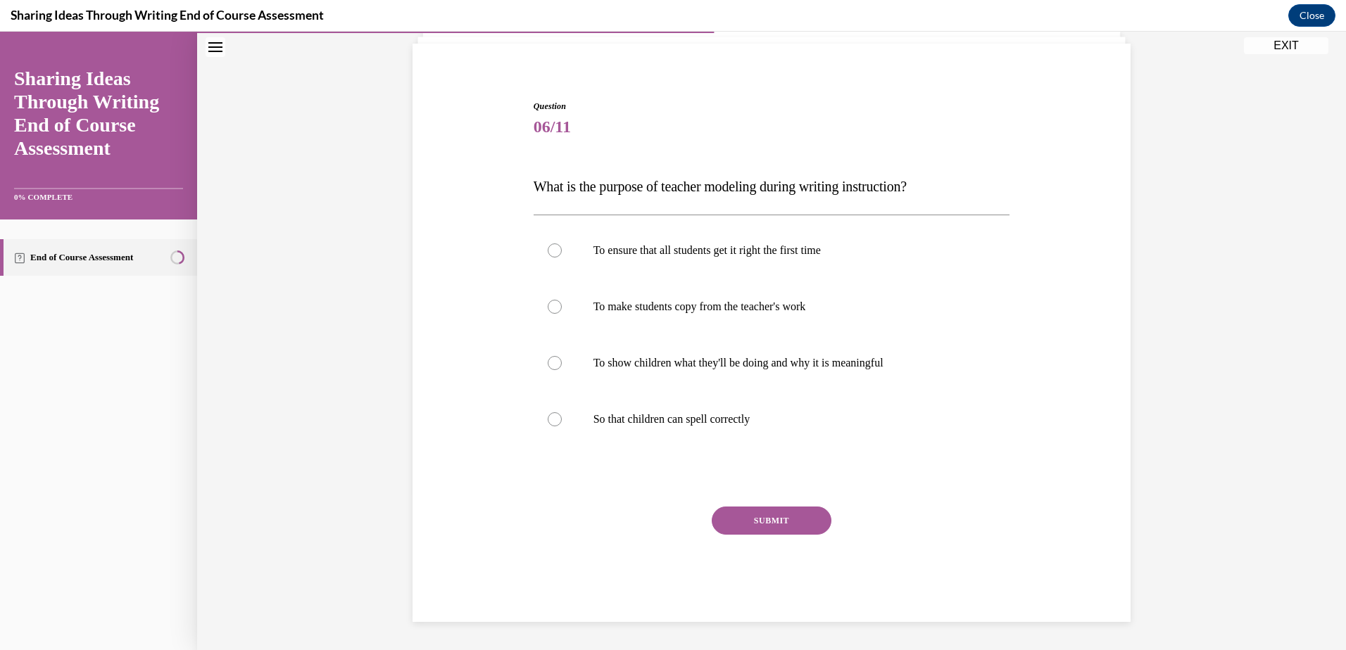
scroll to position [44, 0]
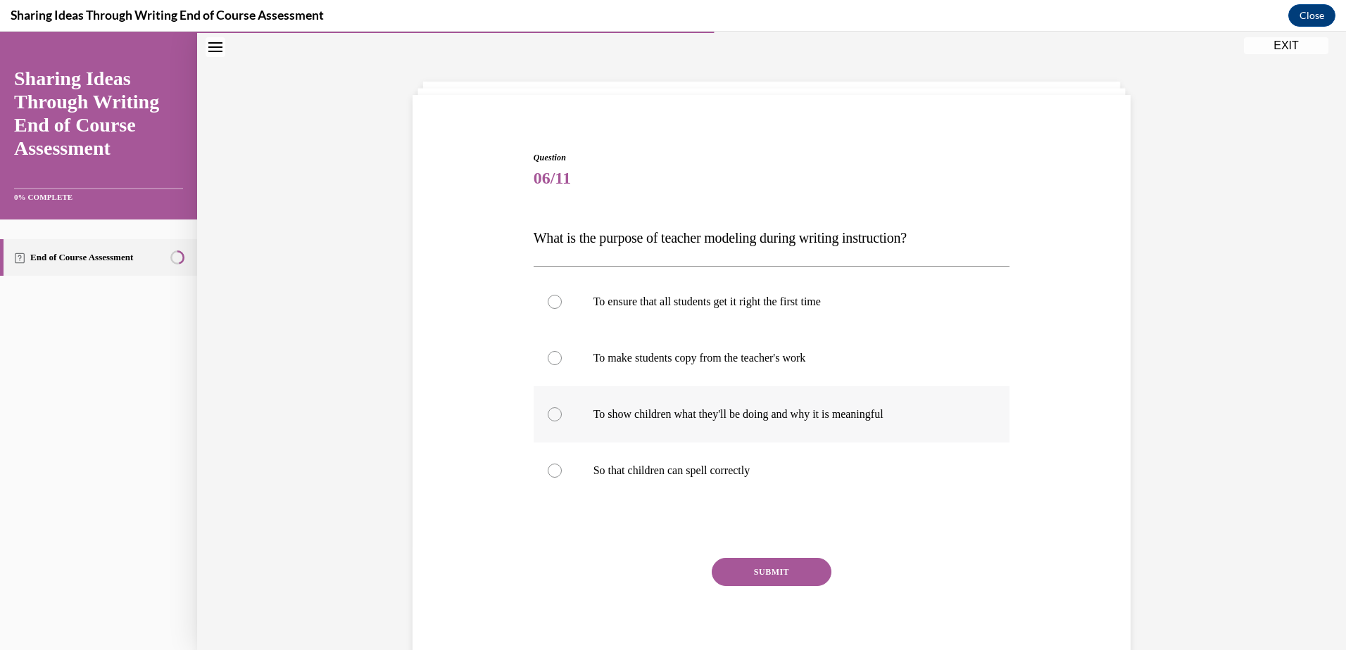
click at [612, 425] on label "To show children what they'll be doing and why it is meaningful" at bounding box center [772, 414] width 477 height 56
click at [562, 422] on input "To show children what they'll be doing and why it is meaningful" at bounding box center [555, 415] width 14 height 14
radio input "true"
click at [770, 572] on button "SUBMIT" at bounding box center [772, 572] width 120 height 28
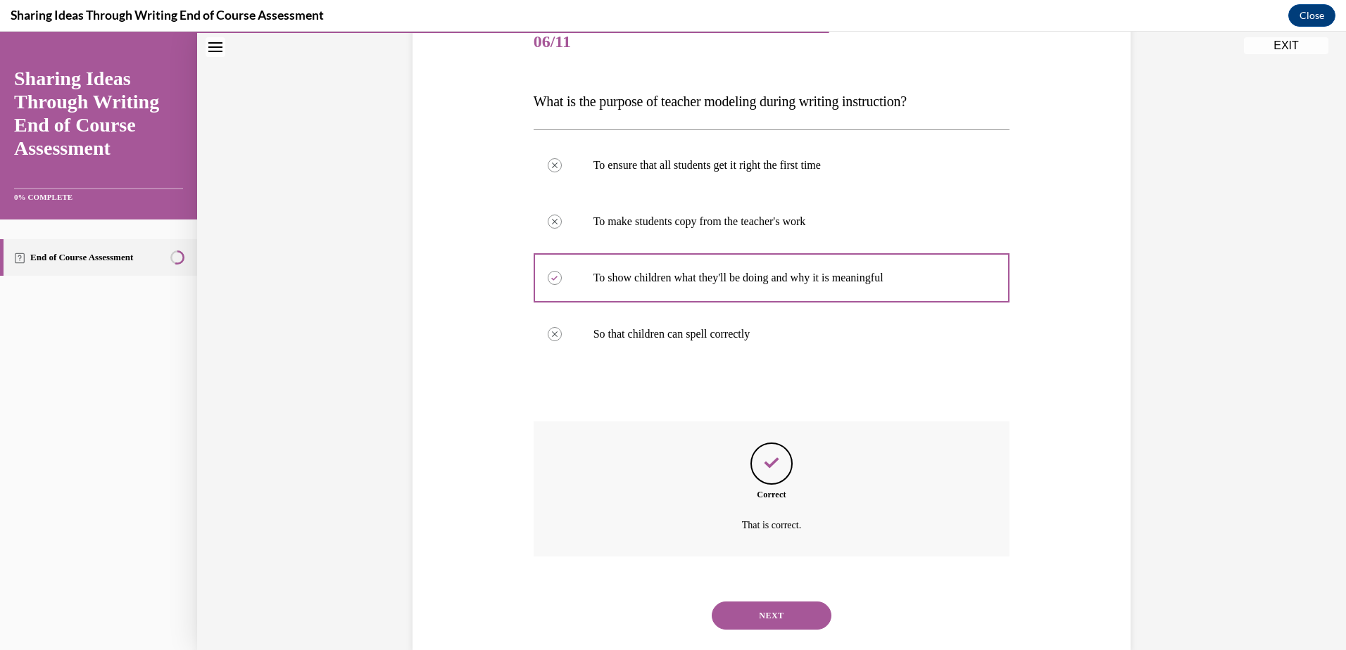
scroll to position [210, 0]
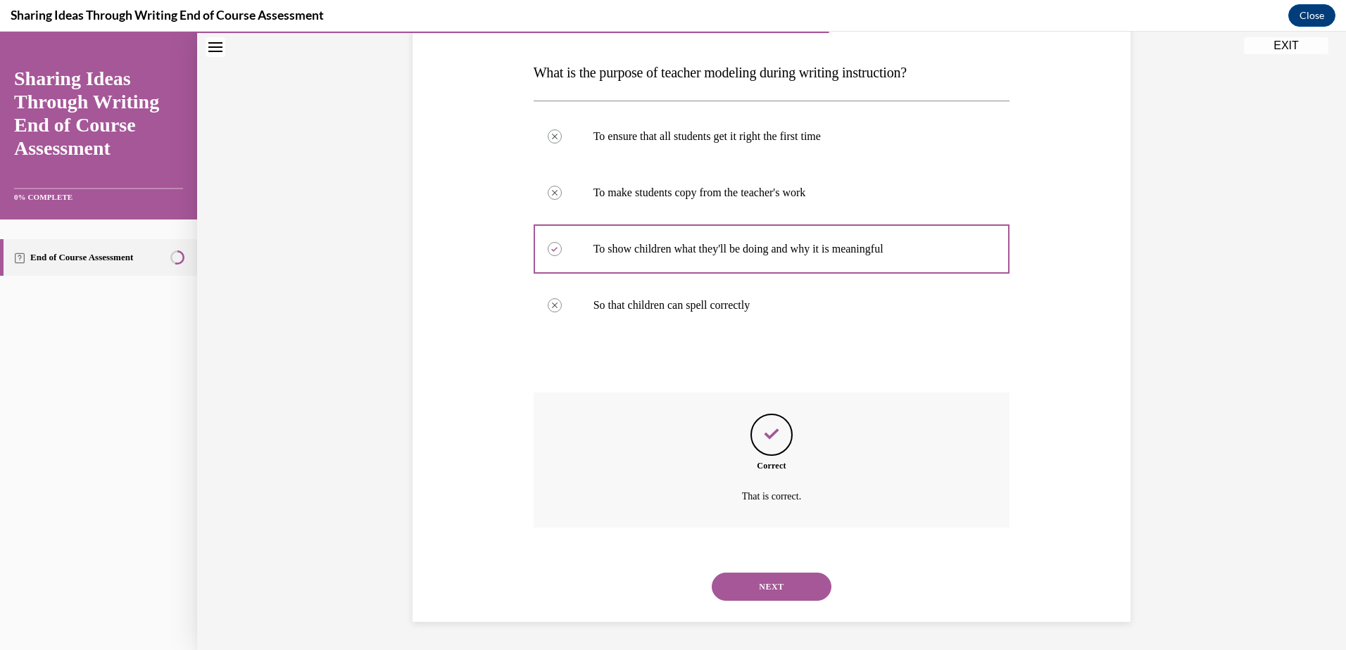
click at [763, 589] on button "NEXT" at bounding box center [772, 587] width 120 height 28
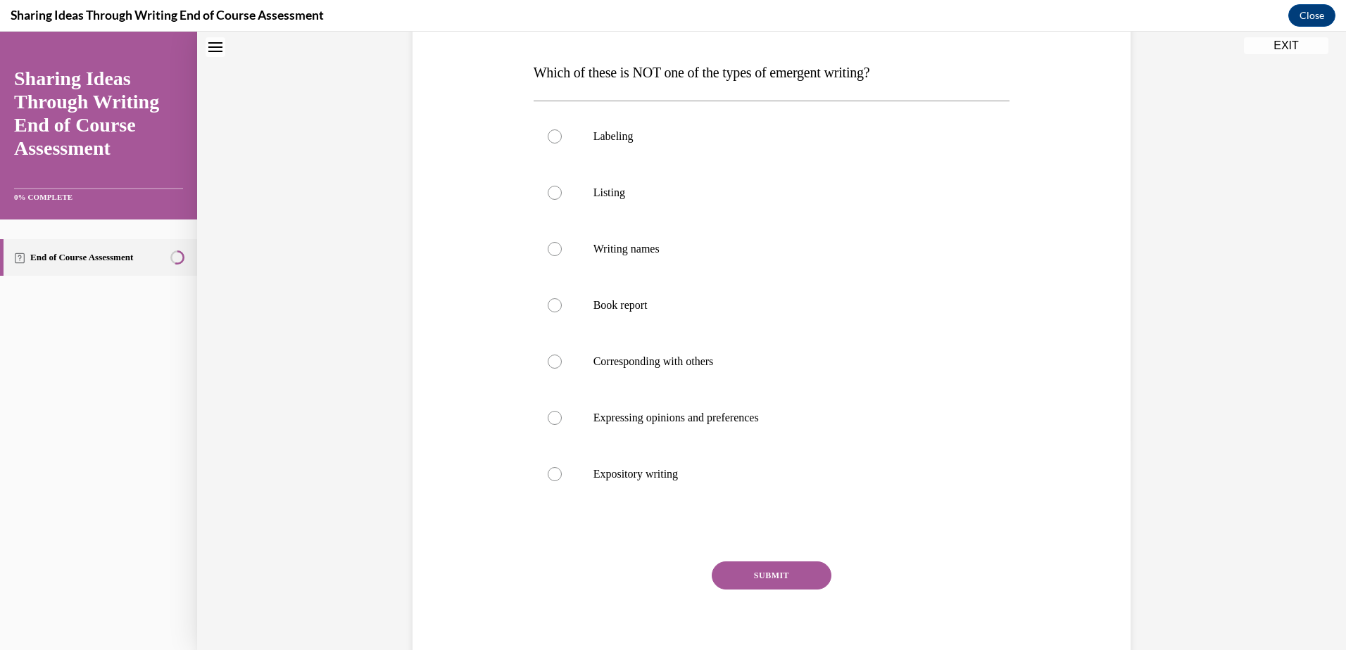
scroll to position [0, 0]
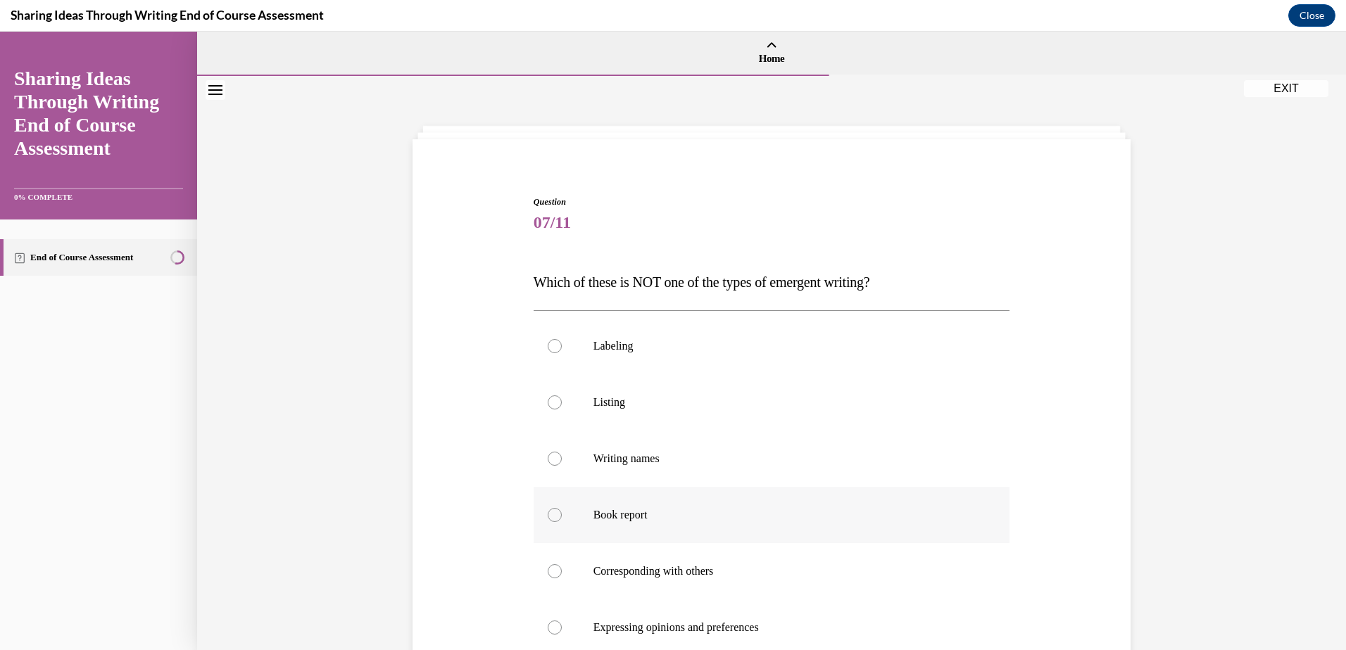
click at [708, 510] on p "Book report" at bounding box center [784, 515] width 382 height 14
click at [562, 510] on input "Book report" at bounding box center [555, 515] width 14 height 14
radio input "true"
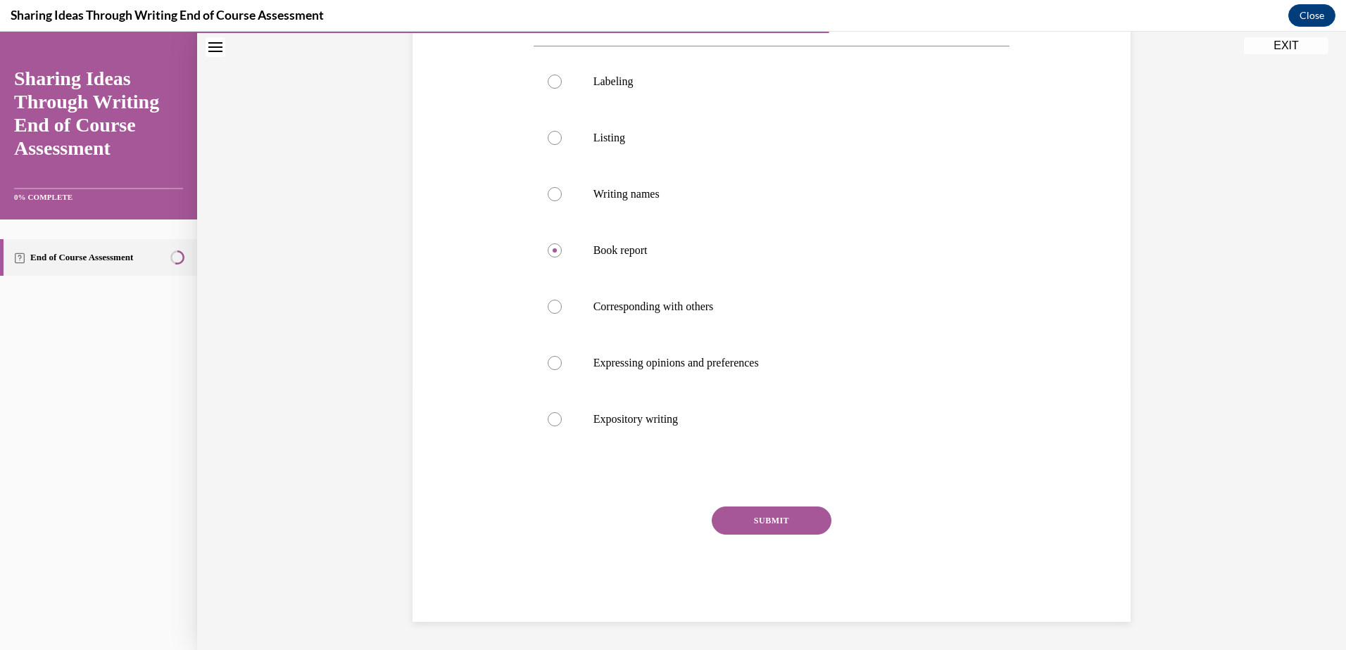
click at [713, 529] on button "SUBMIT" at bounding box center [772, 521] width 120 height 28
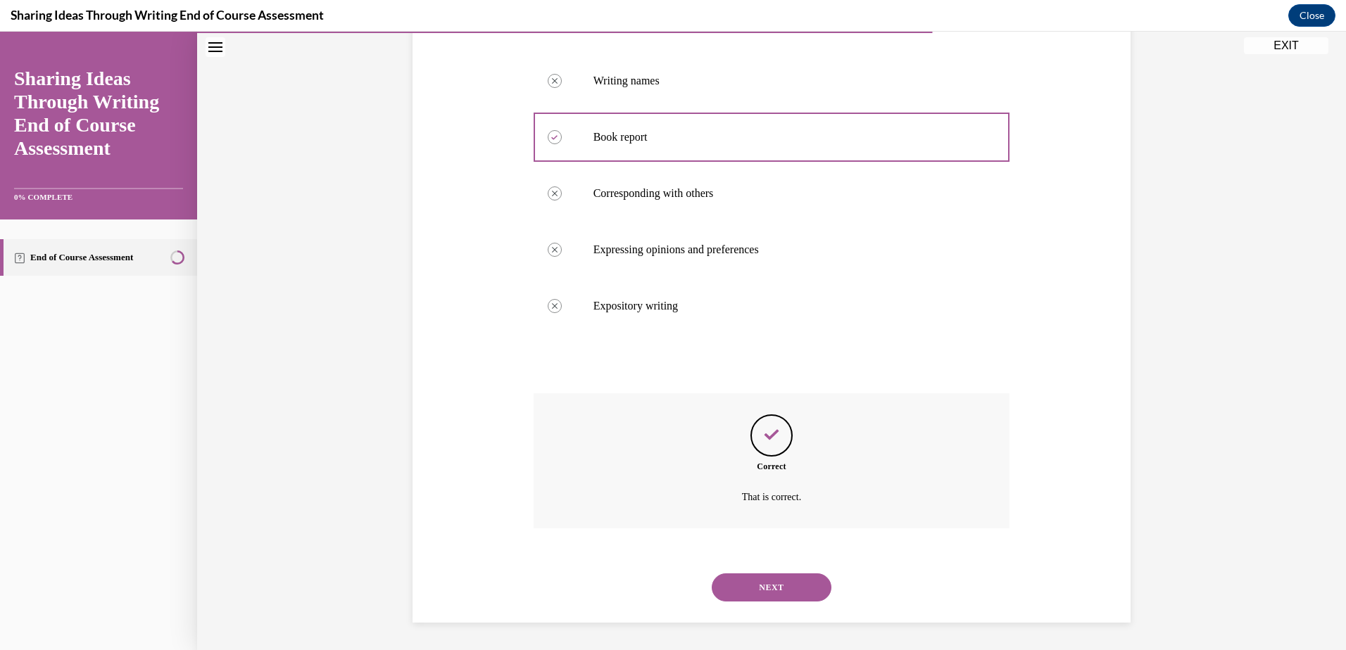
scroll to position [379, 0]
click at [773, 585] on button "NEXT" at bounding box center [772, 587] width 120 height 28
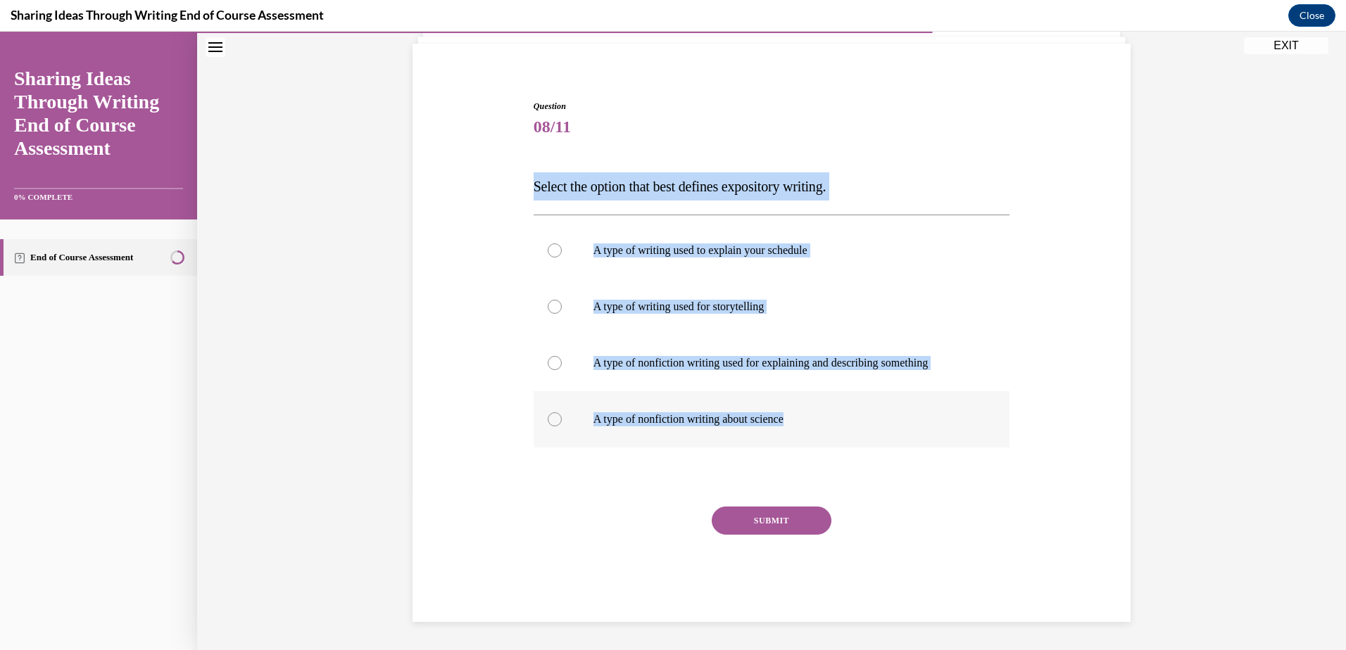
drag, startPoint x: 531, startPoint y: 187, endPoint x: 824, endPoint y: 427, distance: 378.7
click at [824, 427] on div "Question 08/11 Select the option that best defines expository writing. A type o…" at bounding box center [772, 361] width 477 height 522
copy div "Select the option that best defines expository writing. A type of writing used …"
click at [548, 366] on div at bounding box center [555, 363] width 14 height 14
click at [548, 366] on input "A type of nonfiction writing used for explaining and describing something" at bounding box center [555, 363] width 14 height 14
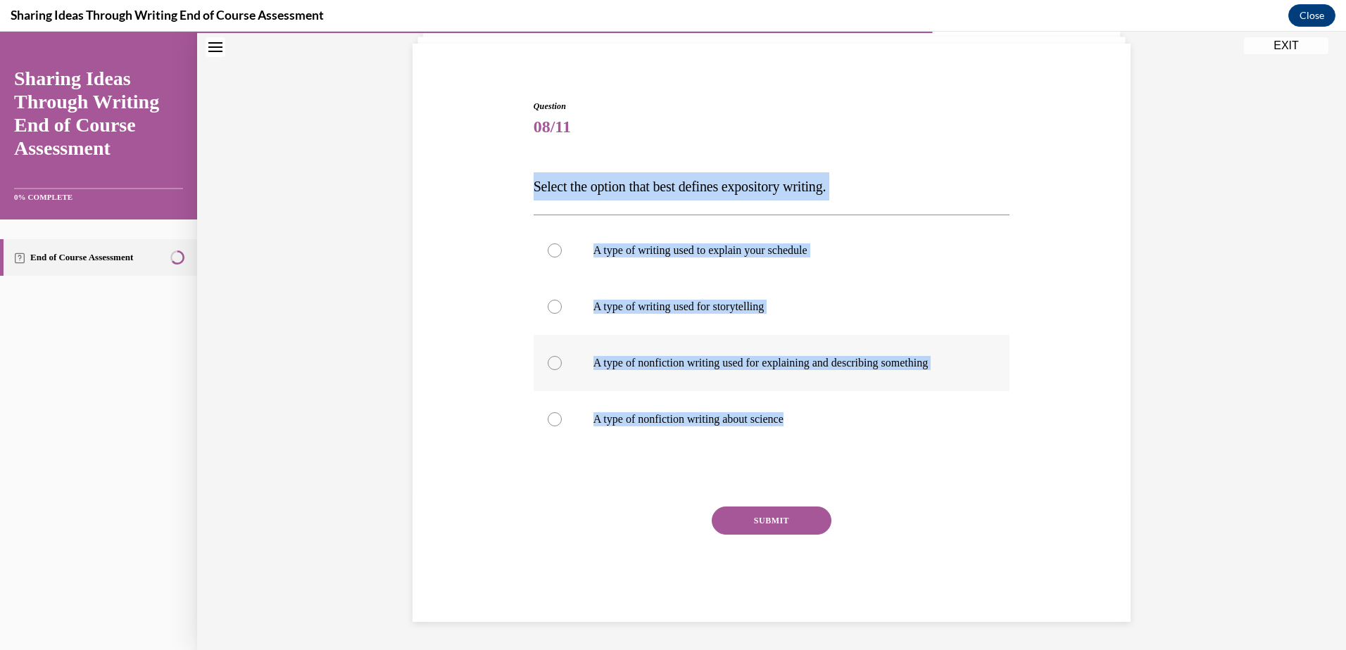
radio input "true"
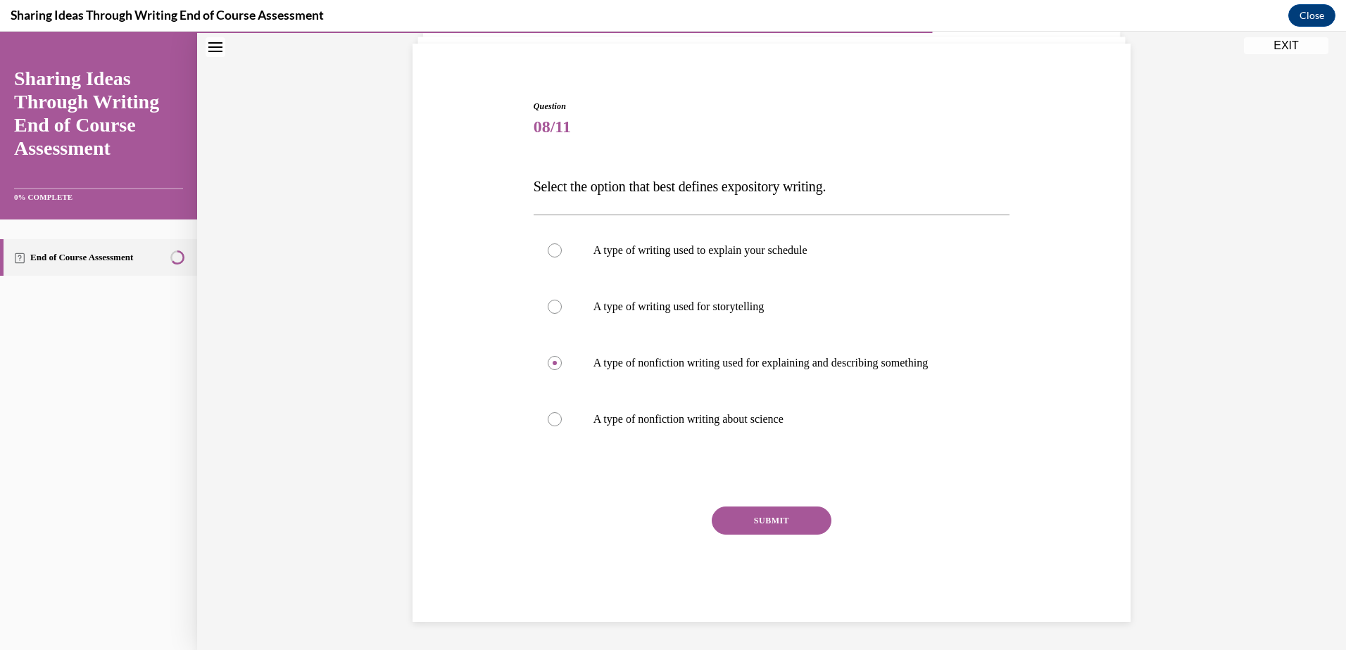
click at [733, 531] on button "SUBMIT" at bounding box center [772, 521] width 120 height 28
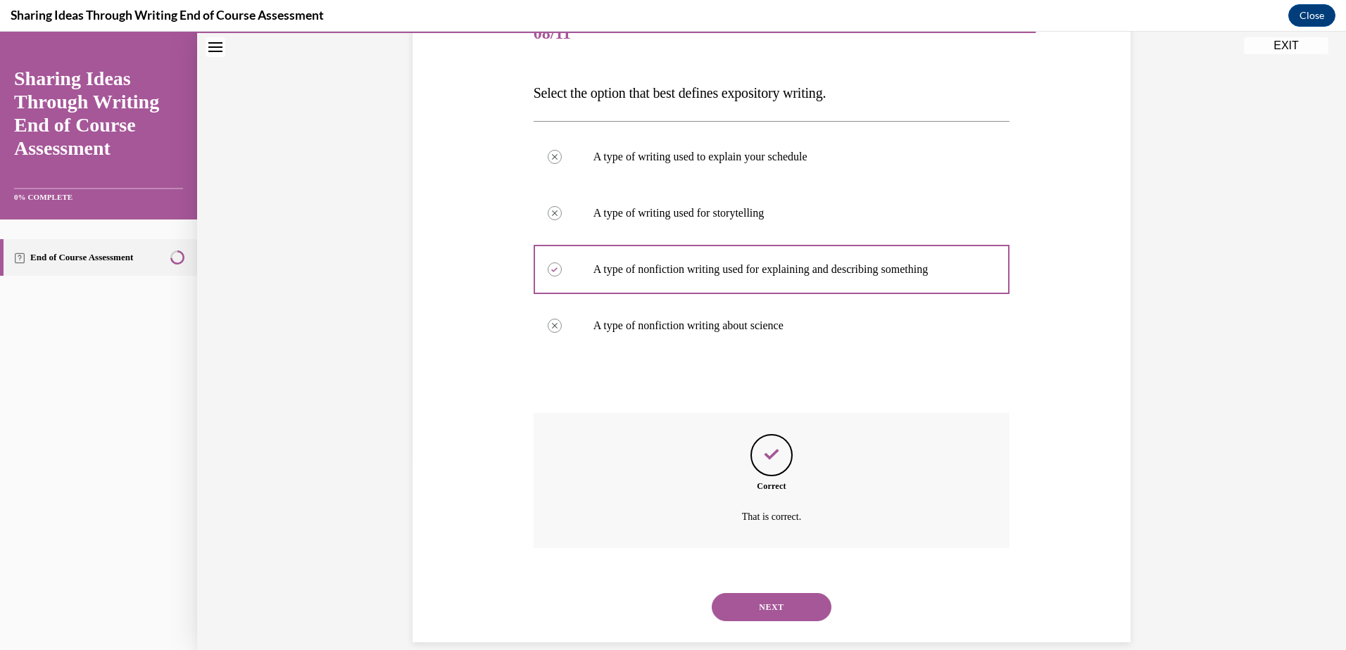
scroll to position [210, 0]
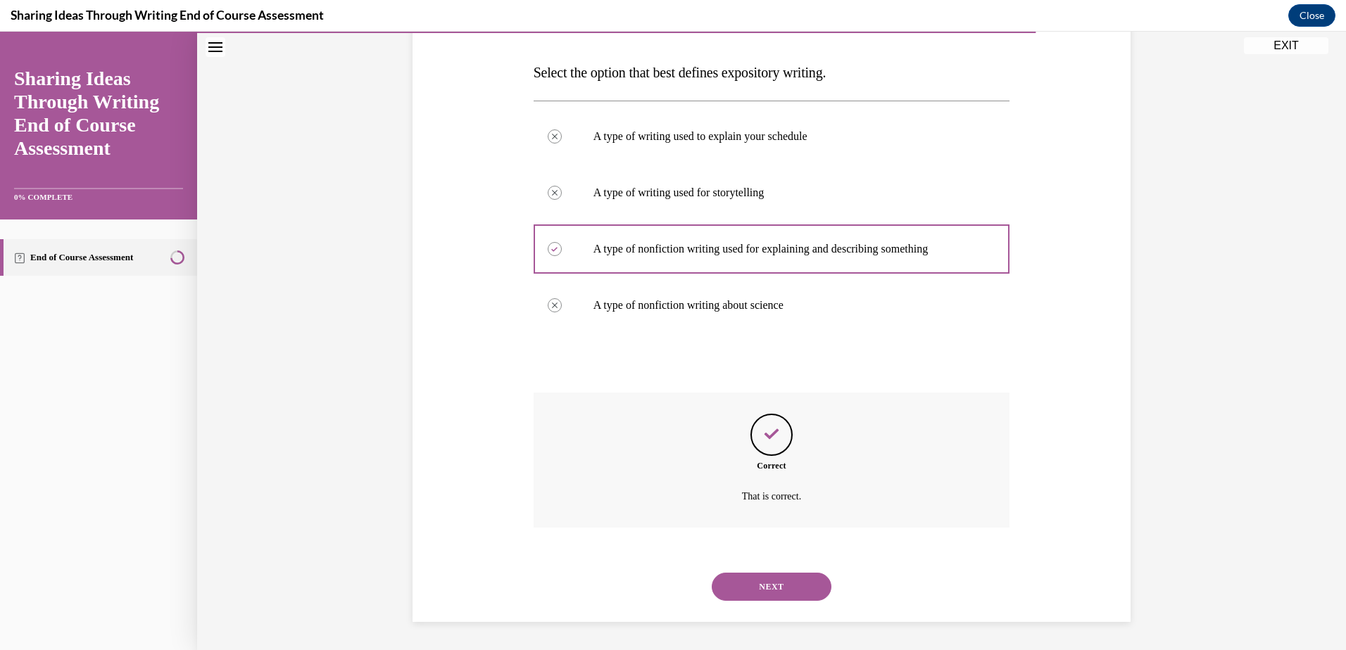
click at [755, 587] on button "NEXT" at bounding box center [772, 587] width 120 height 28
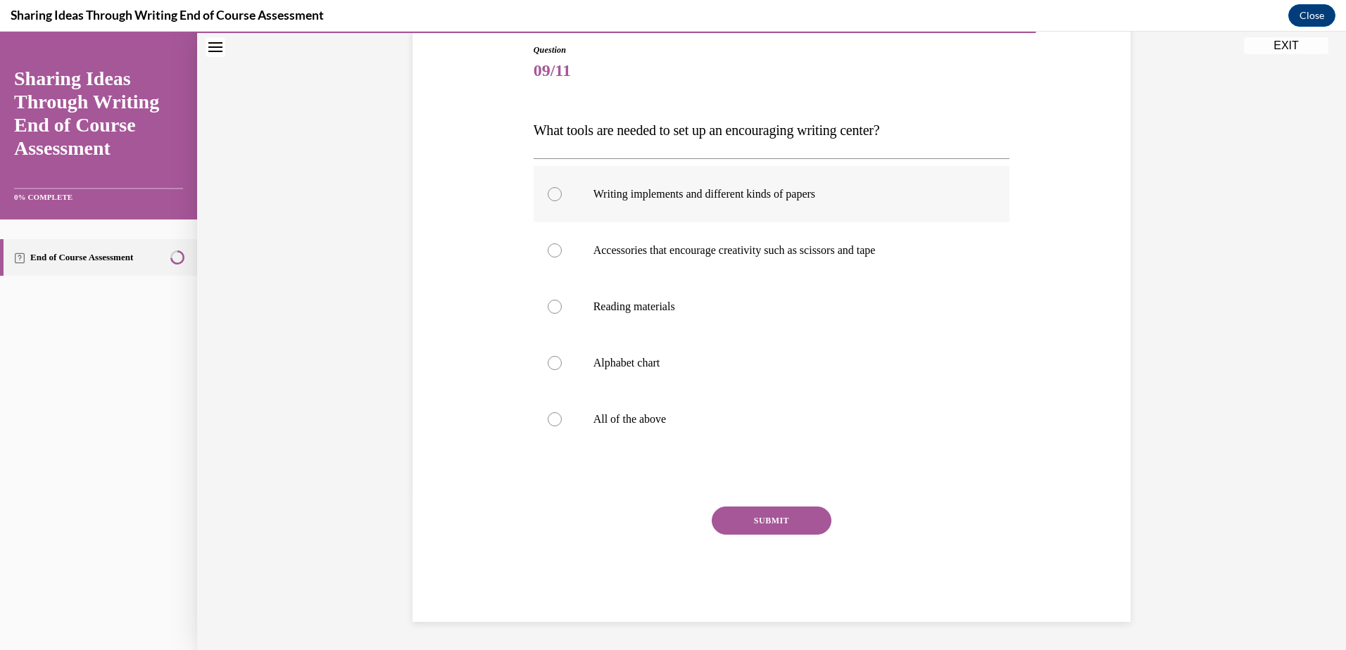
click at [617, 201] on label "Writing implements and different kinds of papers" at bounding box center [772, 194] width 477 height 56
click at [562, 201] on input "Writing implements and different kinds of papers" at bounding box center [555, 194] width 14 height 14
radio input "true"
click at [610, 307] on p "Reading materials" at bounding box center [784, 307] width 382 height 14
click at [562, 307] on input "Reading materials" at bounding box center [555, 307] width 14 height 14
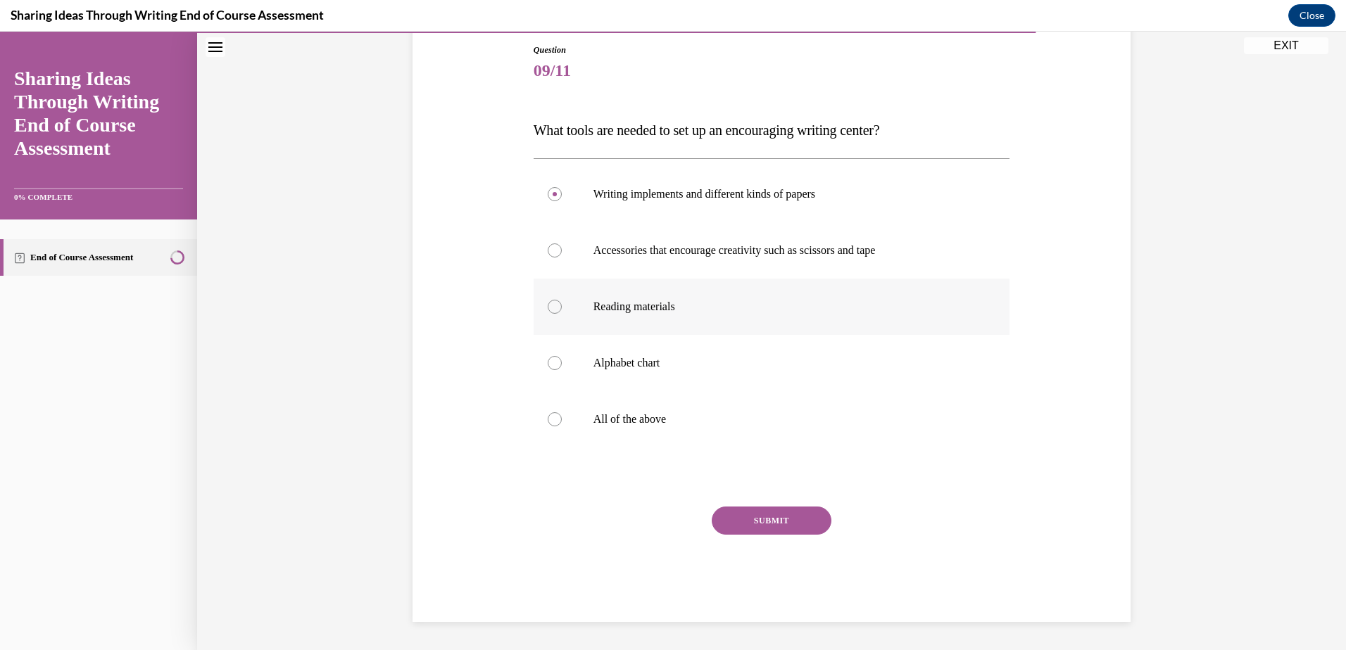
radio input "true"
click at [577, 375] on label "Alphabet chart" at bounding box center [772, 363] width 477 height 56
click at [562, 370] on input "Alphabet chart" at bounding box center [555, 363] width 14 height 14
radio input "true"
click at [758, 516] on button "SUBMIT" at bounding box center [772, 521] width 120 height 28
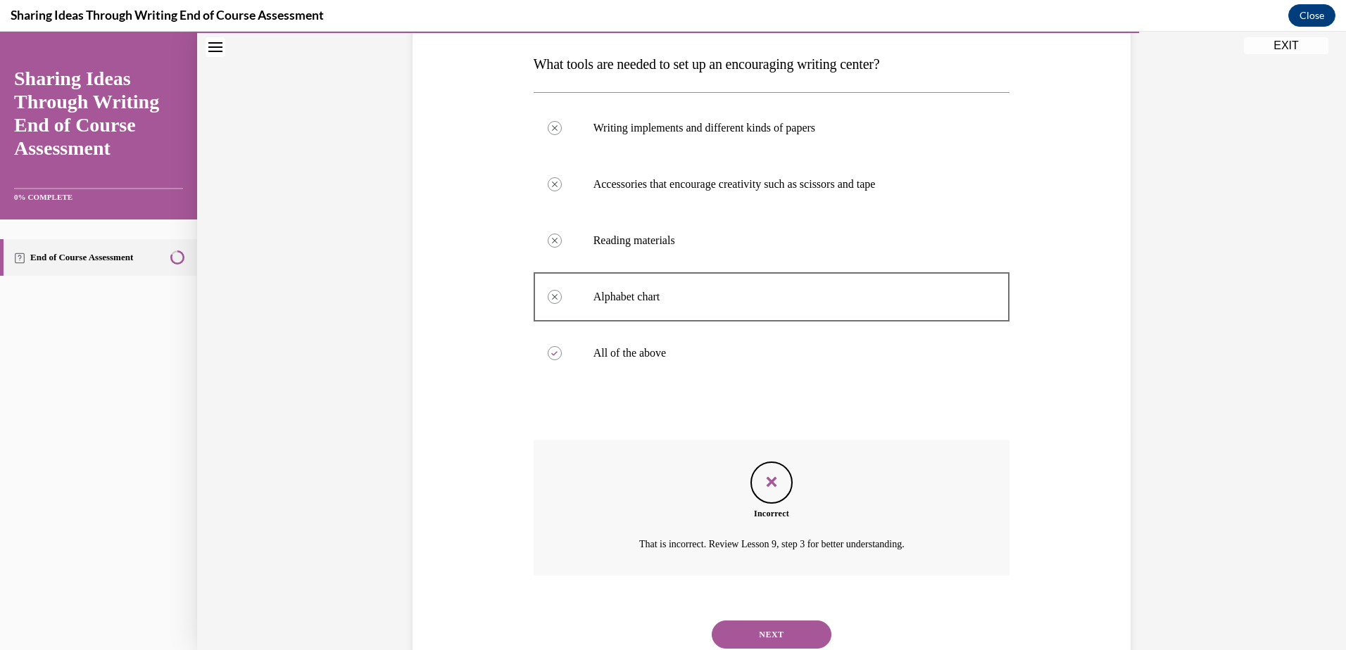
scroll to position [266, 0]
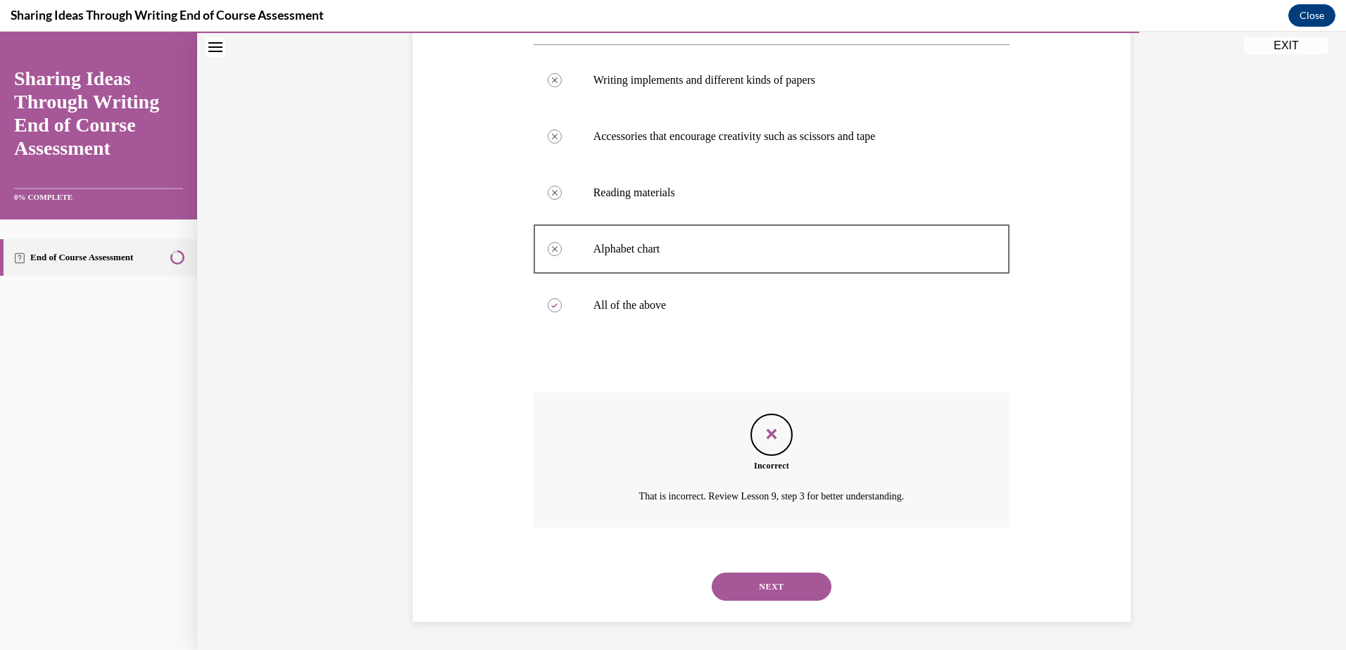
click at [743, 582] on button "NEXT" at bounding box center [772, 587] width 120 height 28
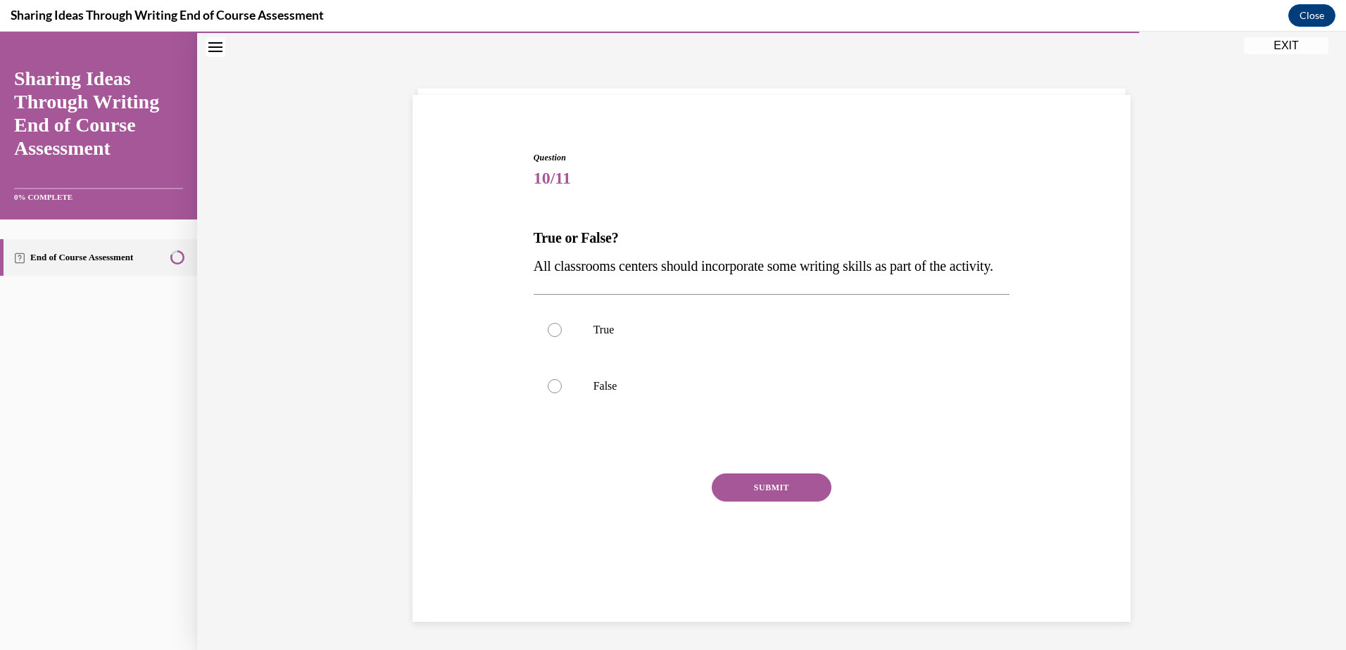
scroll to position [44, 0]
click at [550, 394] on div at bounding box center [555, 386] width 14 height 14
click at [550, 394] on input "False" at bounding box center [555, 386] width 14 height 14
radio input "true"
click at [743, 502] on button "SUBMIT" at bounding box center [772, 488] width 120 height 28
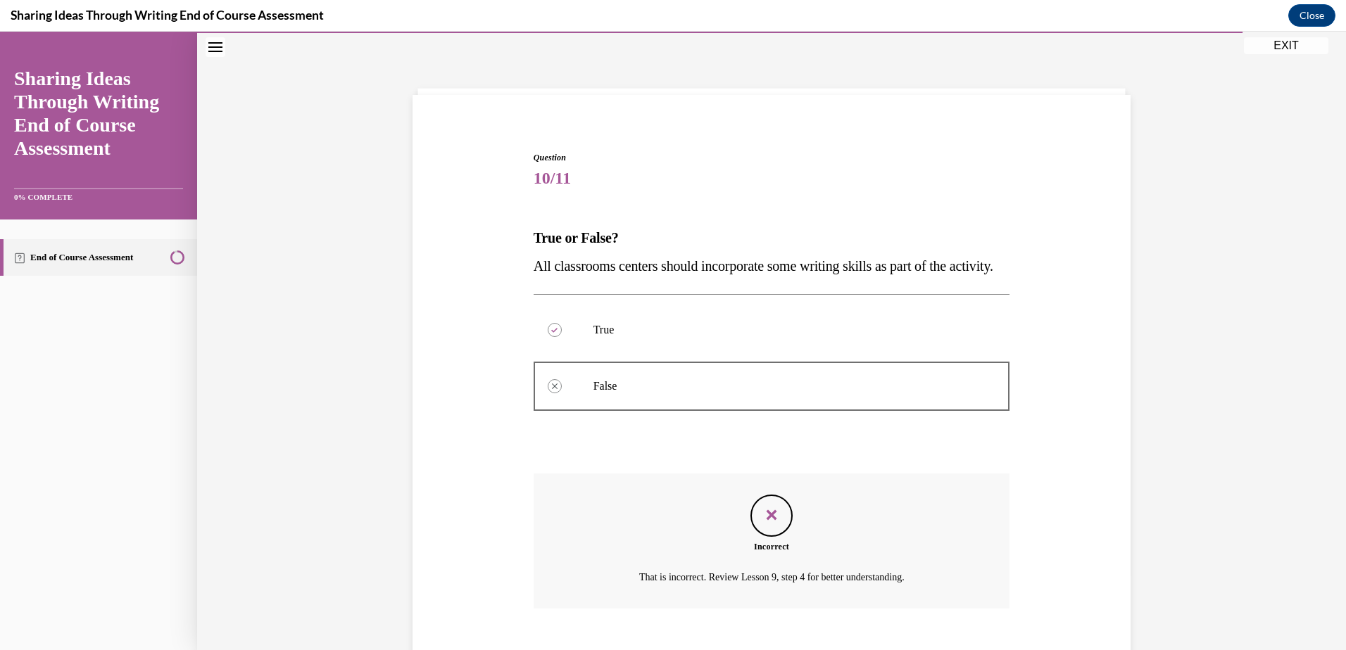
scroll to position [153, 0]
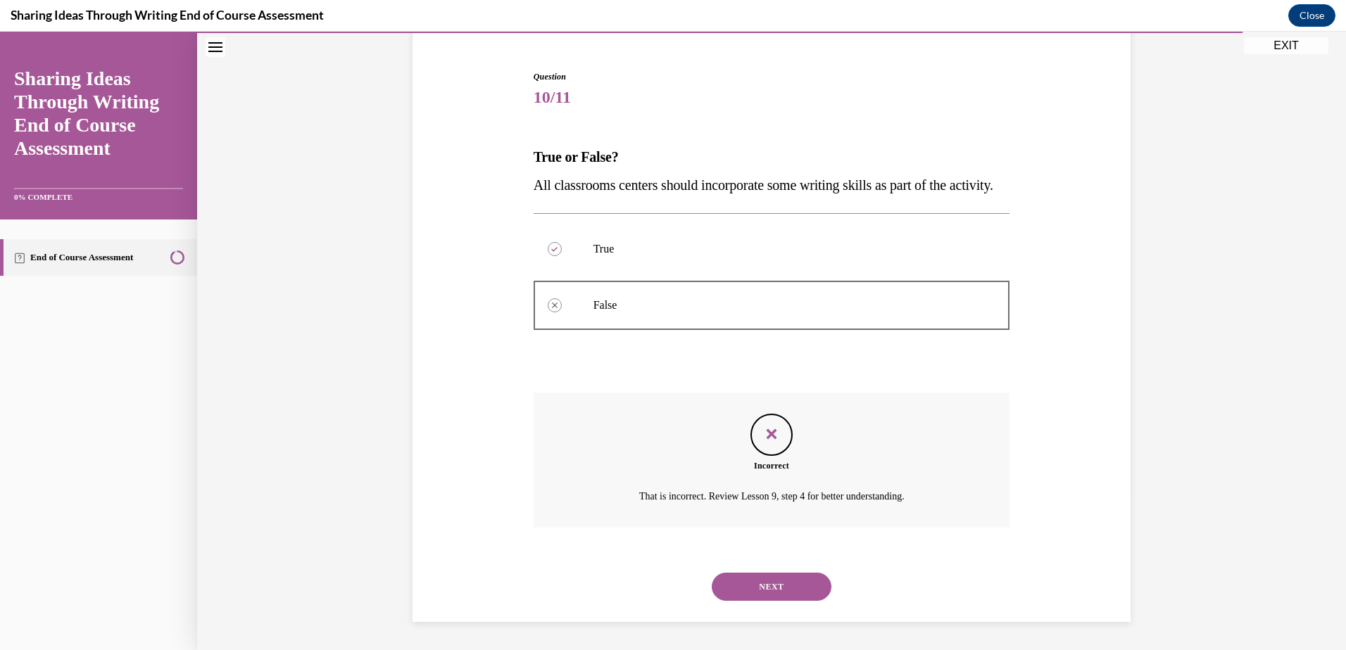
click at [738, 587] on button "NEXT" at bounding box center [772, 587] width 120 height 28
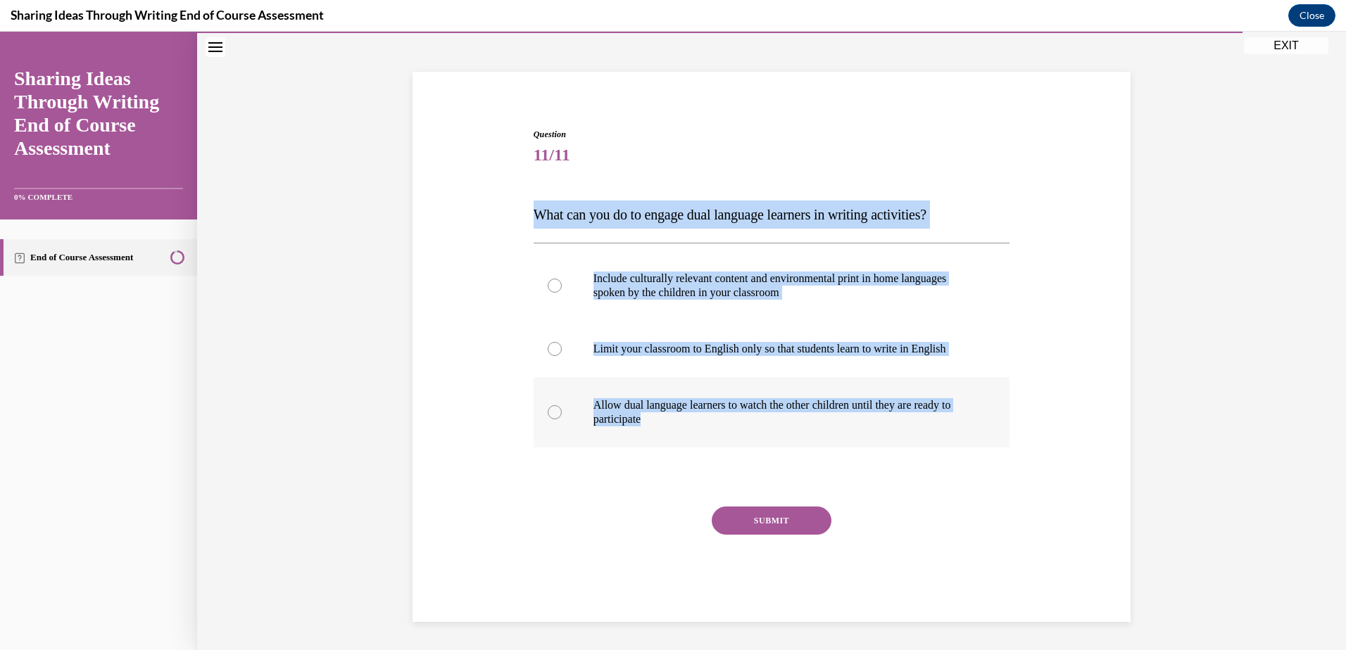
drag, startPoint x: 528, startPoint y: 211, endPoint x: 688, endPoint y: 428, distance: 269.8
click at [688, 428] on div "Question 11/11 What can you do to engage dual language learners in writing acti…" at bounding box center [772, 375] width 477 height 494
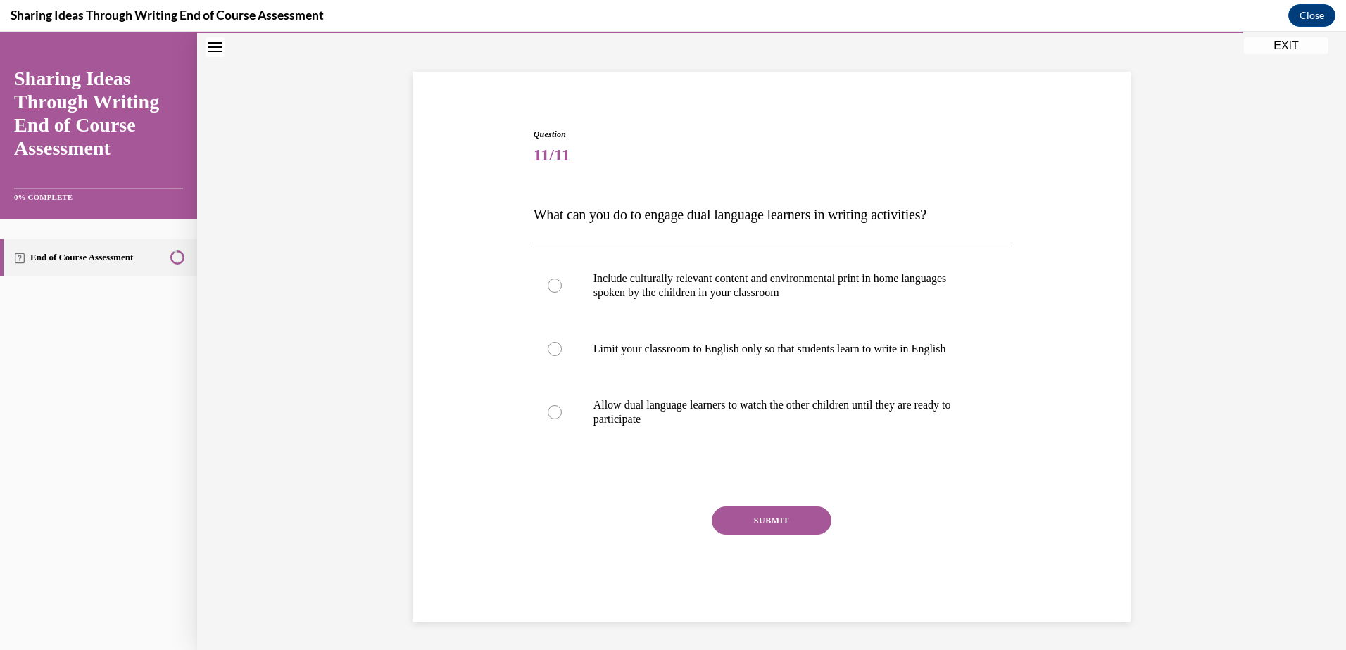
drag, startPoint x: 688, startPoint y: 428, endPoint x: 610, endPoint y: 496, distance: 103.8
click at [610, 497] on div "Question 11/11 What can you do to engage dual language learners in writing acti…" at bounding box center [772, 375] width 477 height 494
click at [552, 281] on div at bounding box center [555, 286] width 14 height 14
click at [552, 281] on input "Include culturally relevant content and environmental print in home languages s…" at bounding box center [555, 286] width 14 height 14
radio input "true"
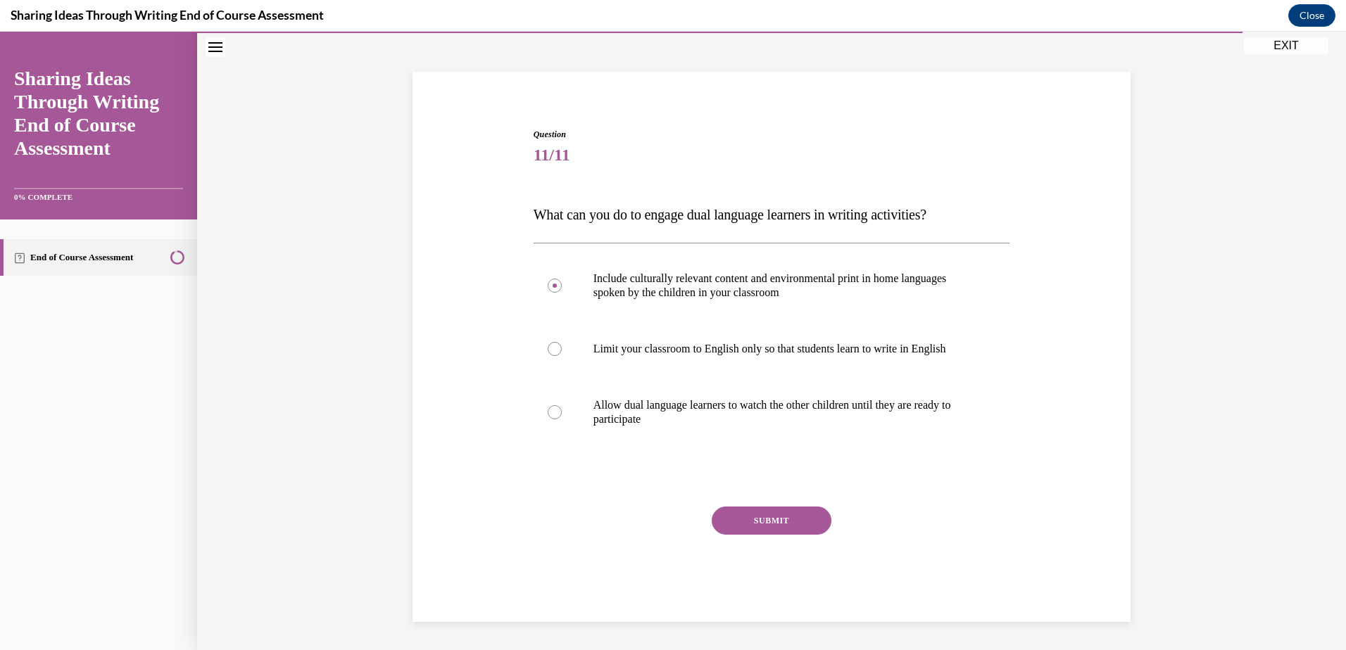
click at [748, 516] on button "SUBMIT" at bounding box center [772, 521] width 120 height 28
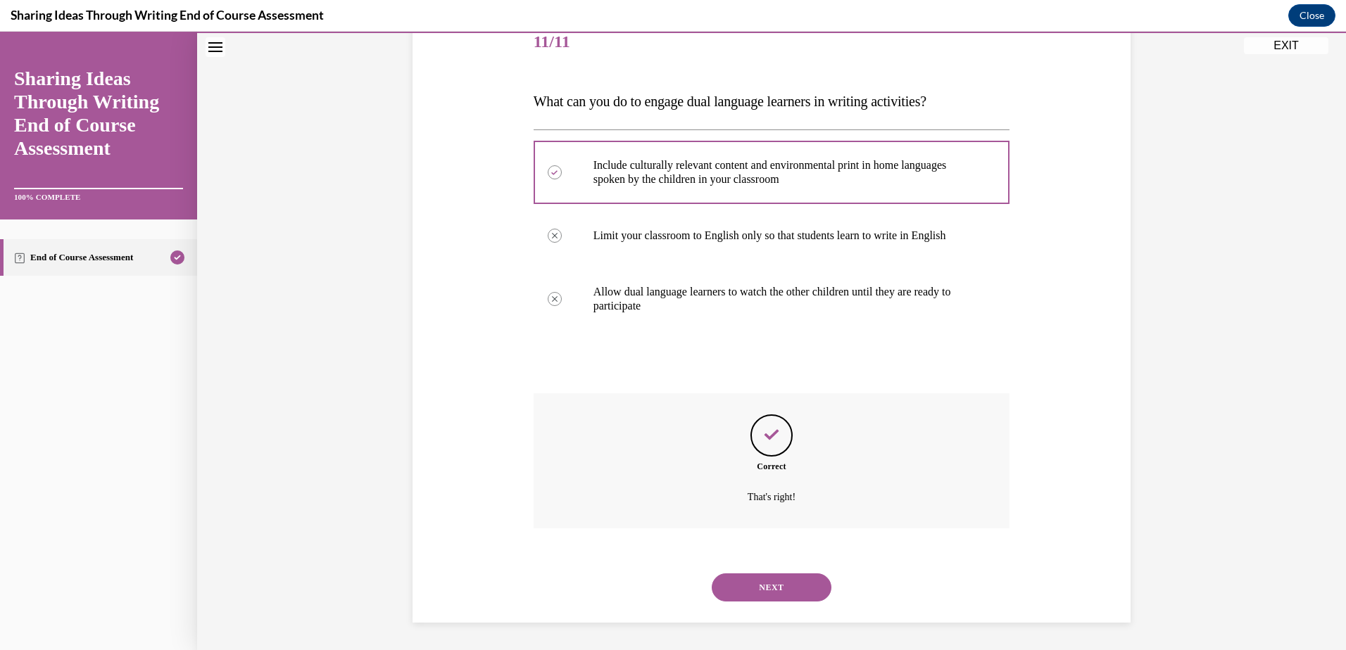
scroll to position [182, 0]
click at [742, 592] on button "NEXT" at bounding box center [772, 587] width 120 height 28
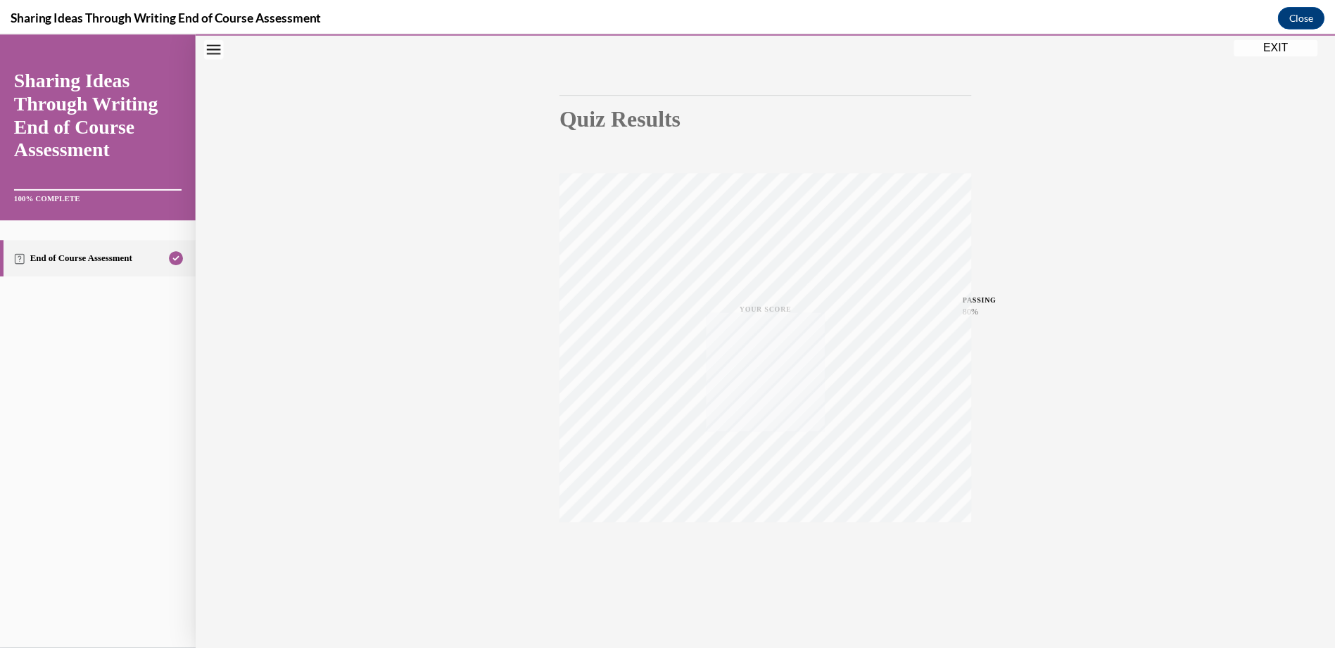
scroll to position [103, 0]
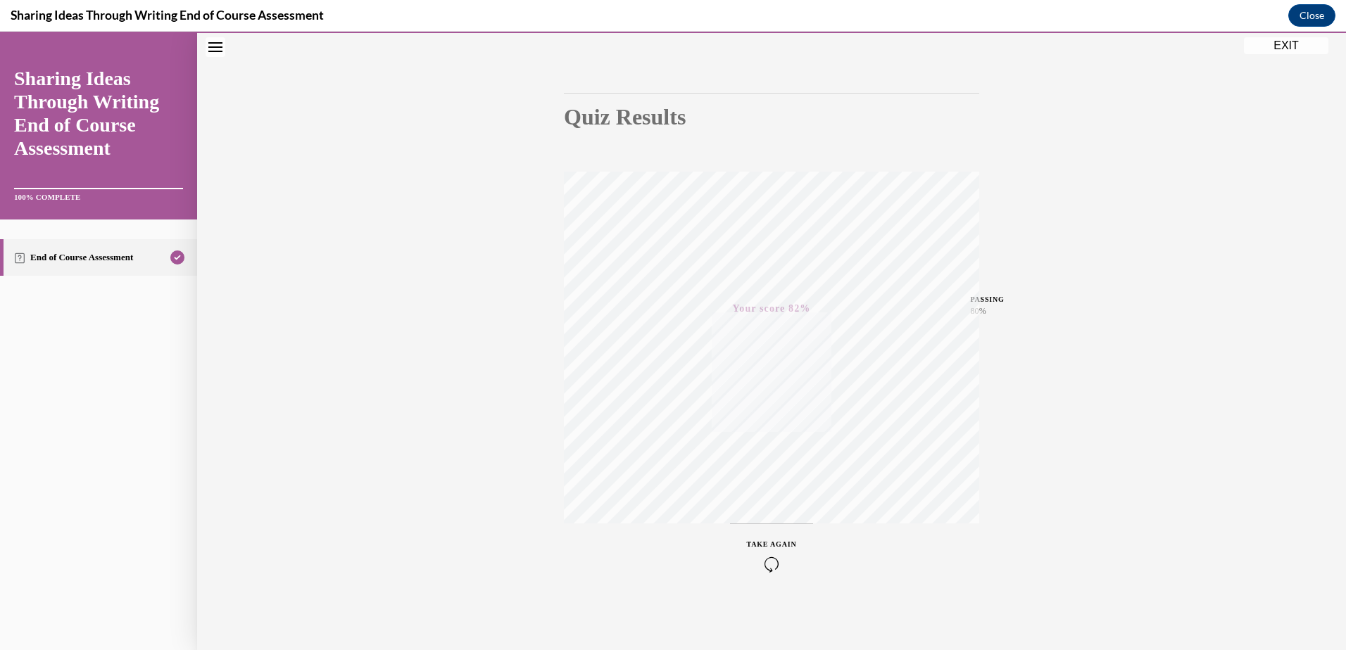
click at [1272, 50] on button "EXIT" at bounding box center [1286, 45] width 84 height 17
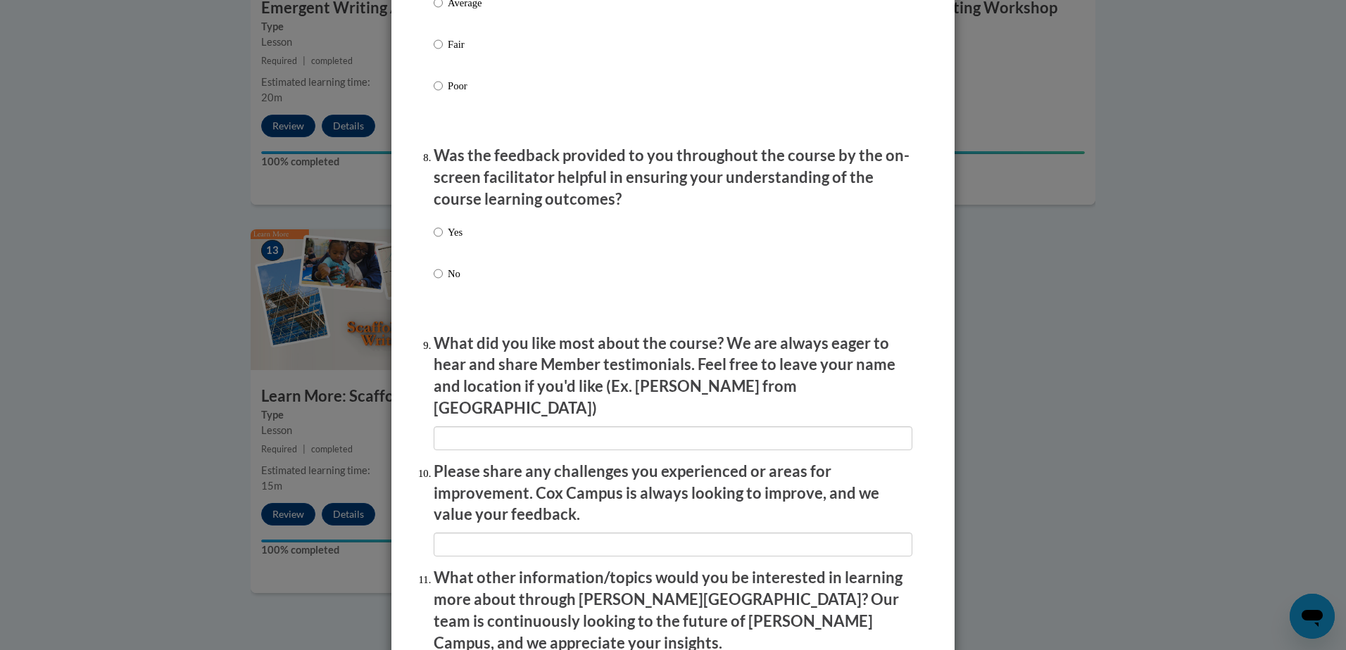
scroll to position [2275, 0]
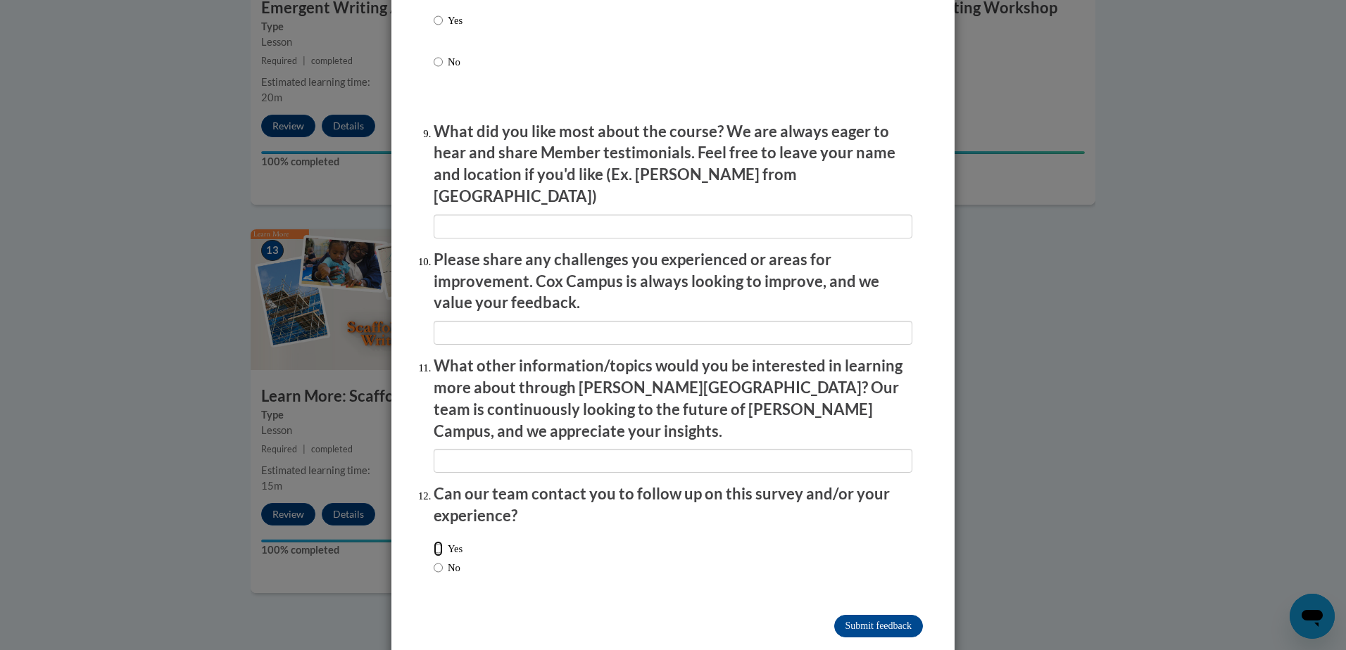
click at [434, 541] on input "Yes" at bounding box center [438, 548] width 9 height 15
radio input "true"
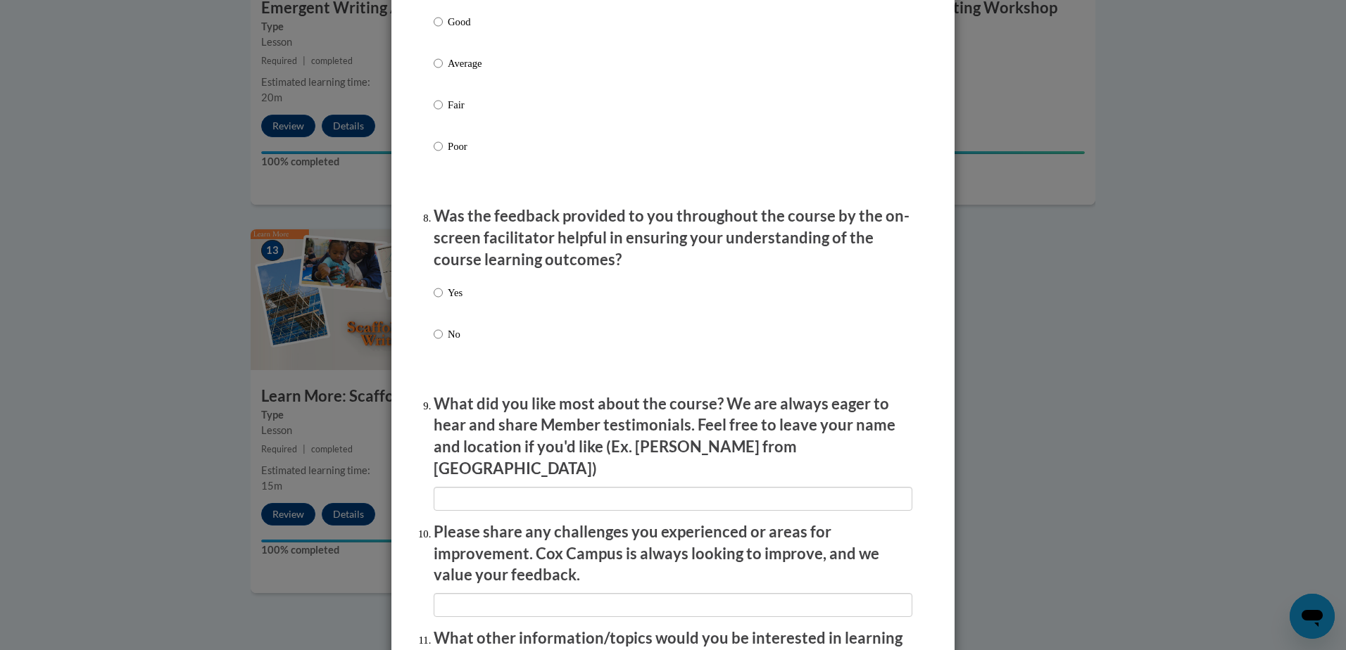
scroll to position [1993, 0]
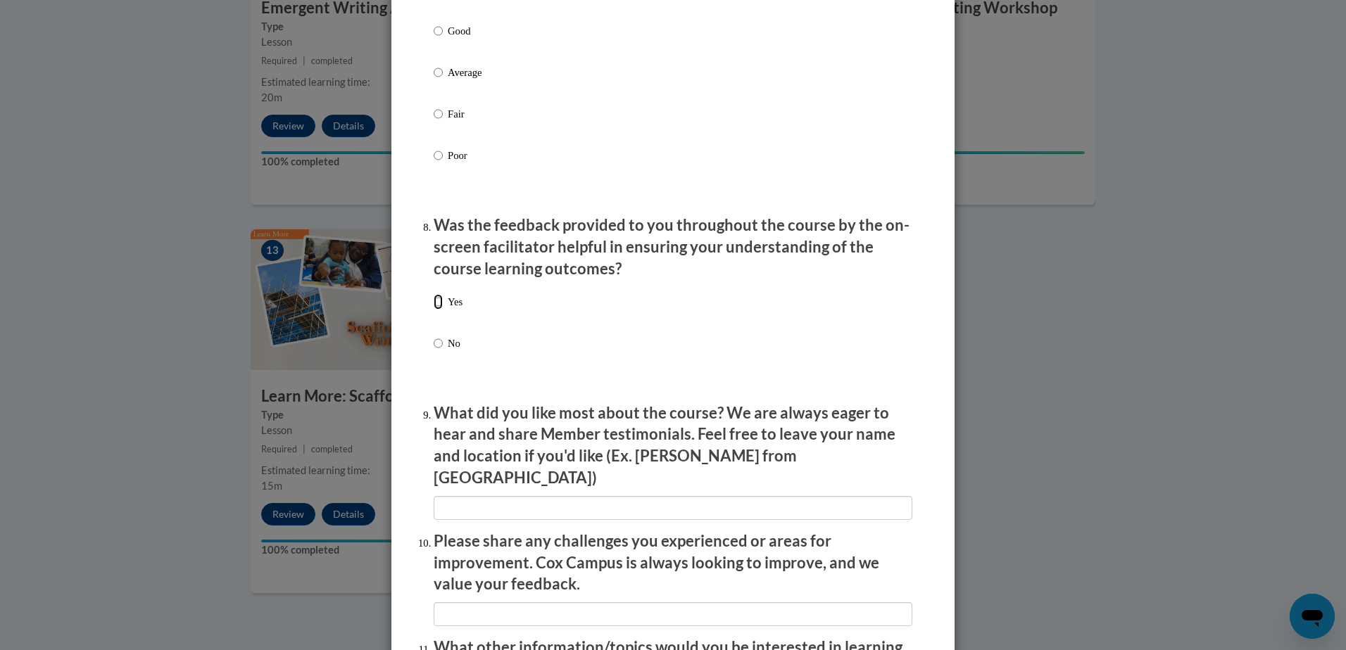
click at [434, 310] on input "Yes" at bounding box center [438, 301] width 9 height 15
radio input "true"
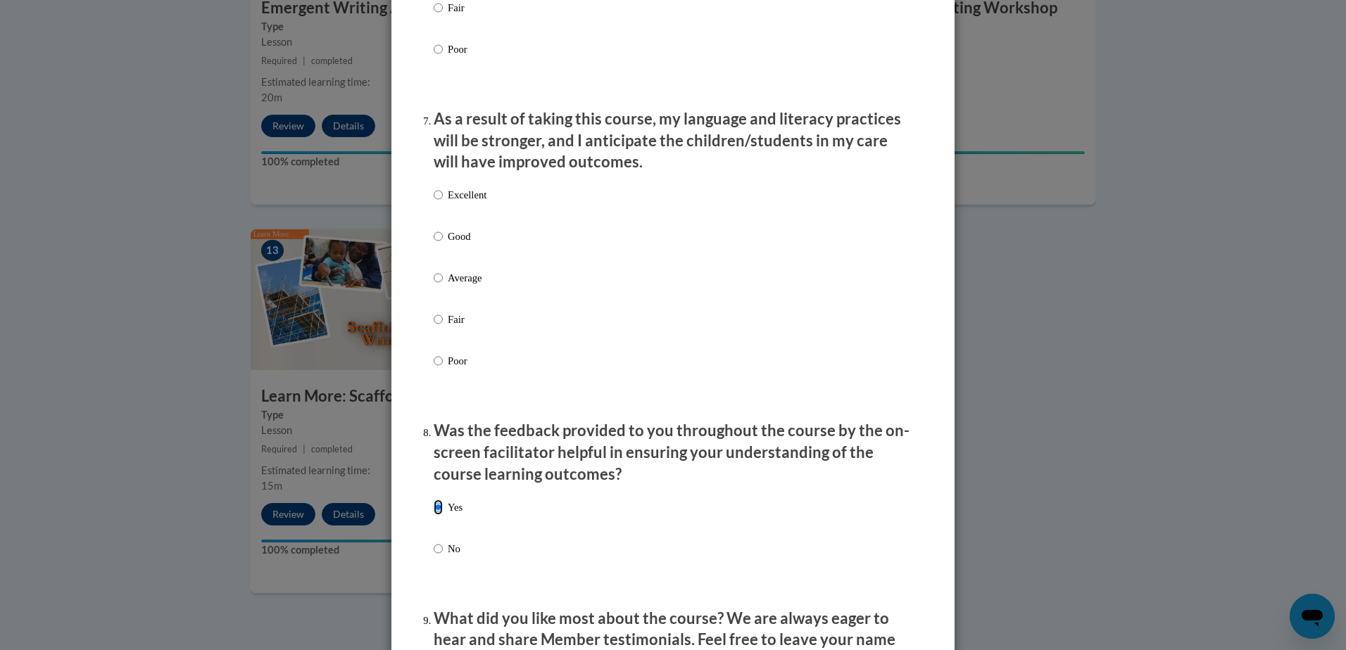
scroll to position [1782, 0]
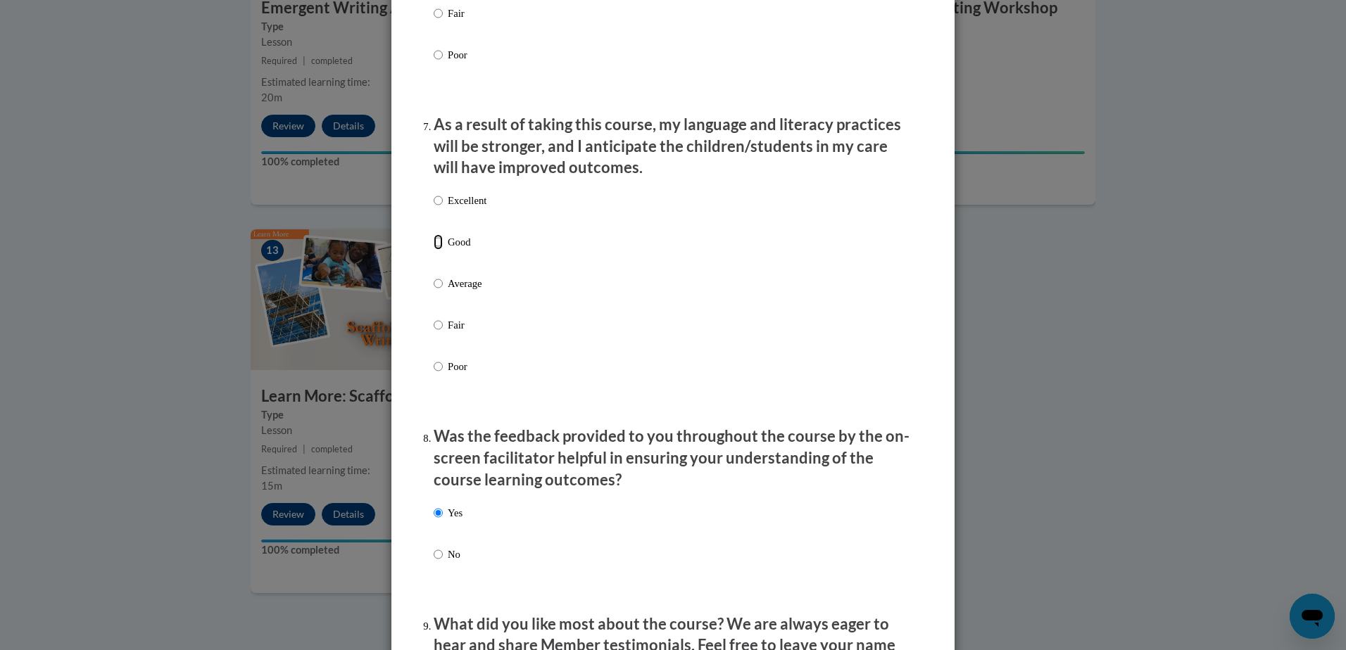
click at [434, 250] on input "Good" at bounding box center [438, 241] width 9 height 15
radio input "true"
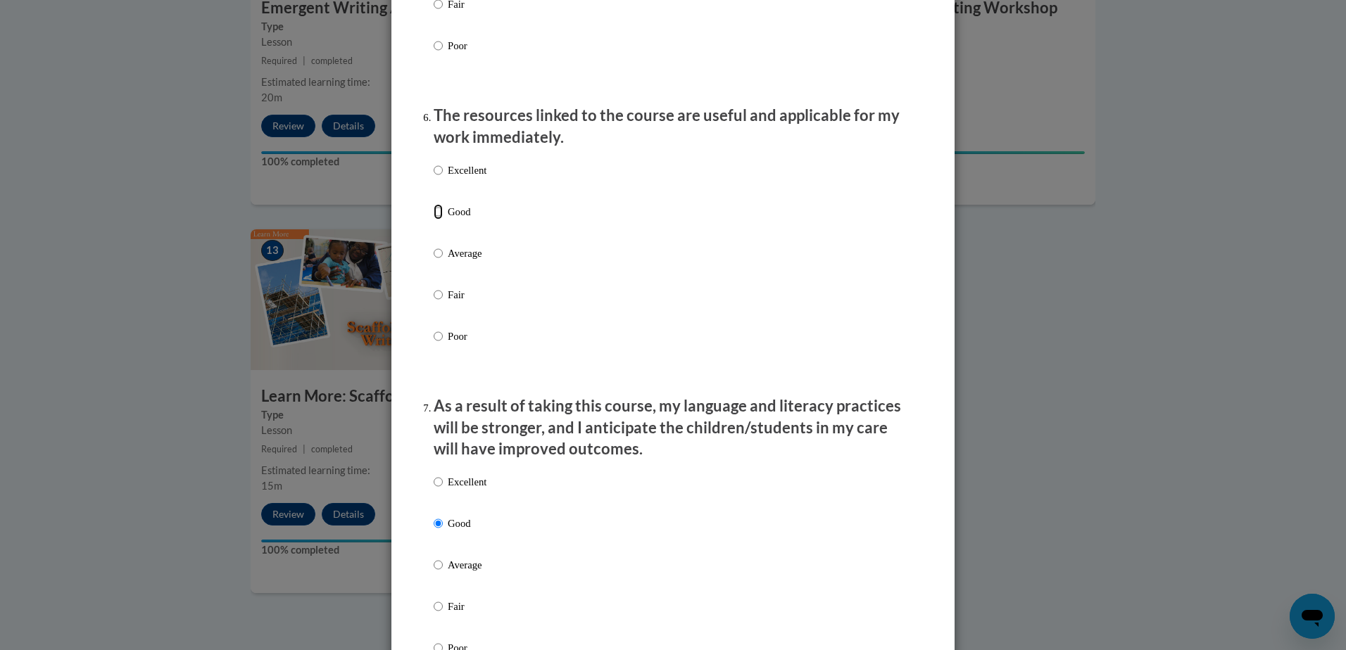
click at [434, 219] on input "Good" at bounding box center [438, 211] width 9 height 15
radio input "true"
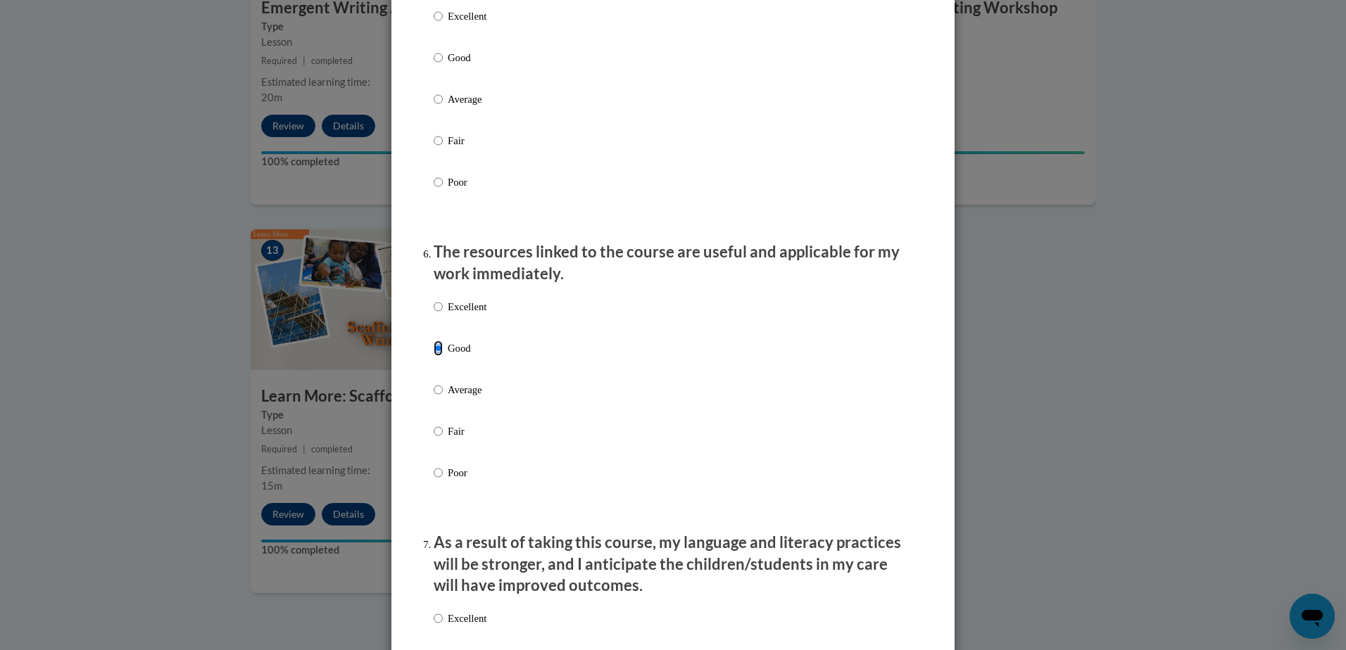
scroll to position [1148, 0]
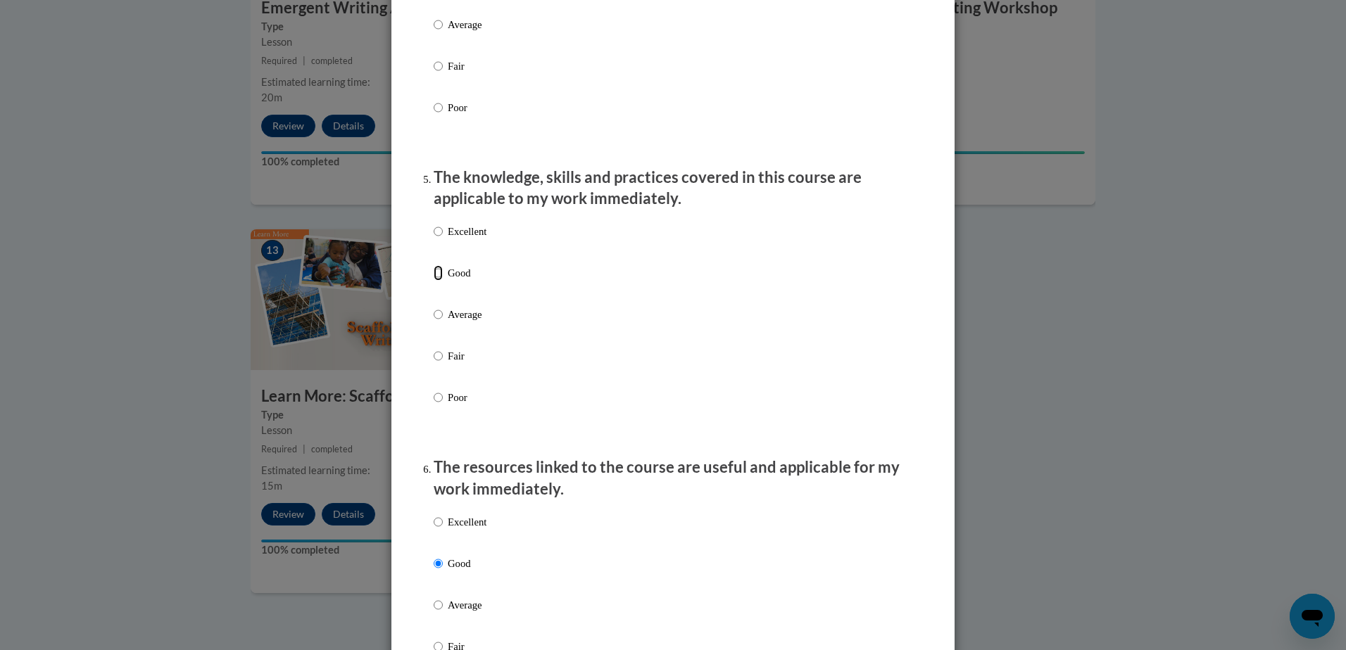
click at [435, 281] on input "Good" at bounding box center [438, 272] width 9 height 15
radio input "true"
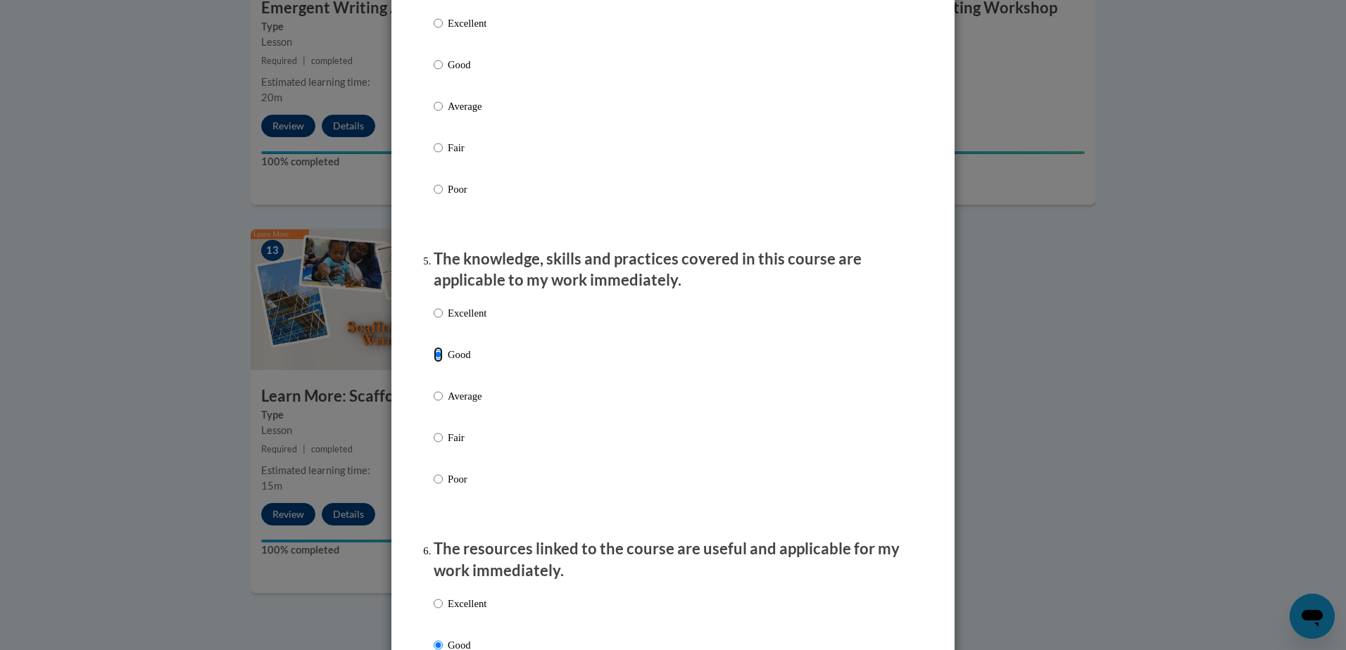
scroll to position [796, 0]
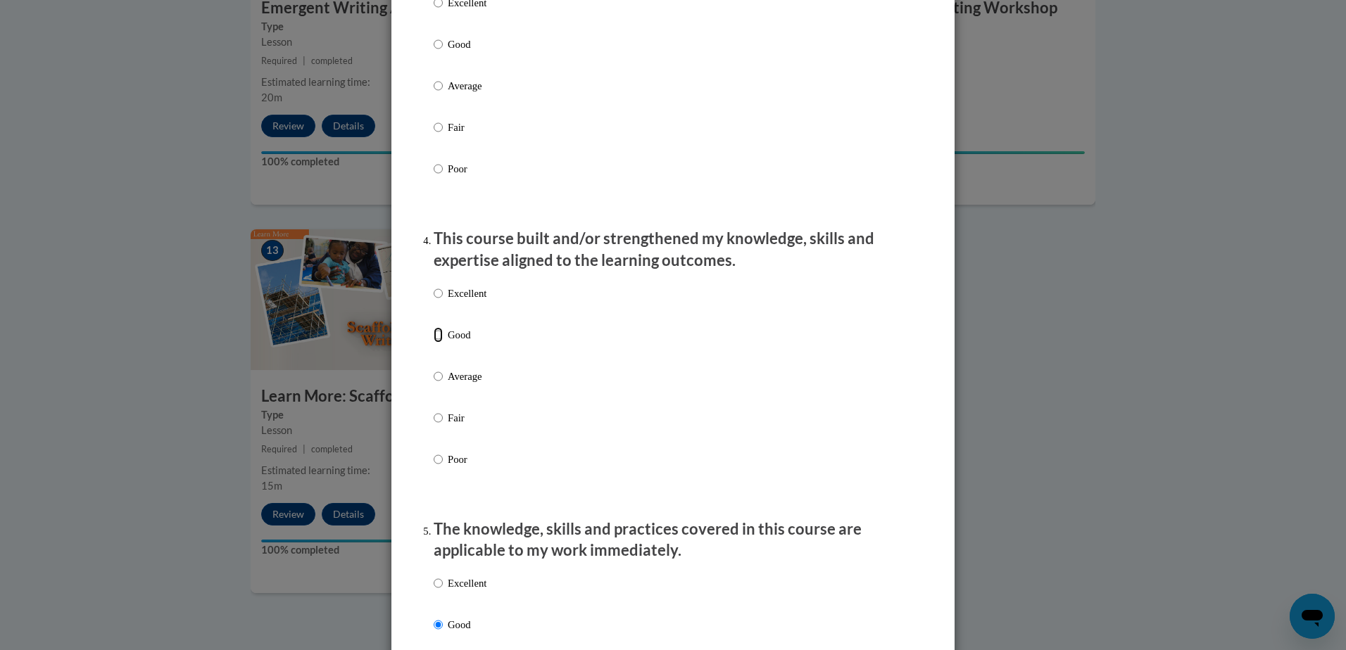
click at [437, 343] on input "Good" at bounding box center [438, 334] width 9 height 15
radio input "true"
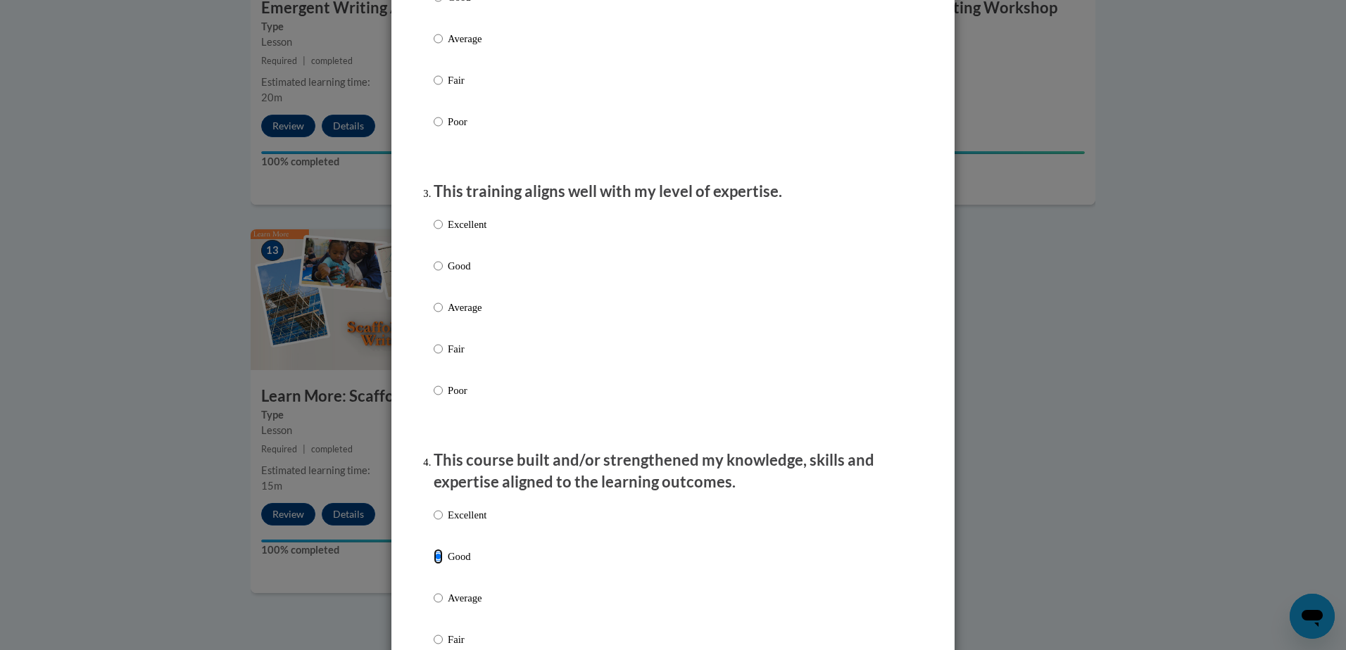
scroll to position [444, 0]
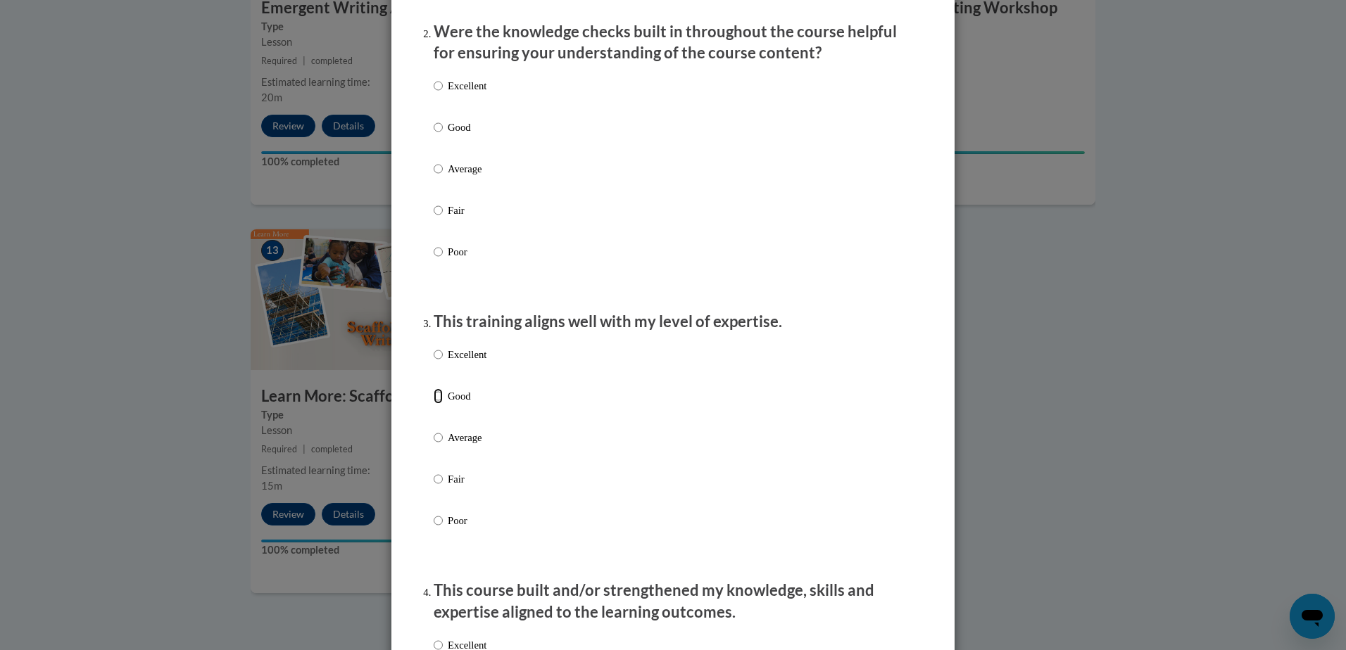
click at [434, 404] on input "Good" at bounding box center [438, 396] width 9 height 15
radio input "true"
click at [435, 135] on input "Good" at bounding box center [438, 127] width 9 height 15
radio input "true"
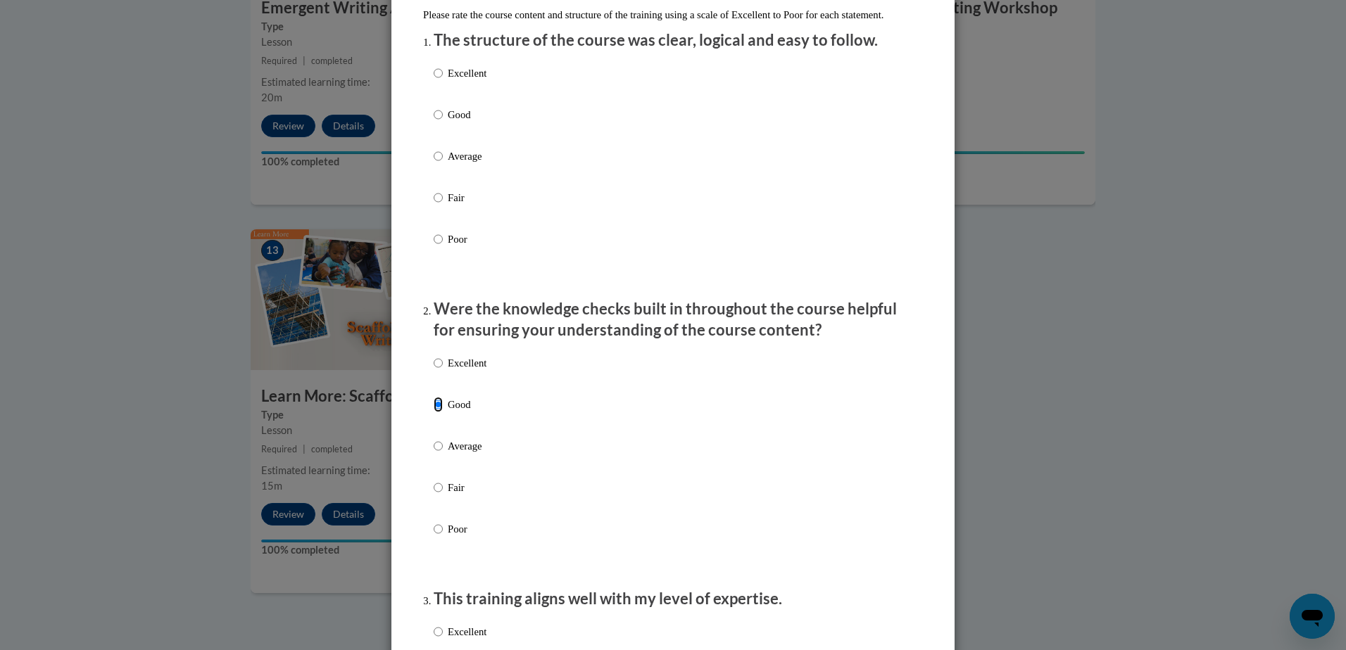
scroll to position [163, 0]
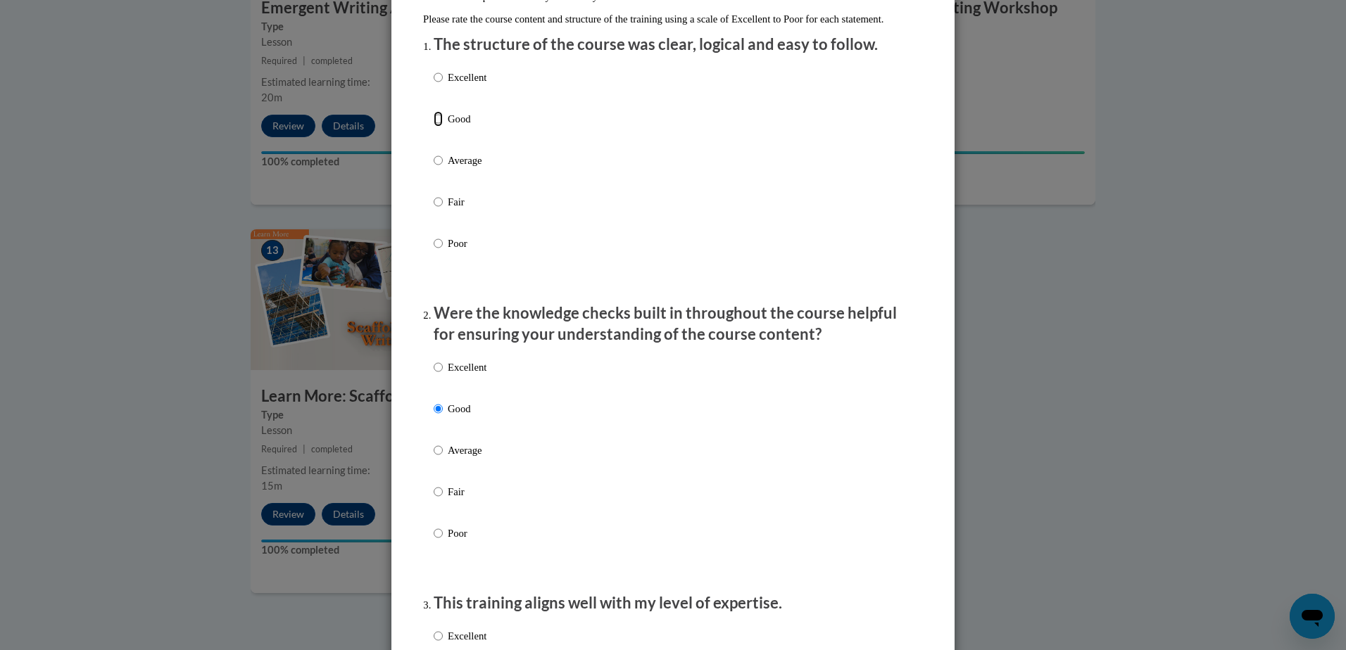
click at [434, 127] on input "Good" at bounding box center [438, 118] width 9 height 15
radio input "true"
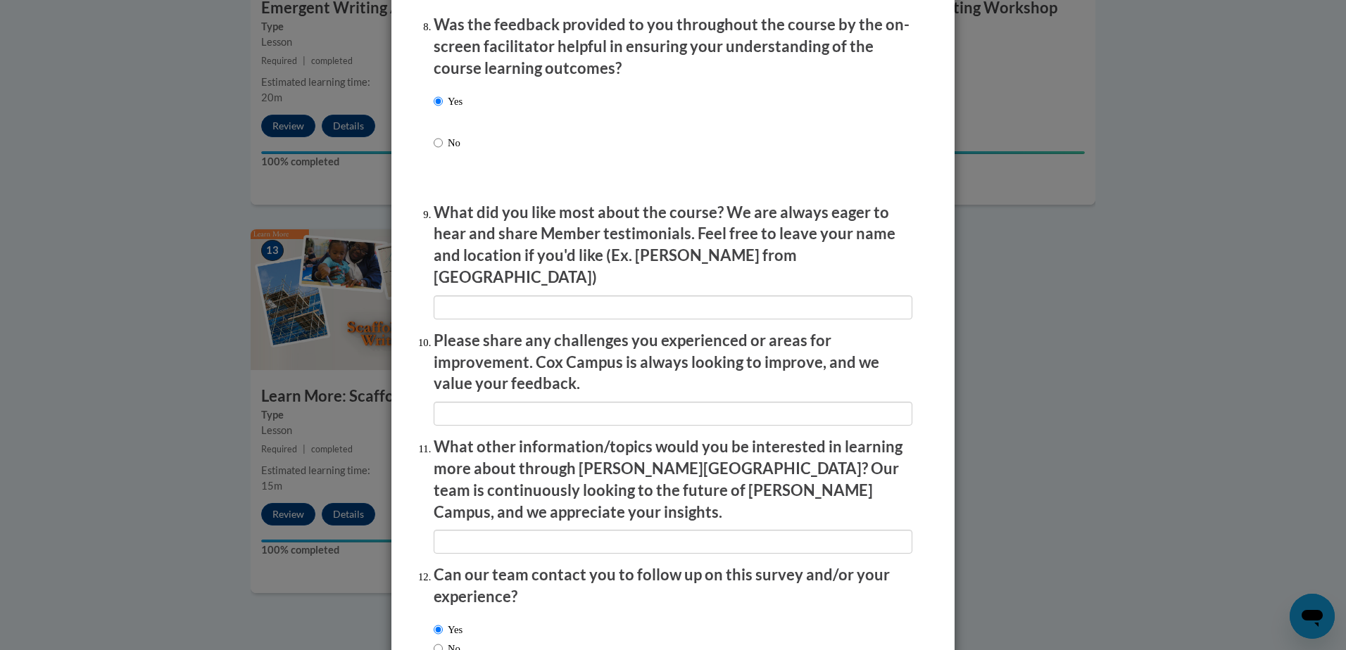
scroll to position [2275, 0]
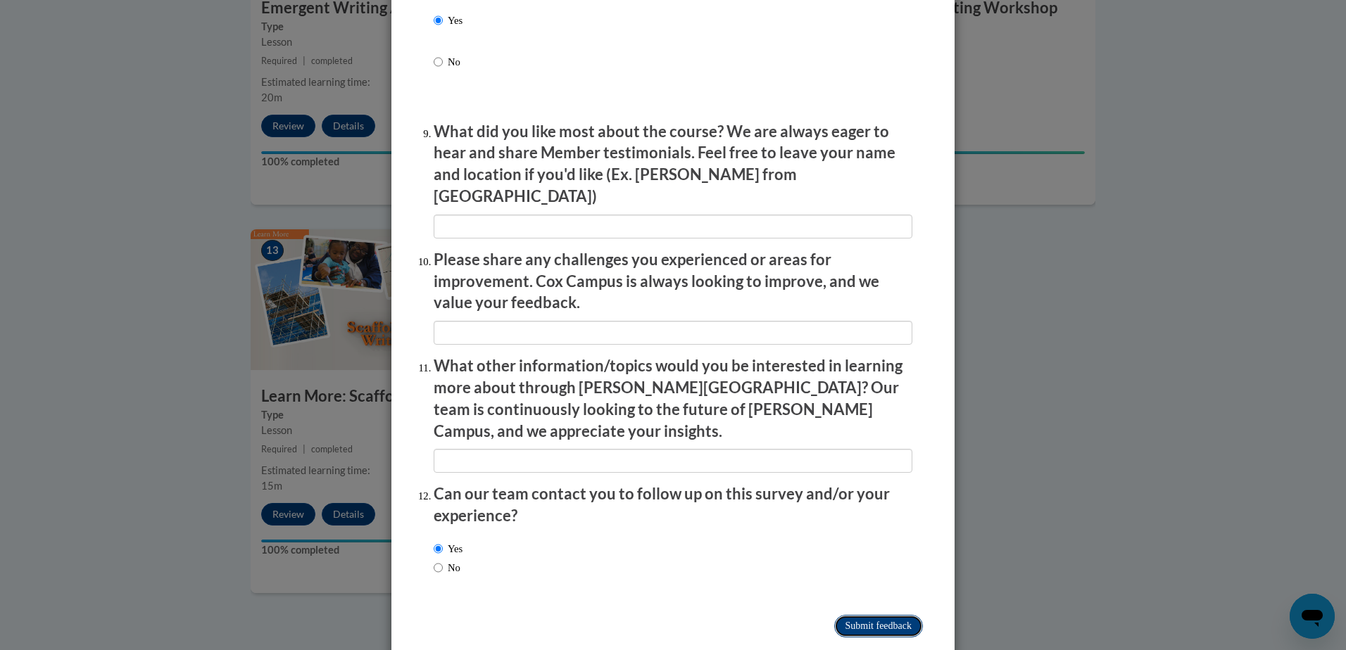
click at [867, 615] on input "Submit feedback" at bounding box center [878, 626] width 89 height 23
